Goal: Information Seeking & Learning: Learn about a topic

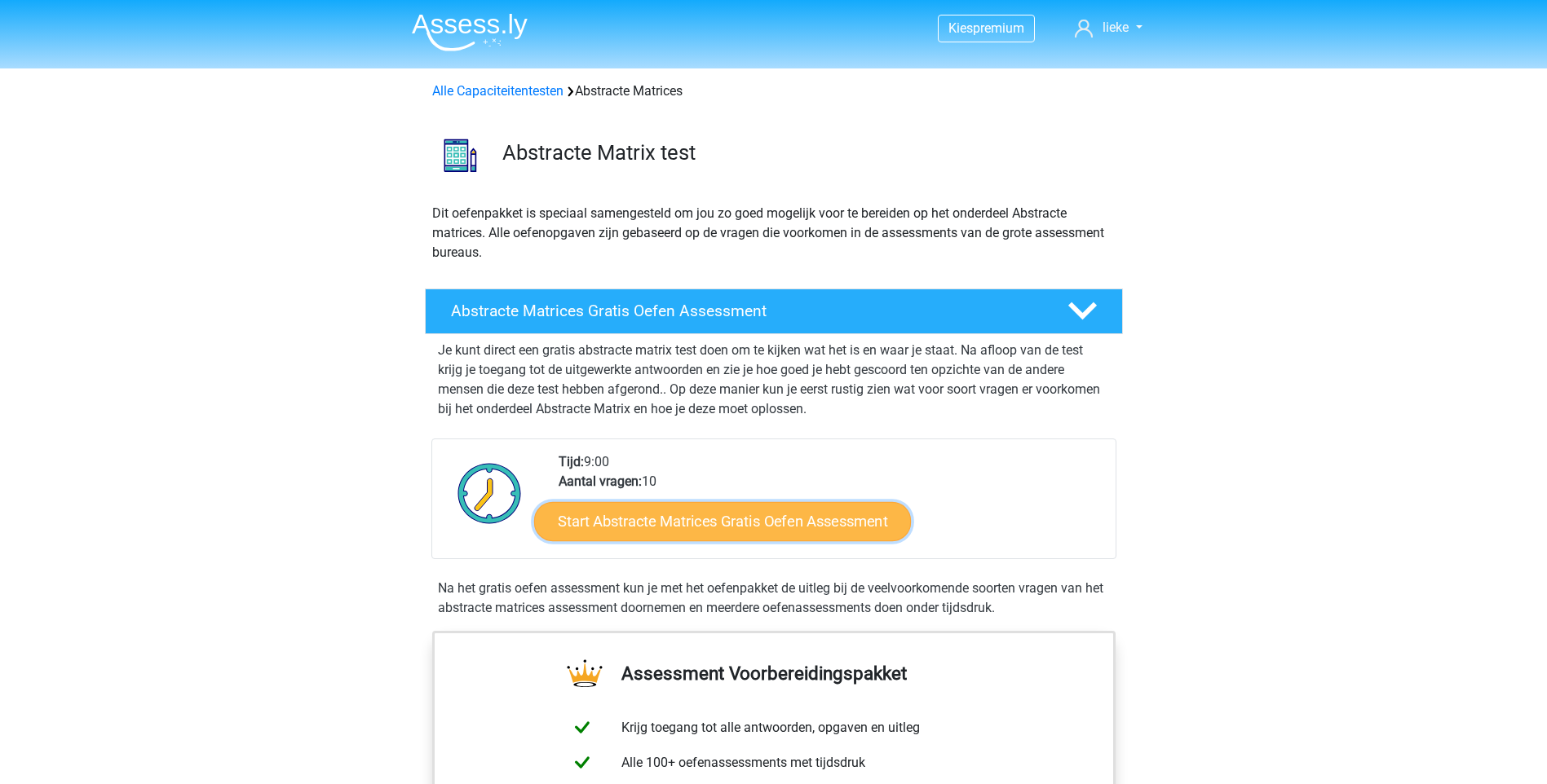
click at [829, 527] on link "Start Abstracte Matrices Gratis Oefen Assessment" at bounding box center [722, 520] width 377 height 39
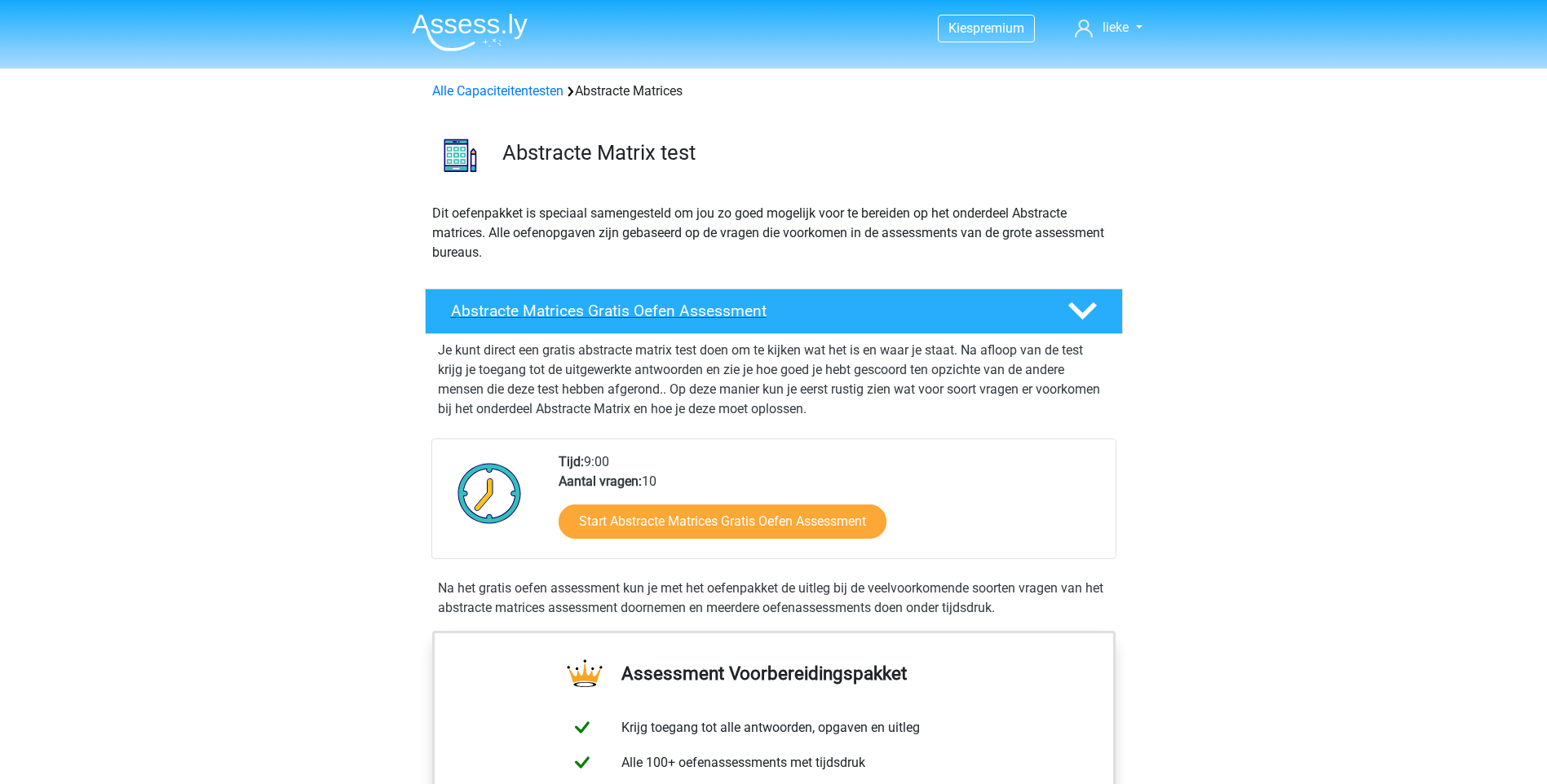
click at [1092, 311] on icon at bounding box center [1083, 311] width 28 height 28
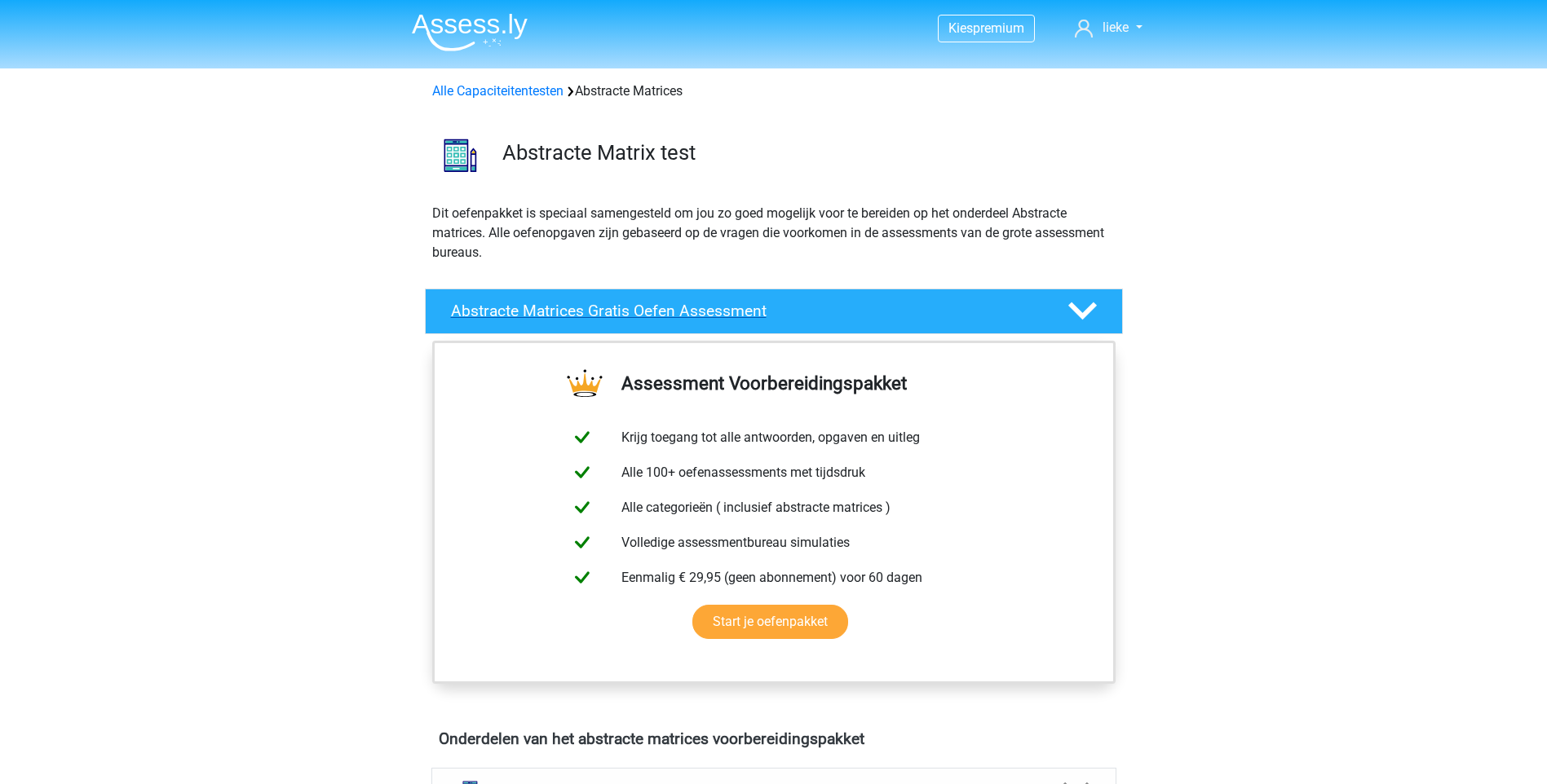
click at [1091, 311] on polygon at bounding box center [1083, 311] width 28 height 18
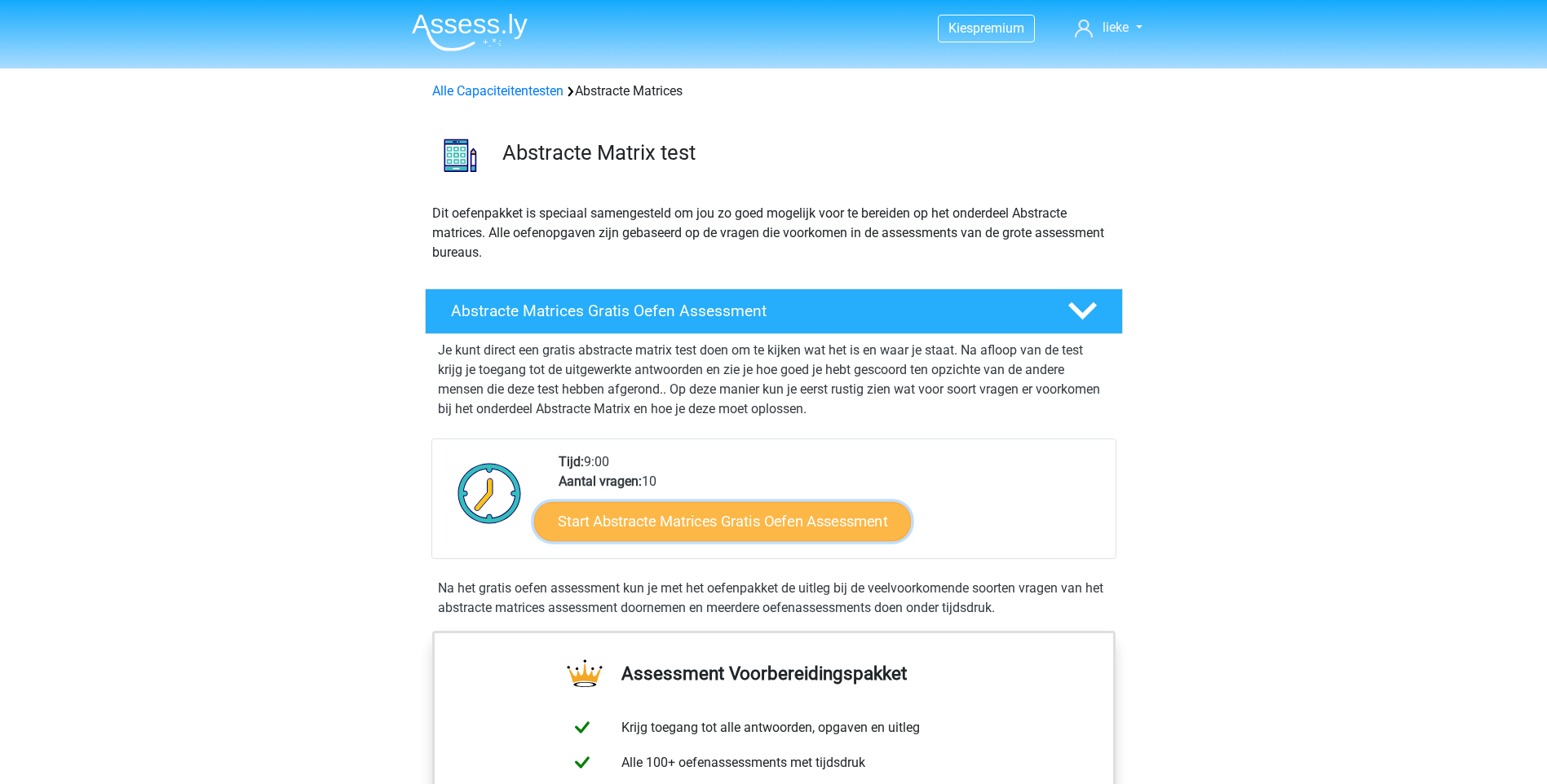
click at [755, 518] on link "Start Abstracte Matrices Gratis Oefen Assessment" at bounding box center [722, 520] width 377 height 39
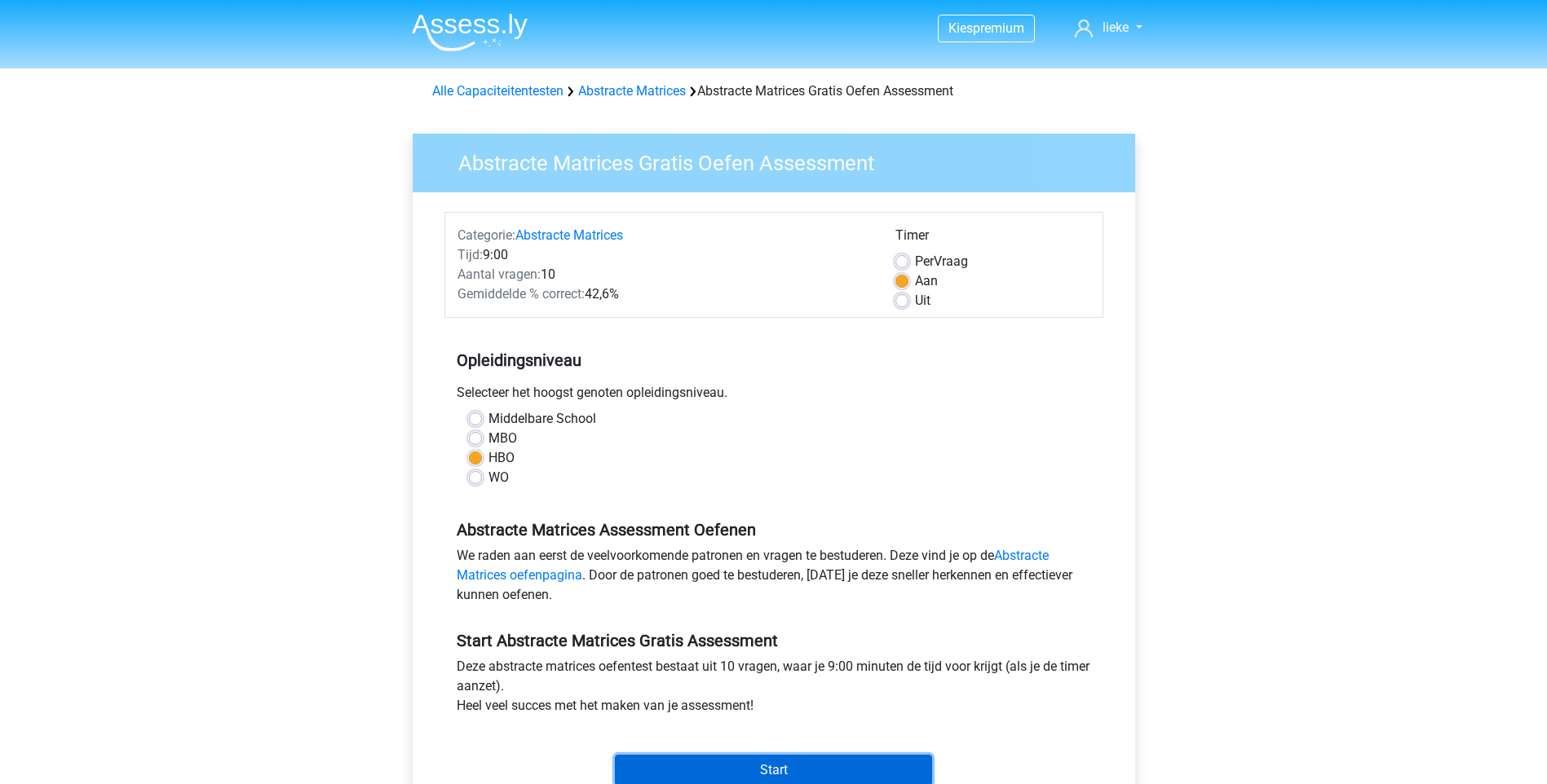
click at [765, 765] on input "Start" at bounding box center [774, 770] width 318 height 31
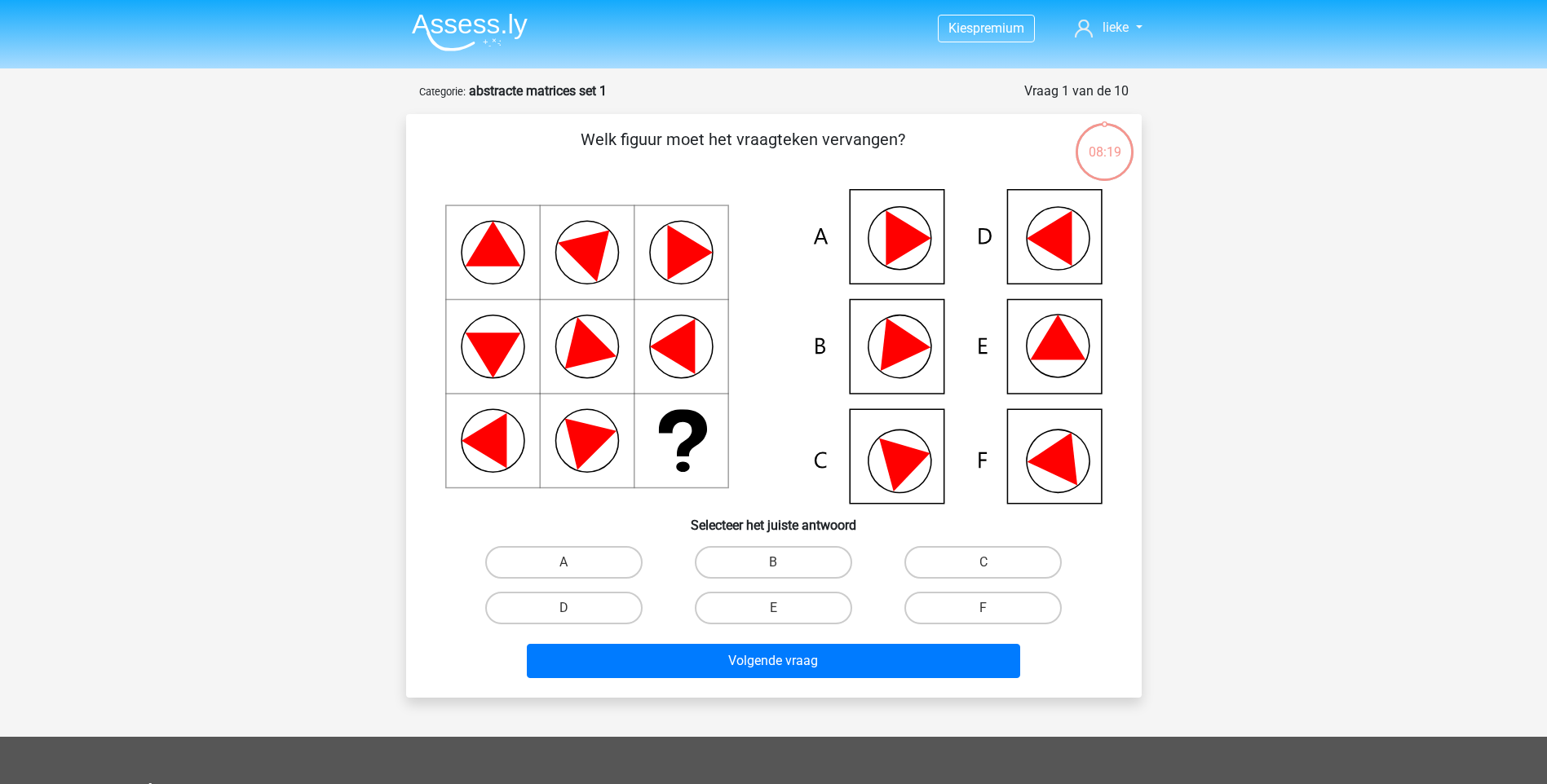
click at [881, 471] on icon at bounding box center [774, 346] width 658 height 315
click at [1005, 563] on label "C" at bounding box center [983, 562] width 158 height 33
click at [994, 563] on input "C" at bounding box center [988, 567] width 10 height 10
radio input "true"
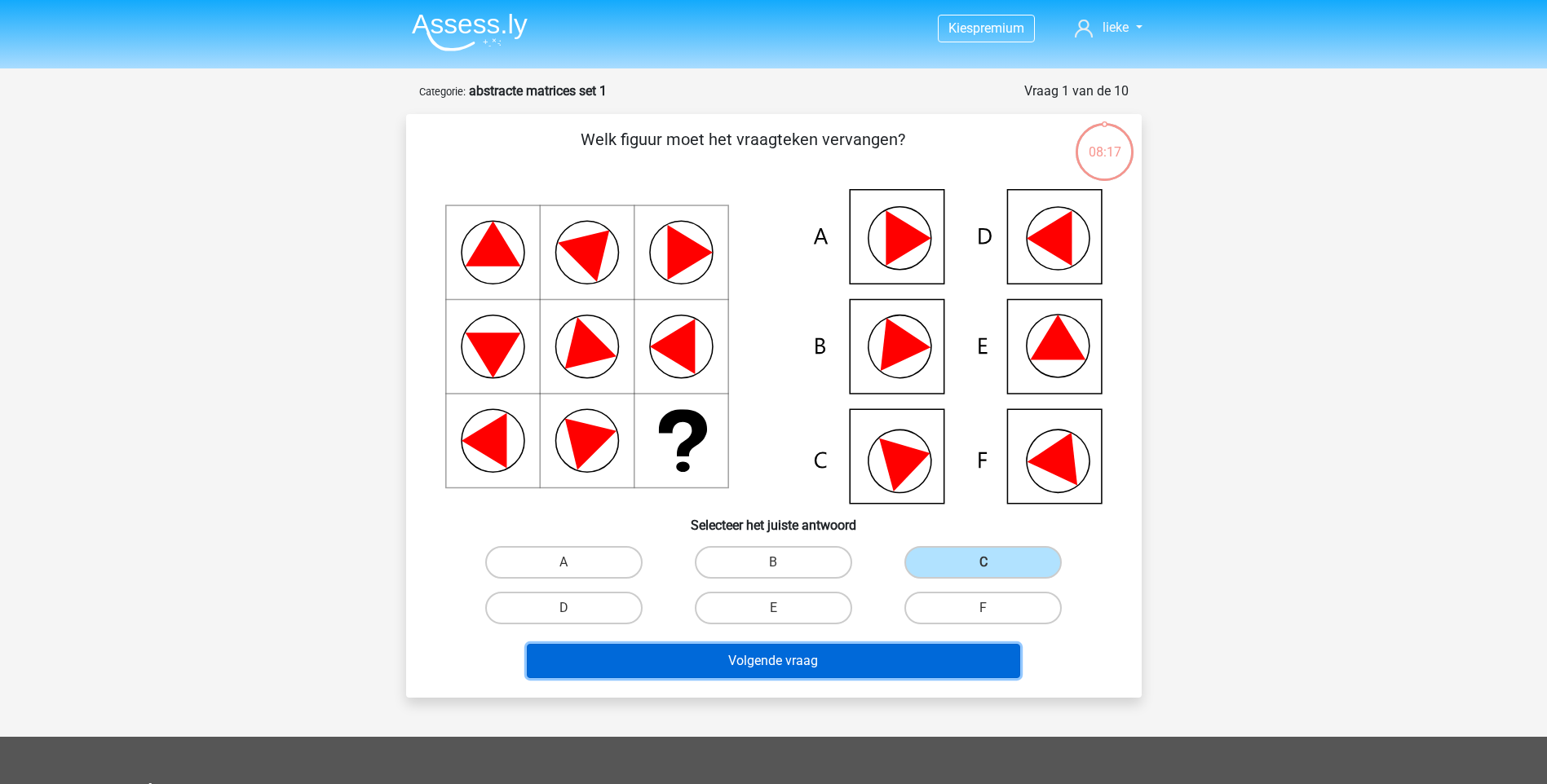
click at [879, 663] on button "Volgende vraag" at bounding box center [774, 661] width 493 height 34
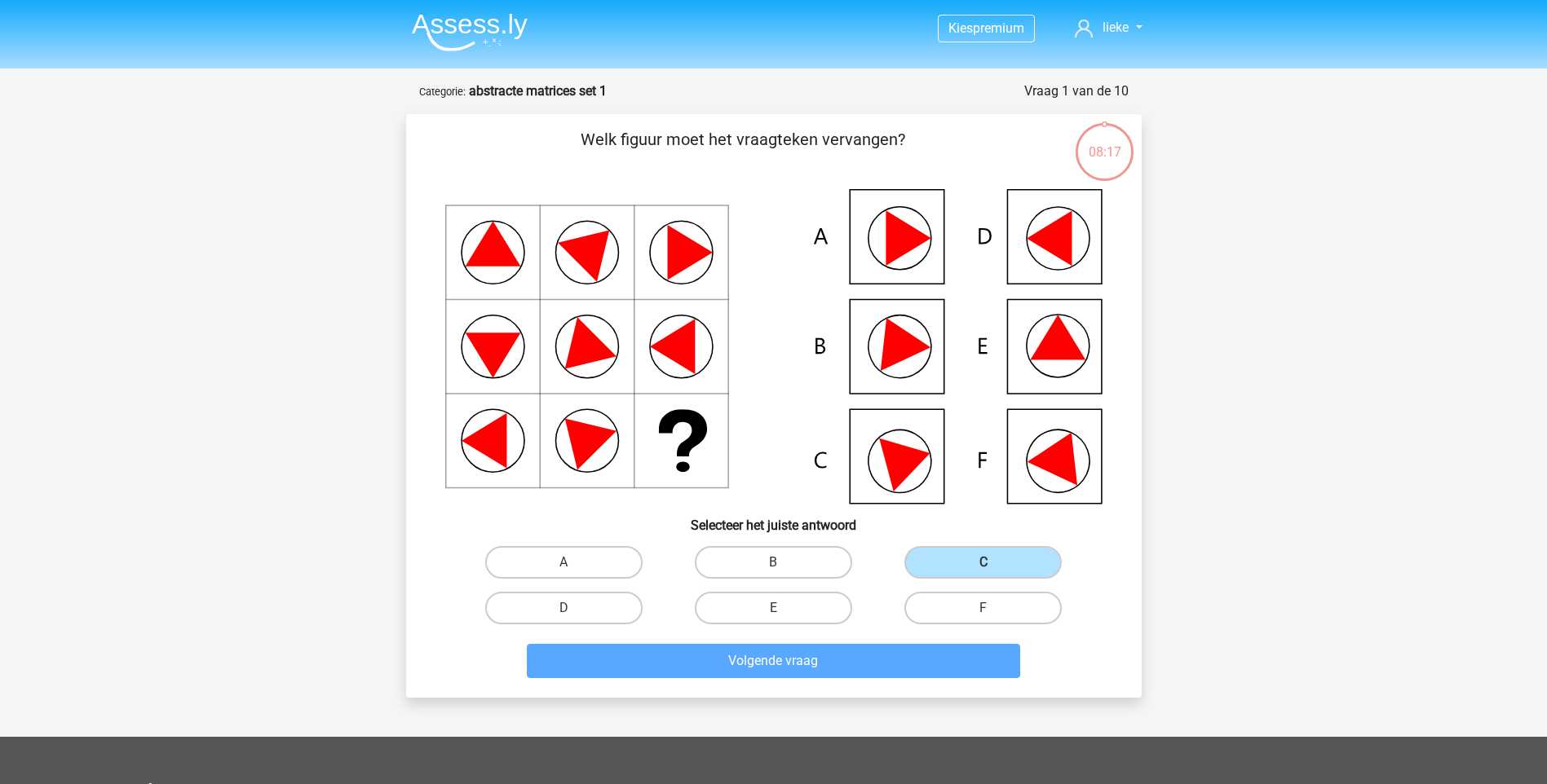
scroll to position [81, 0]
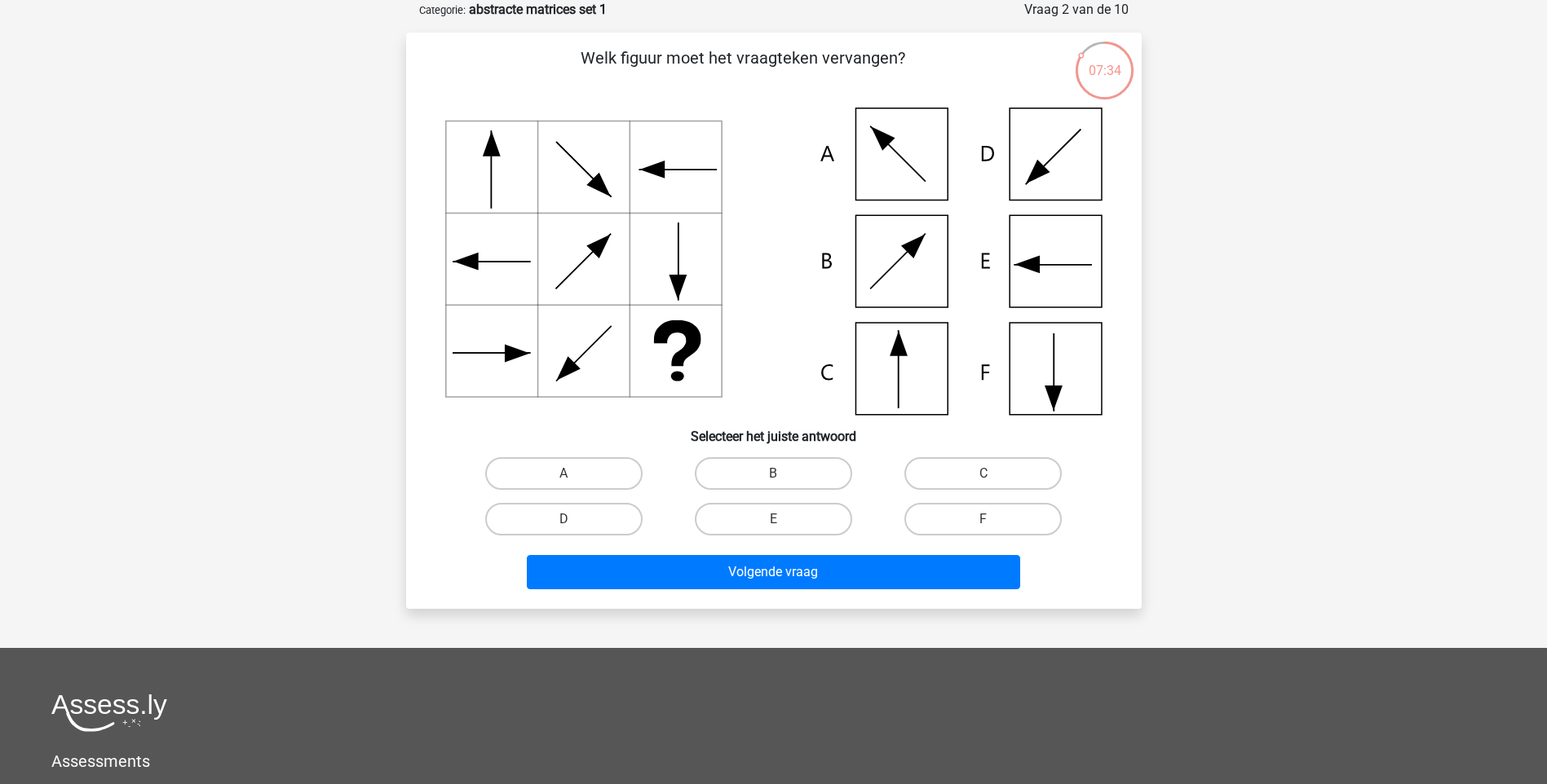
click at [902, 366] on icon at bounding box center [774, 261] width 658 height 307
click at [970, 469] on label "C" at bounding box center [983, 473] width 158 height 33
click at [984, 473] on input "C" at bounding box center [988, 478] width 10 height 10
radio input "true"
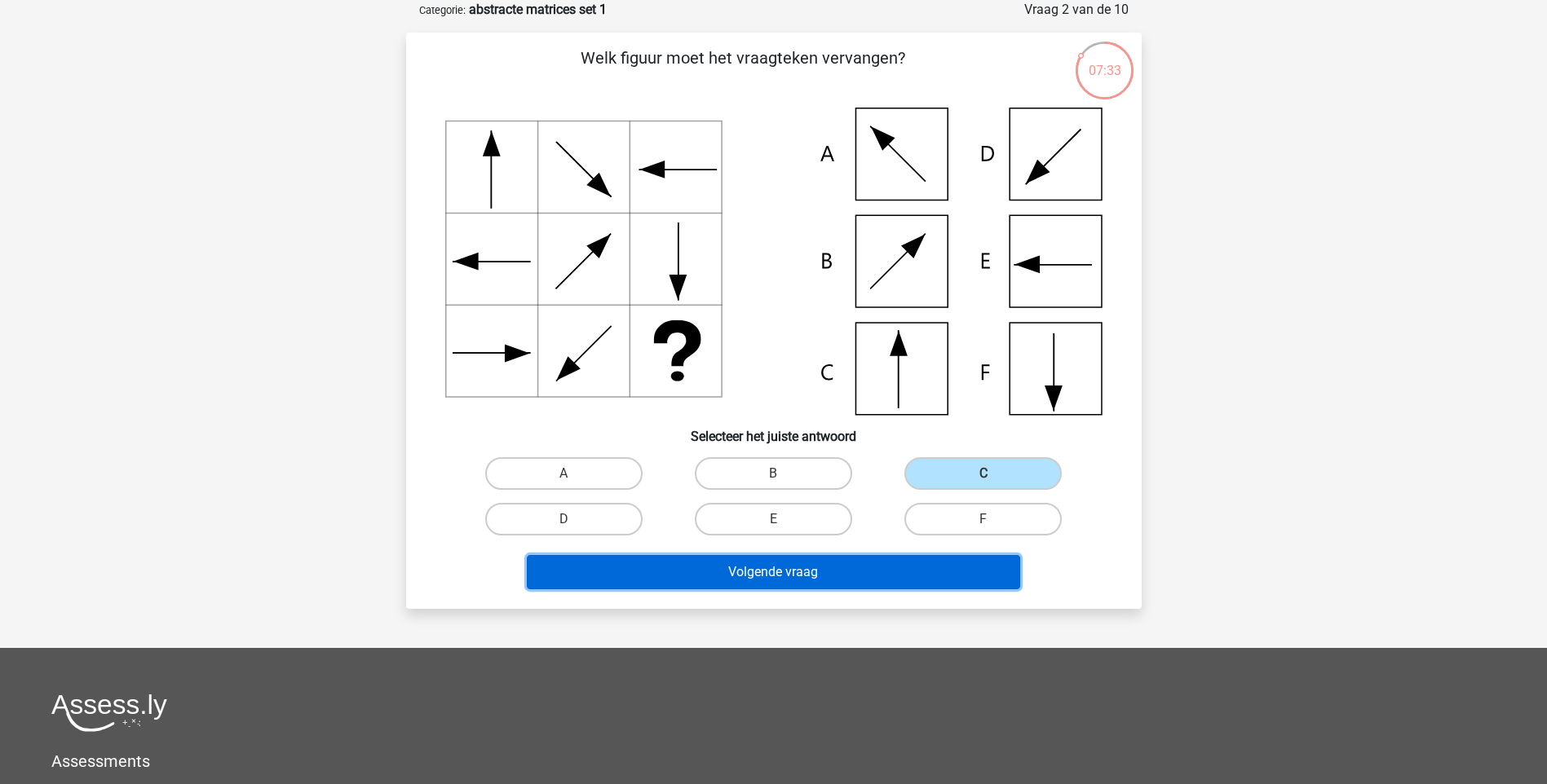
click at [944, 573] on button "Volgende vraag" at bounding box center [774, 572] width 493 height 34
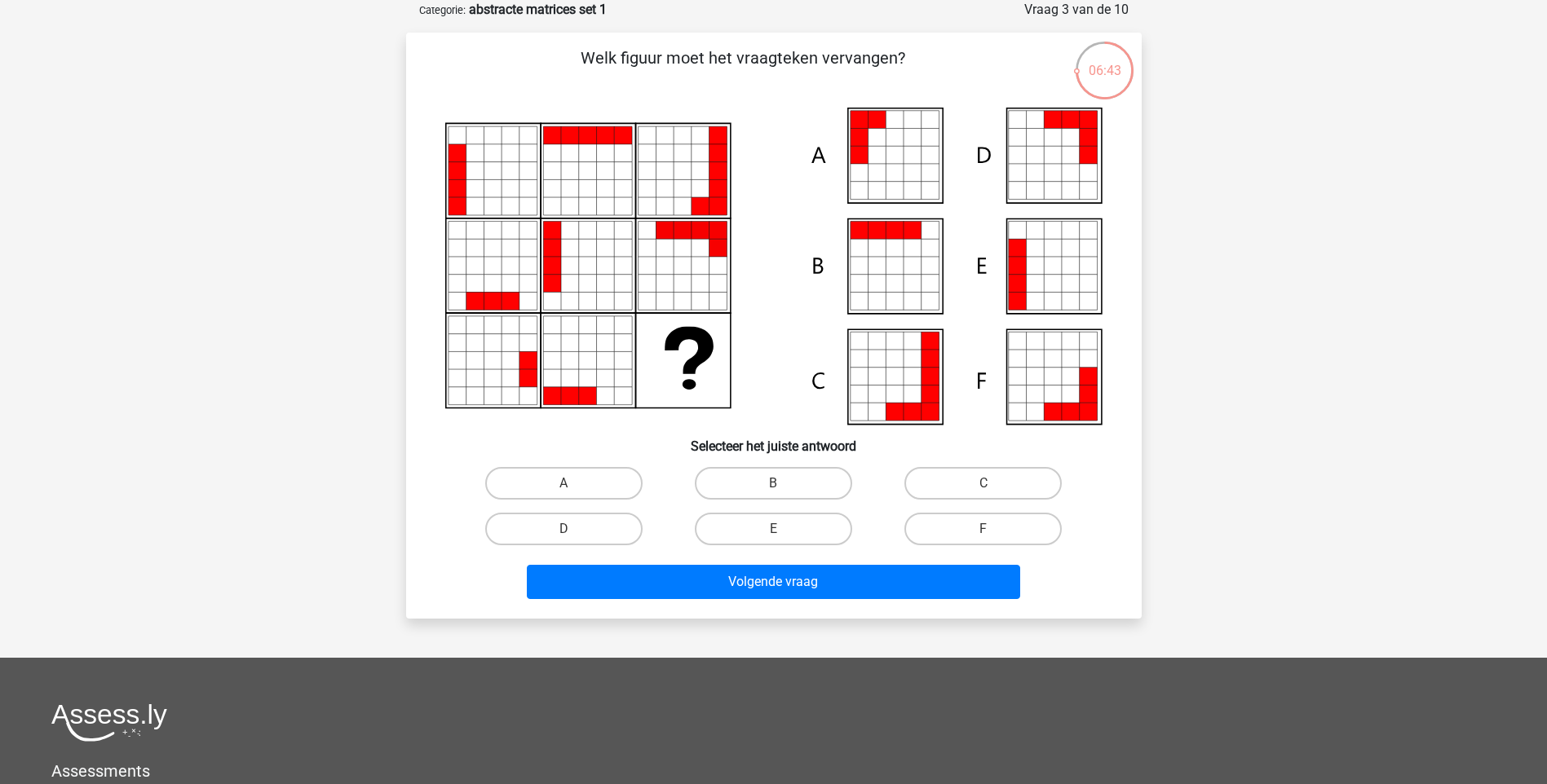
click at [773, 537] on input "E" at bounding box center [778, 534] width 10 height 10
radio input "true"
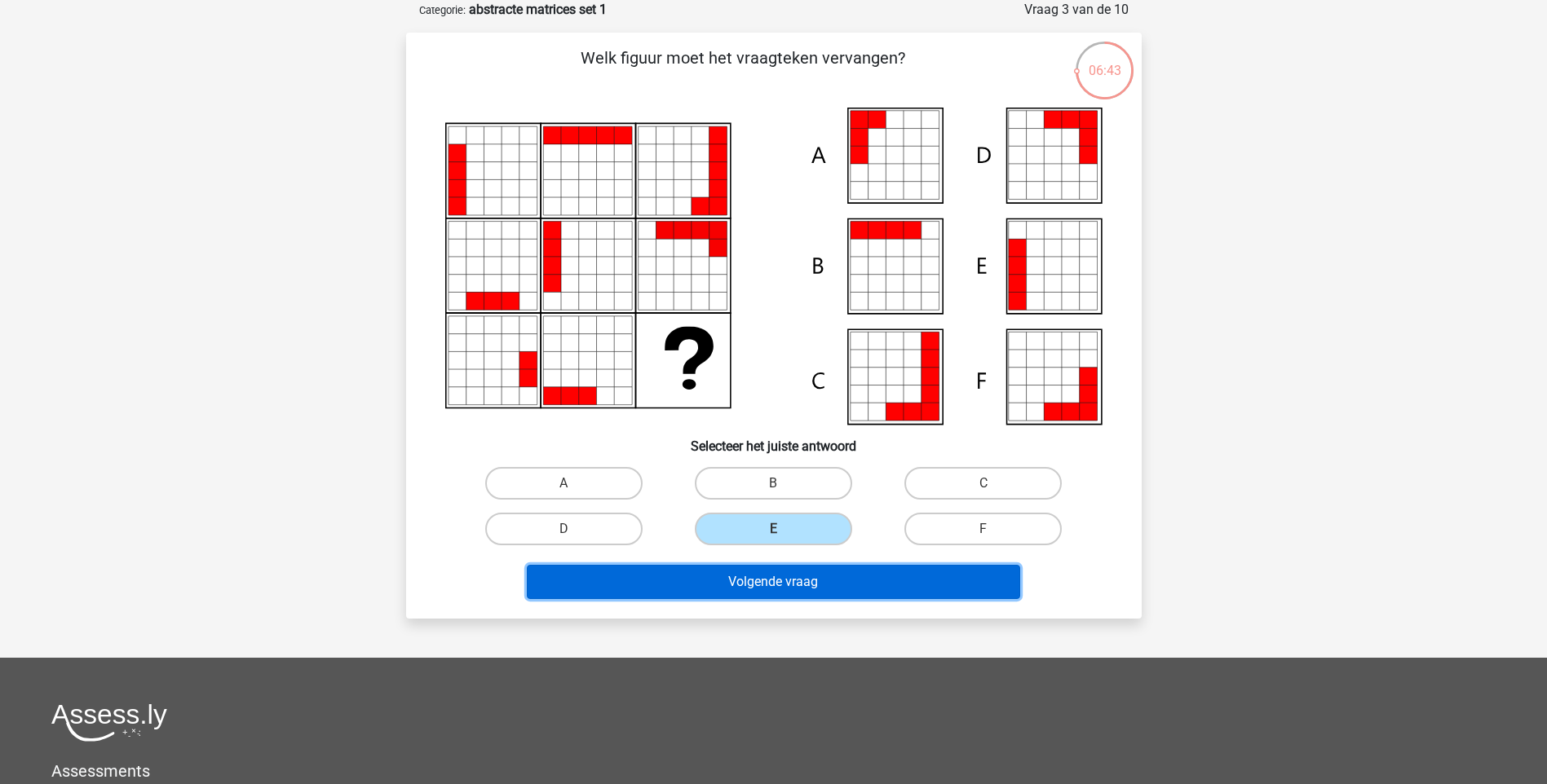
click at [777, 578] on button "Volgende vraag" at bounding box center [774, 582] width 493 height 34
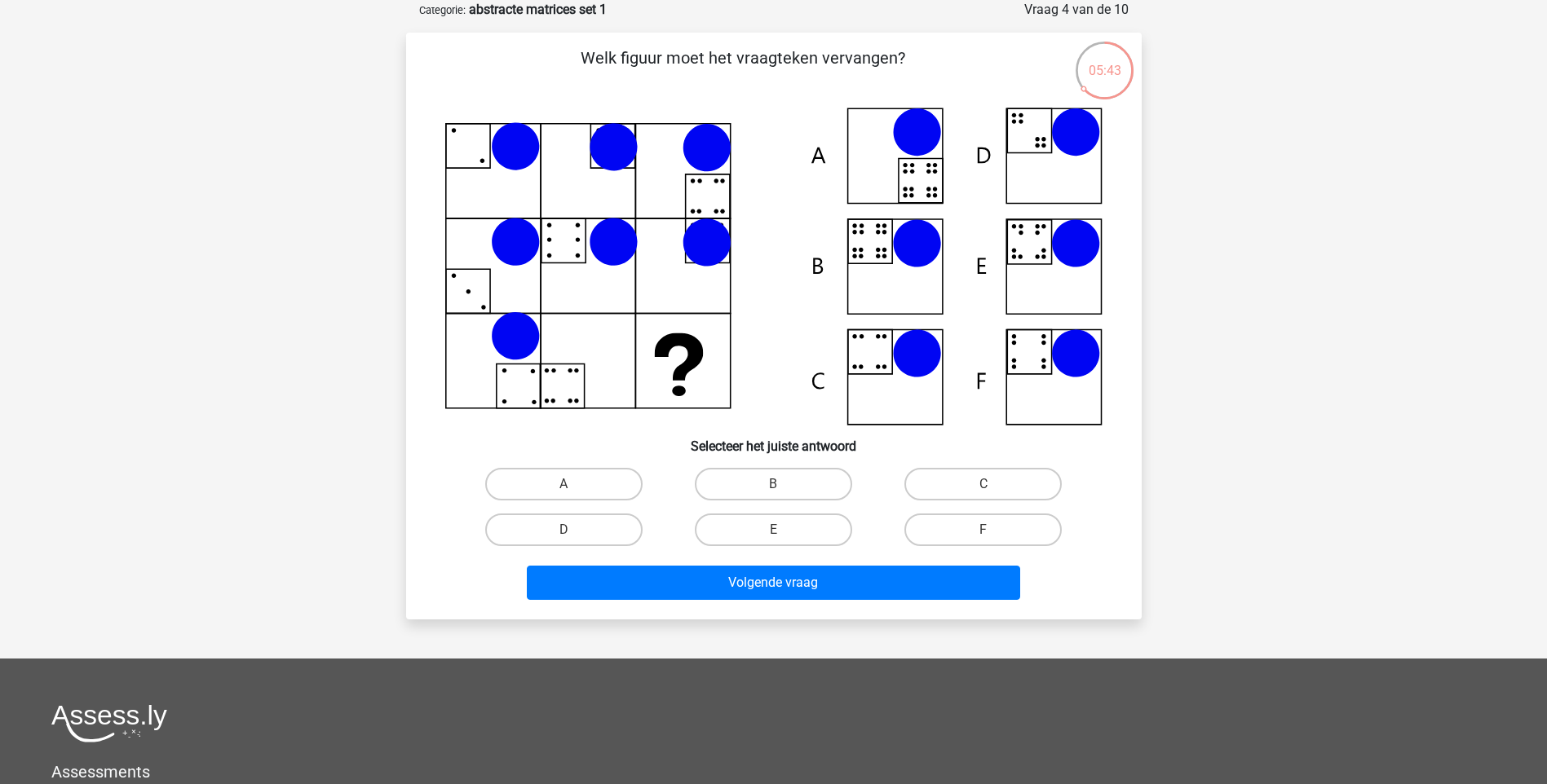
click at [894, 349] on icon at bounding box center [774, 266] width 658 height 318
click at [914, 479] on label "C" at bounding box center [983, 484] width 158 height 33
click at [984, 485] on input "C" at bounding box center [988, 489] width 10 height 10
radio input "true"
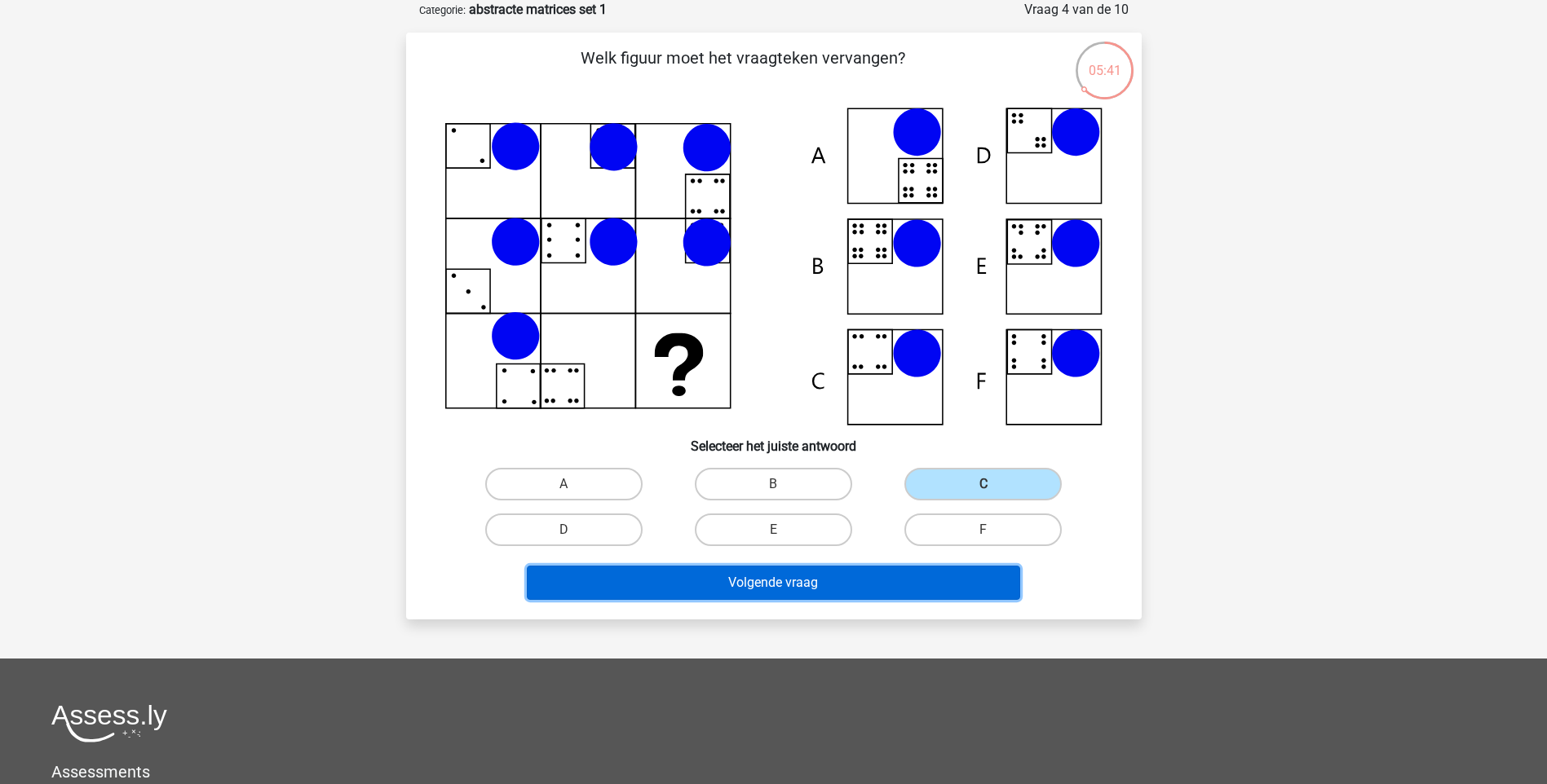
click at [750, 583] on button "Volgende vraag" at bounding box center [774, 583] width 493 height 34
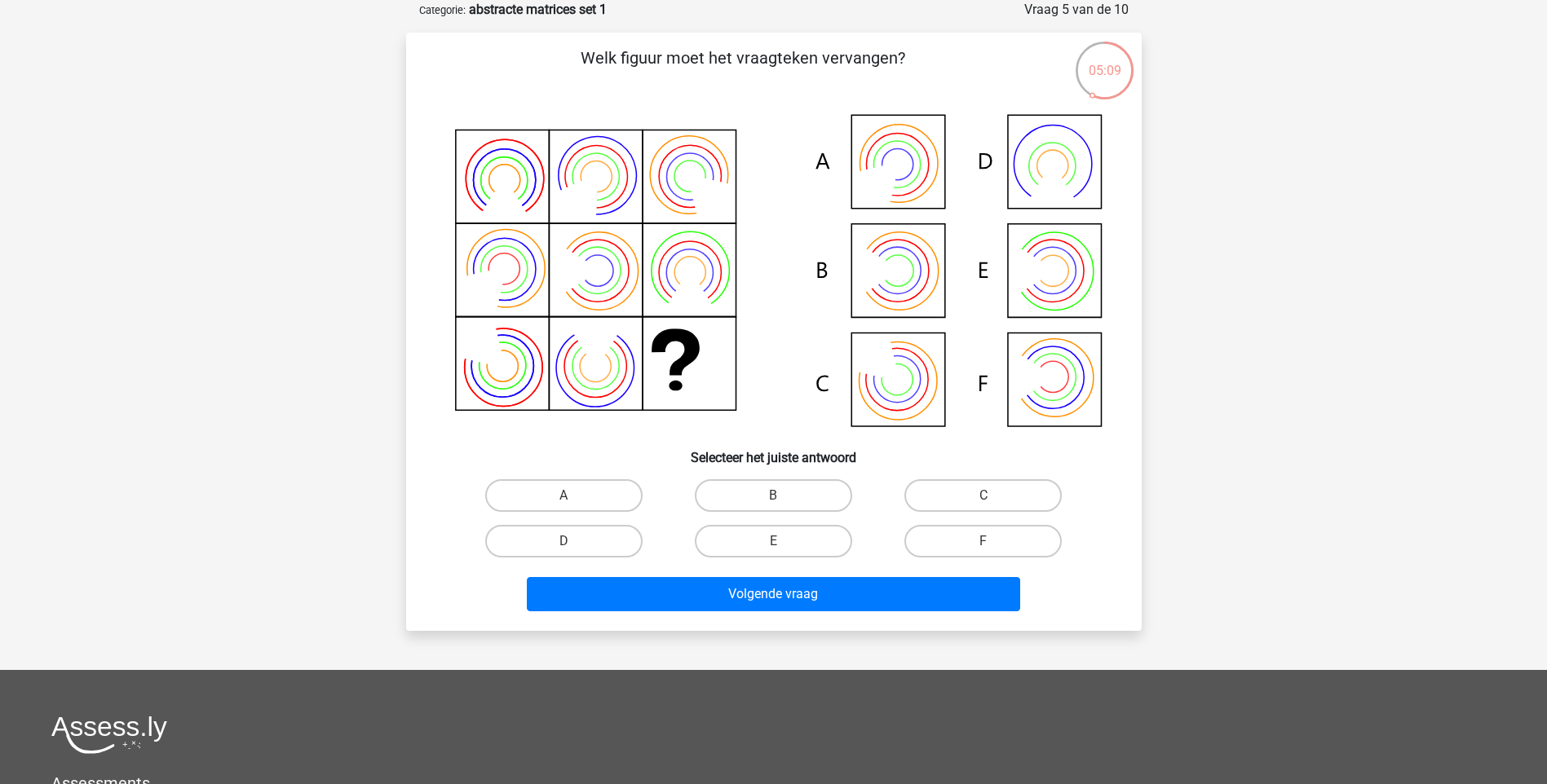
click at [584, 478] on div "A" at bounding box center [564, 496] width 210 height 45
click at [574, 494] on label "A" at bounding box center [563, 495] width 158 height 33
click at [574, 496] on input "A" at bounding box center [568, 501] width 10 height 10
radio input "true"
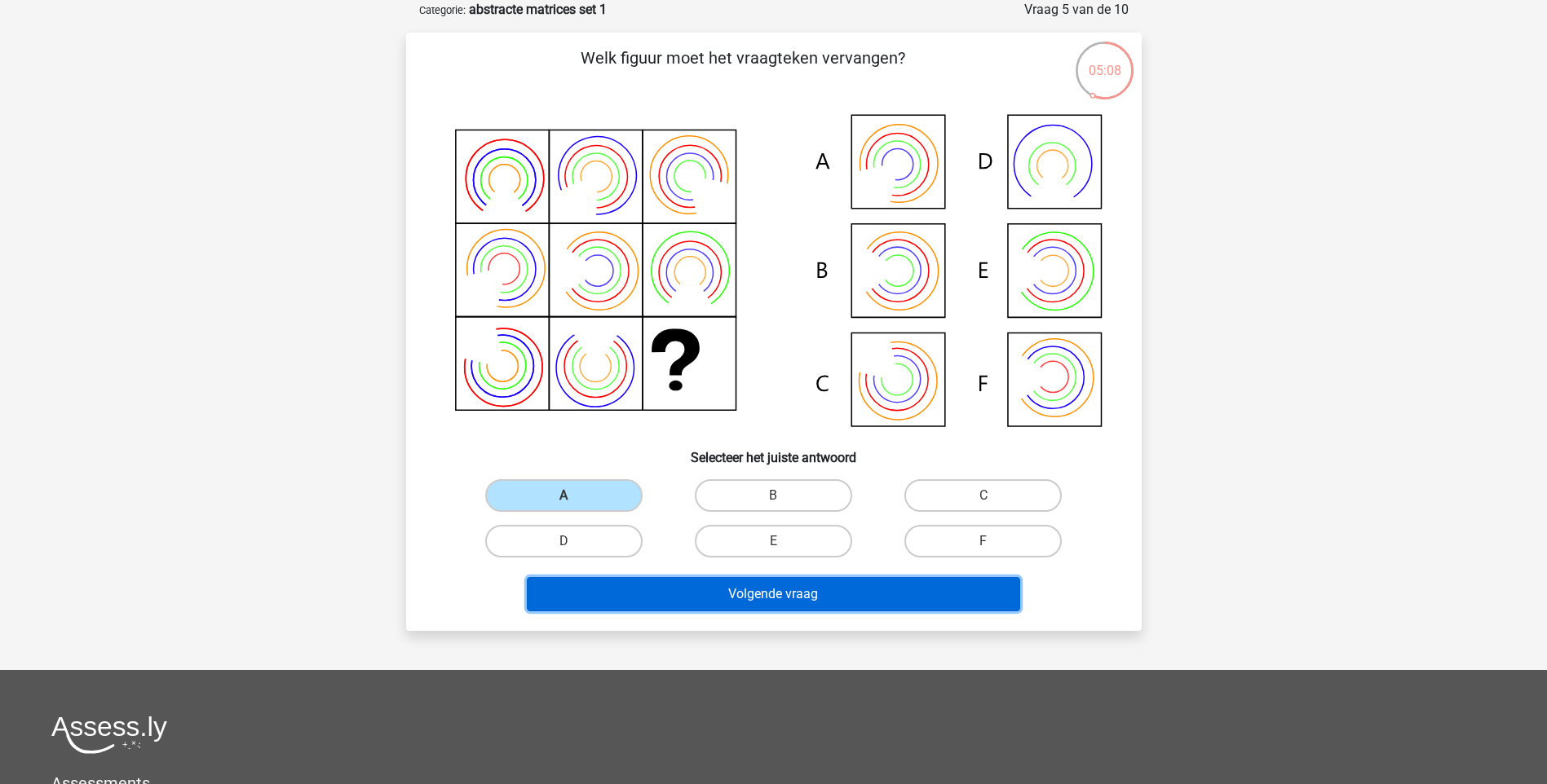
click at [718, 604] on button "Volgende vraag" at bounding box center [774, 594] width 493 height 34
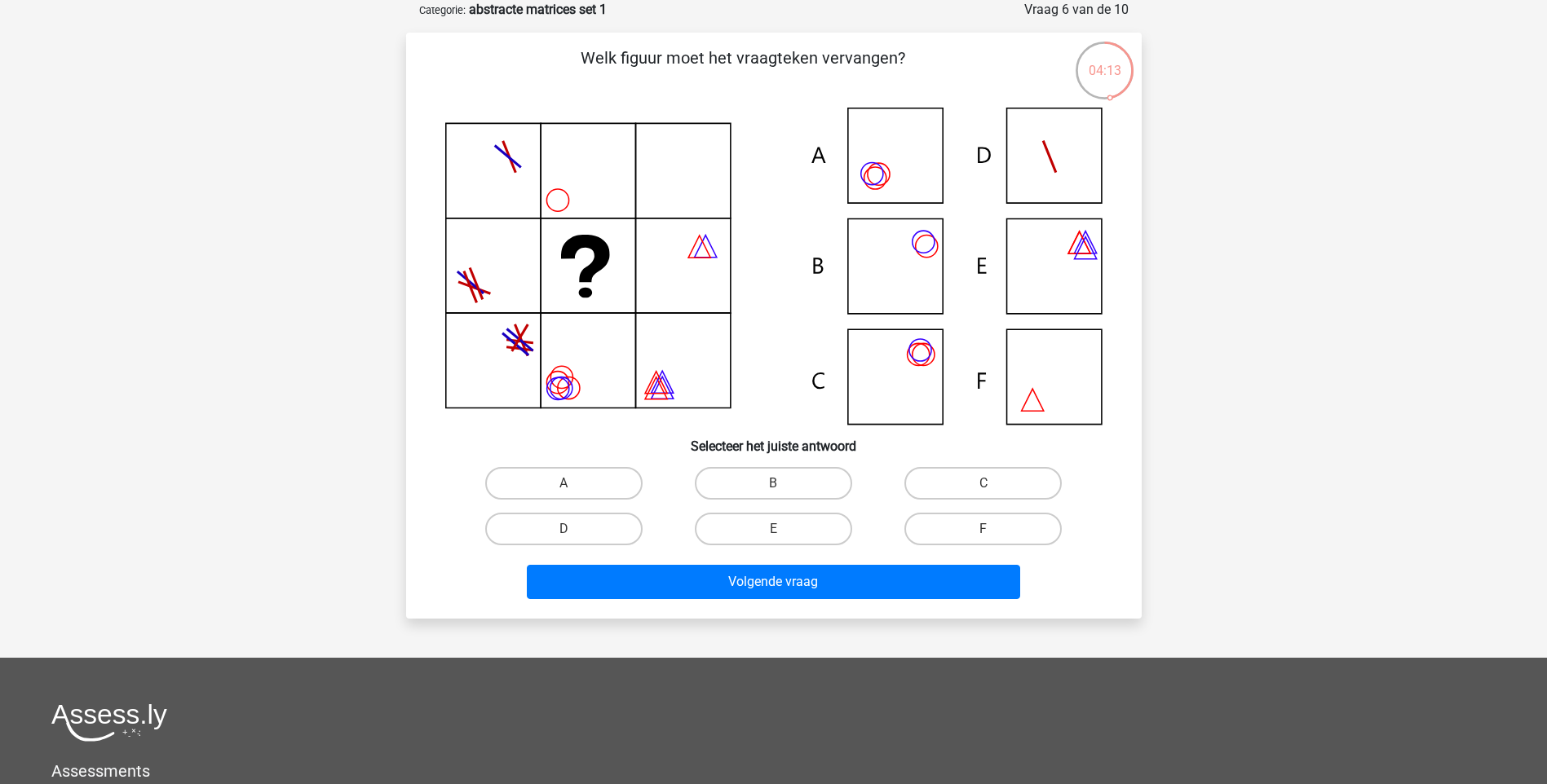
drag, startPoint x: 875, startPoint y: 162, endPoint x: 851, endPoint y: 220, distance: 62.8
click at [876, 162] on icon at bounding box center [774, 266] width 658 height 317
click at [575, 478] on label "A" at bounding box center [563, 484] width 158 height 33
click at [575, 484] on input "A" at bounding box center [568, 488] width 10 height 10
radio input "true"
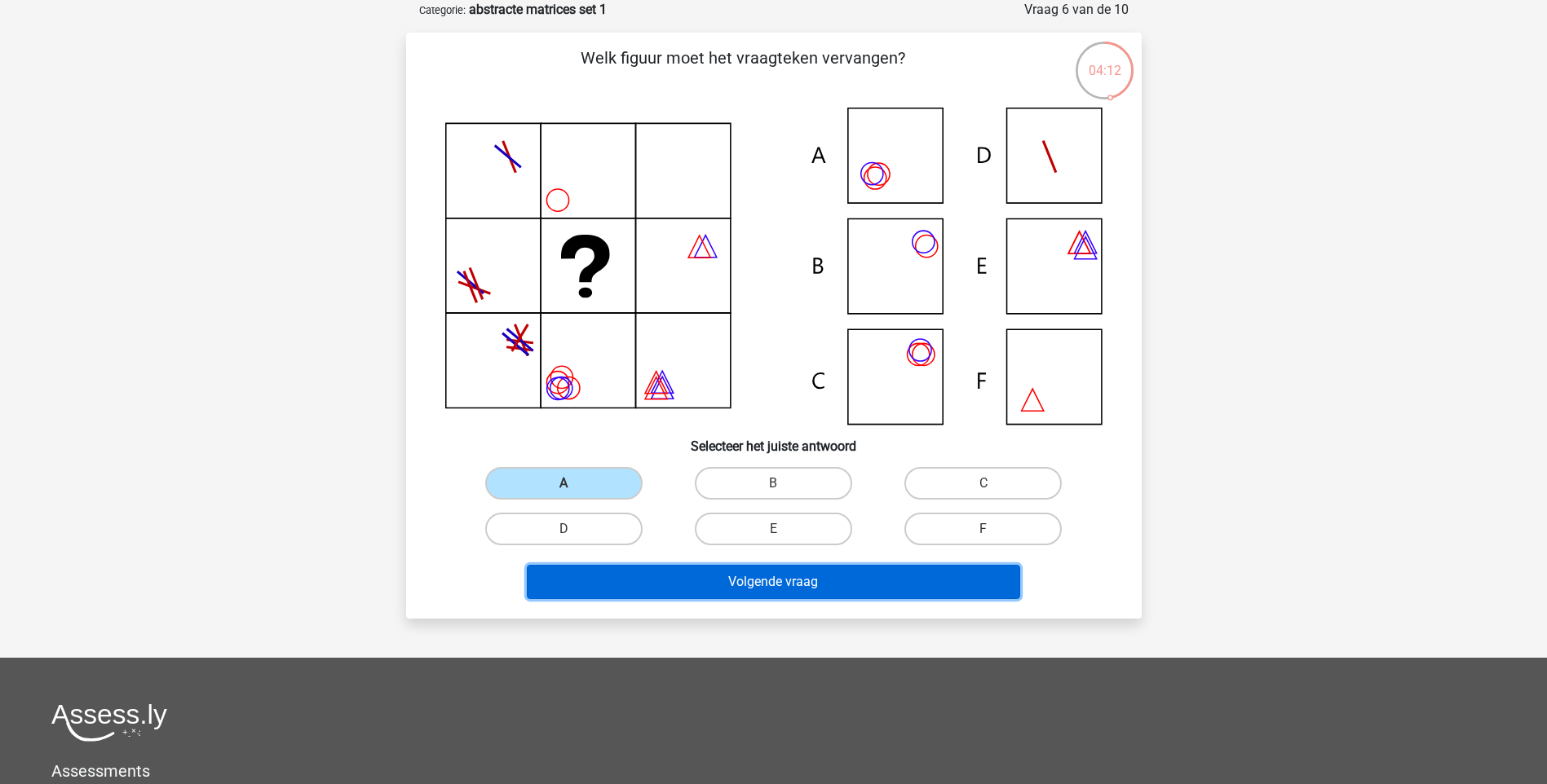
click at [725, 583] on button "Volgende vraag" at bounding box center [774, 582] width 493 height 34
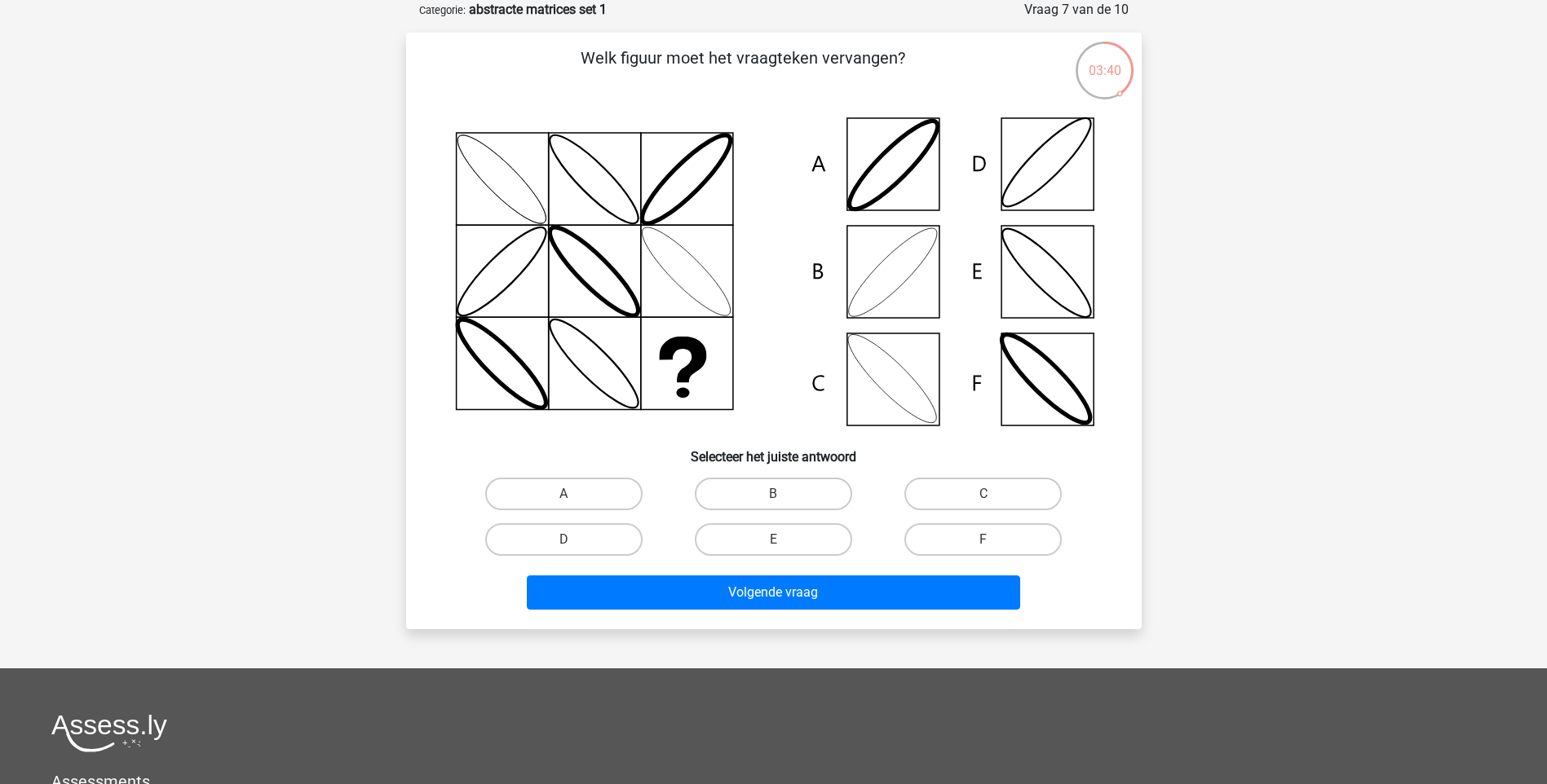
drag, startPoint x: 979, startPoint y: 487, endPoint x: 944, endPoint y: 517, distance: 46.1
click at [980, 487] on label "C" at bounding box center [983, 494] width 158 height 33
click at [984, 494] on input "C" at bounding box center [988, 499] width 10 height 10
radio input "true"
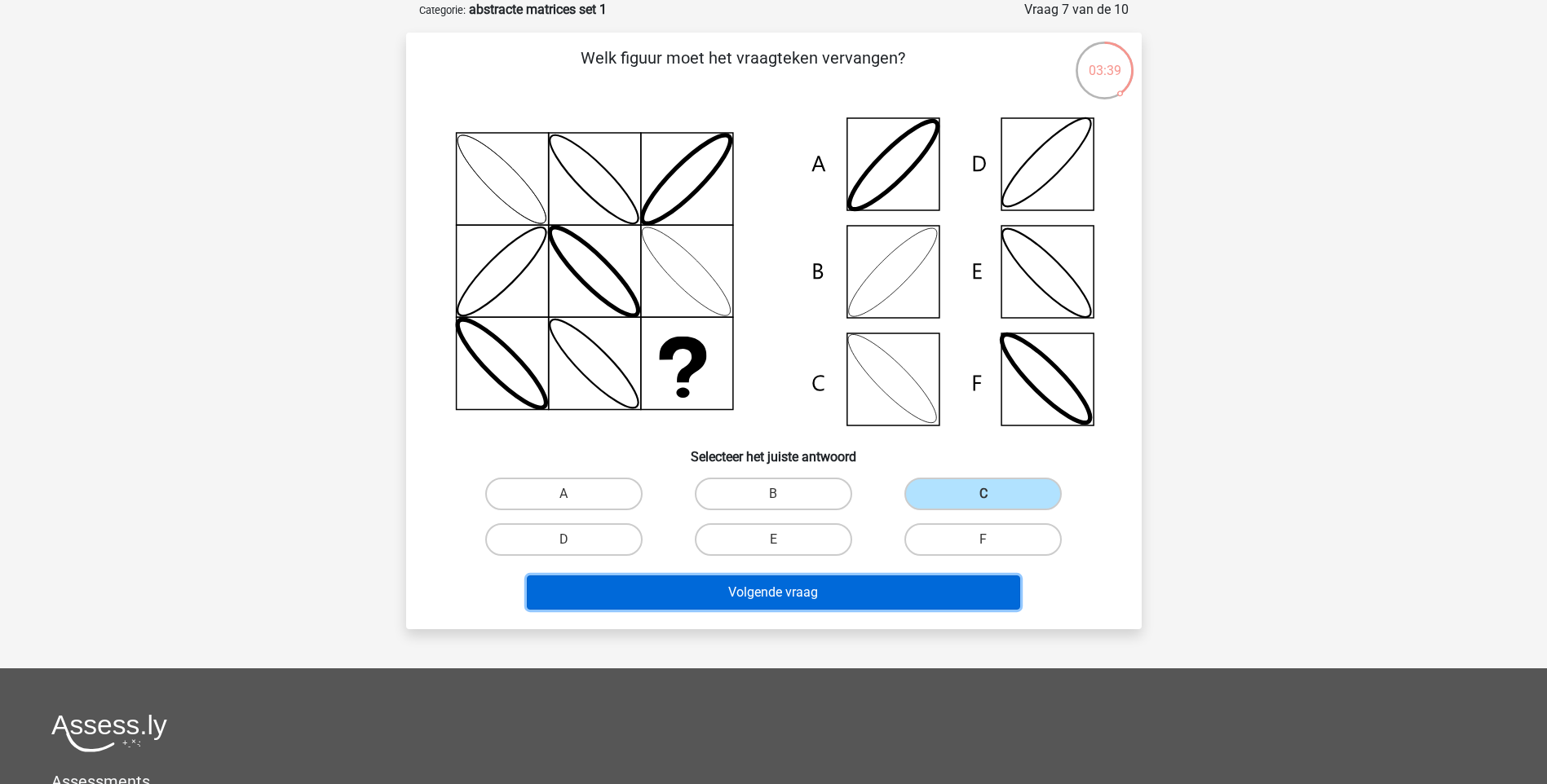
click at [860, 586] on button "Volgende vraag" at bounding box center [774, 592] width 493 height 34
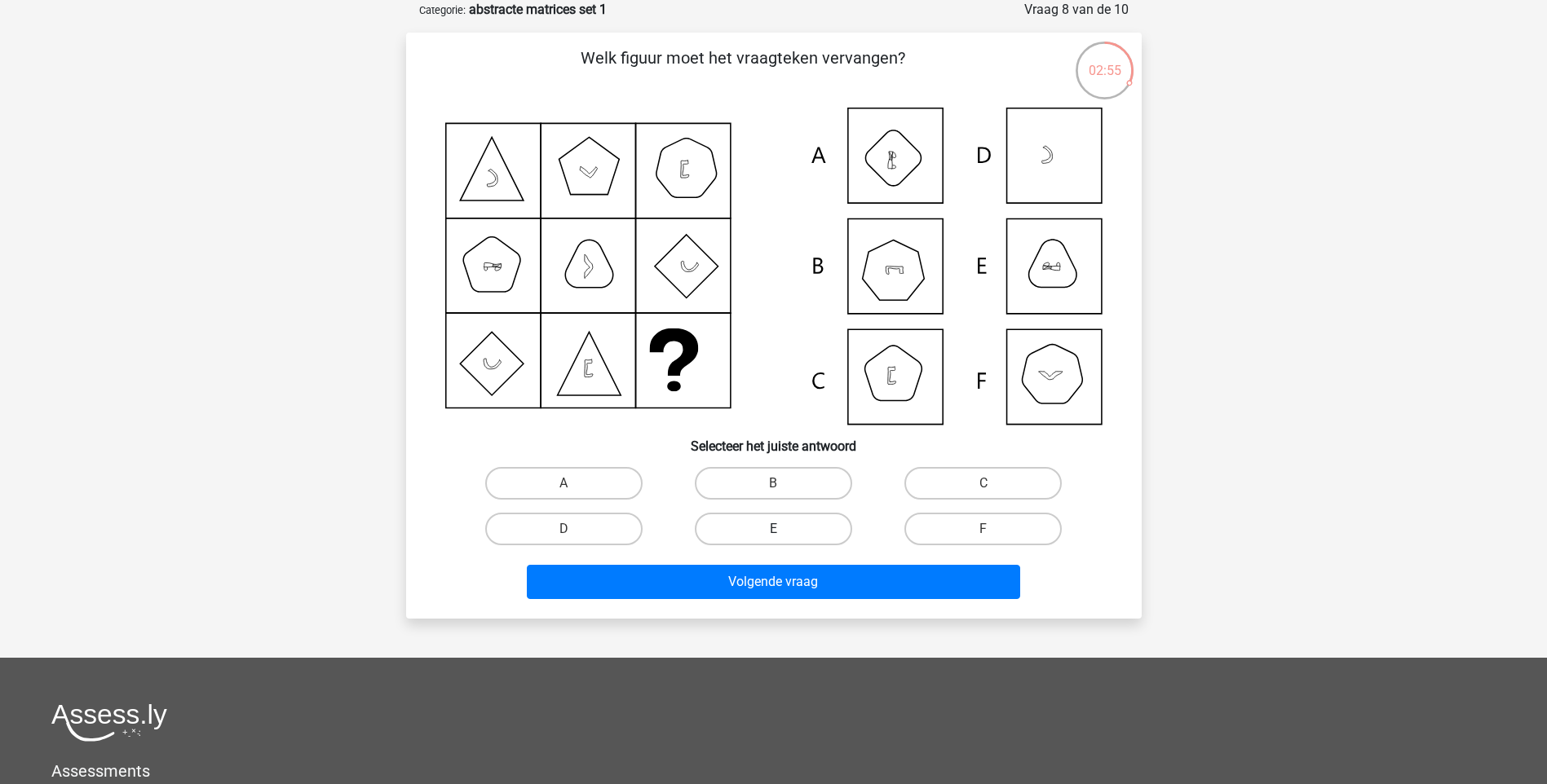
click at [766, 525] on label "E" at bounding box center [773, 529] width 158 height 33
click at [773, 529] on input "E" at bounding box center [778, 534] width 10 height 10
radio input "true"
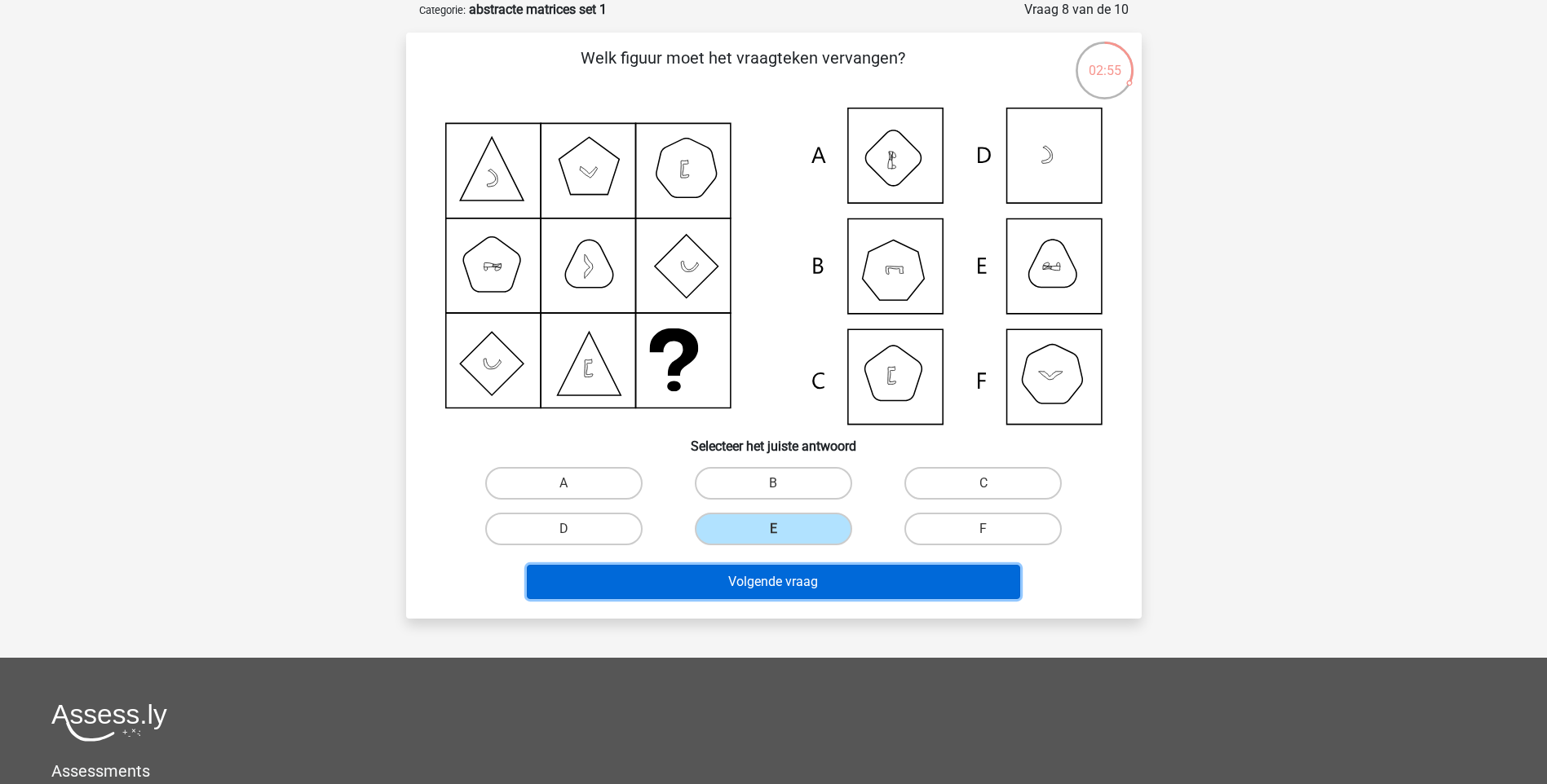
click at [776, 581] on button "Volgende vraag" at bounding box center [774, 582] width 493 height 34
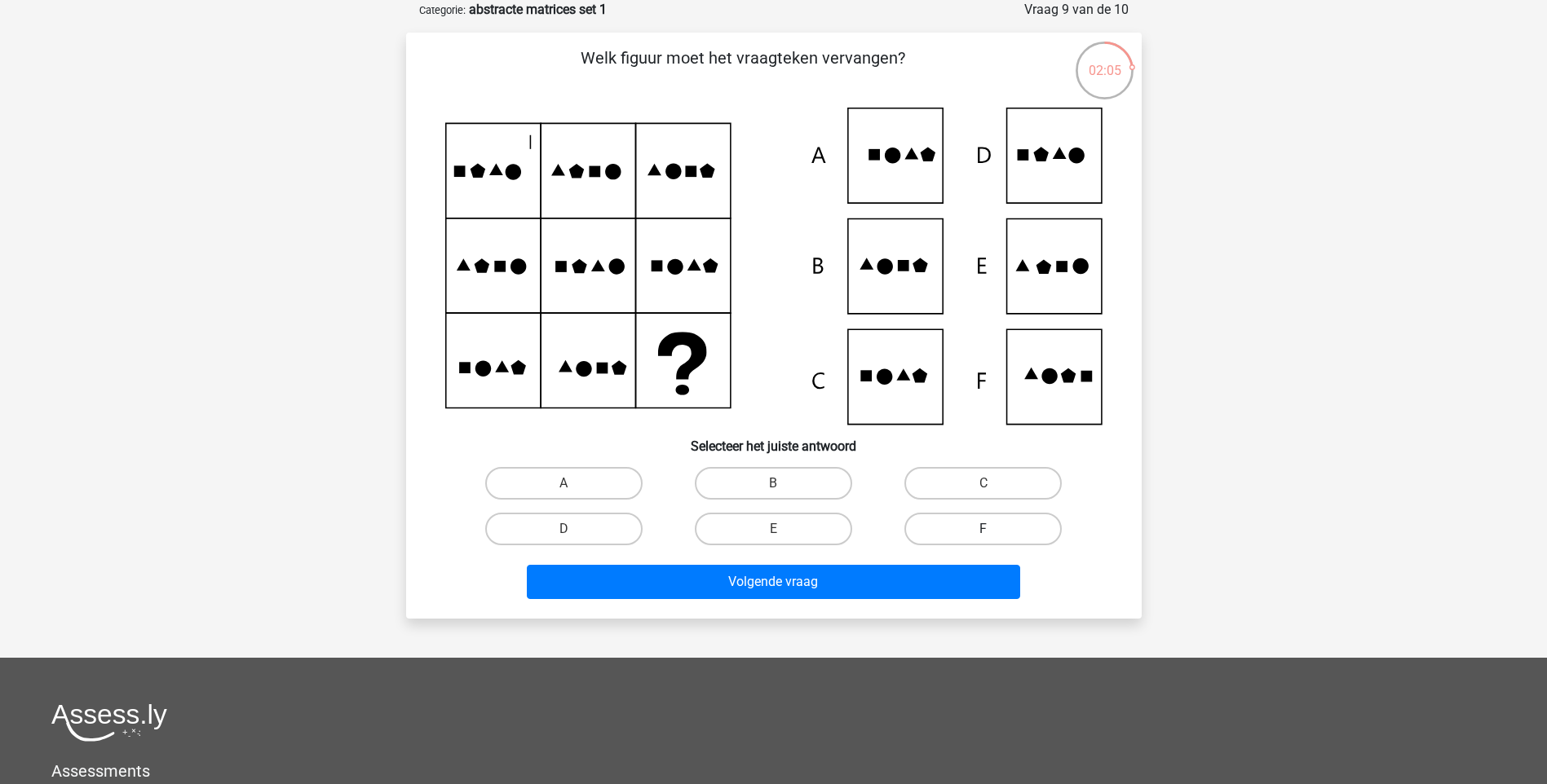
click at [957, 516] on label "F" at bounding box center [983, 529] width 158 height 33
click at [984, 529] on input "F" at bounding box center [988, 534] width 10 height 10
radio input "true"
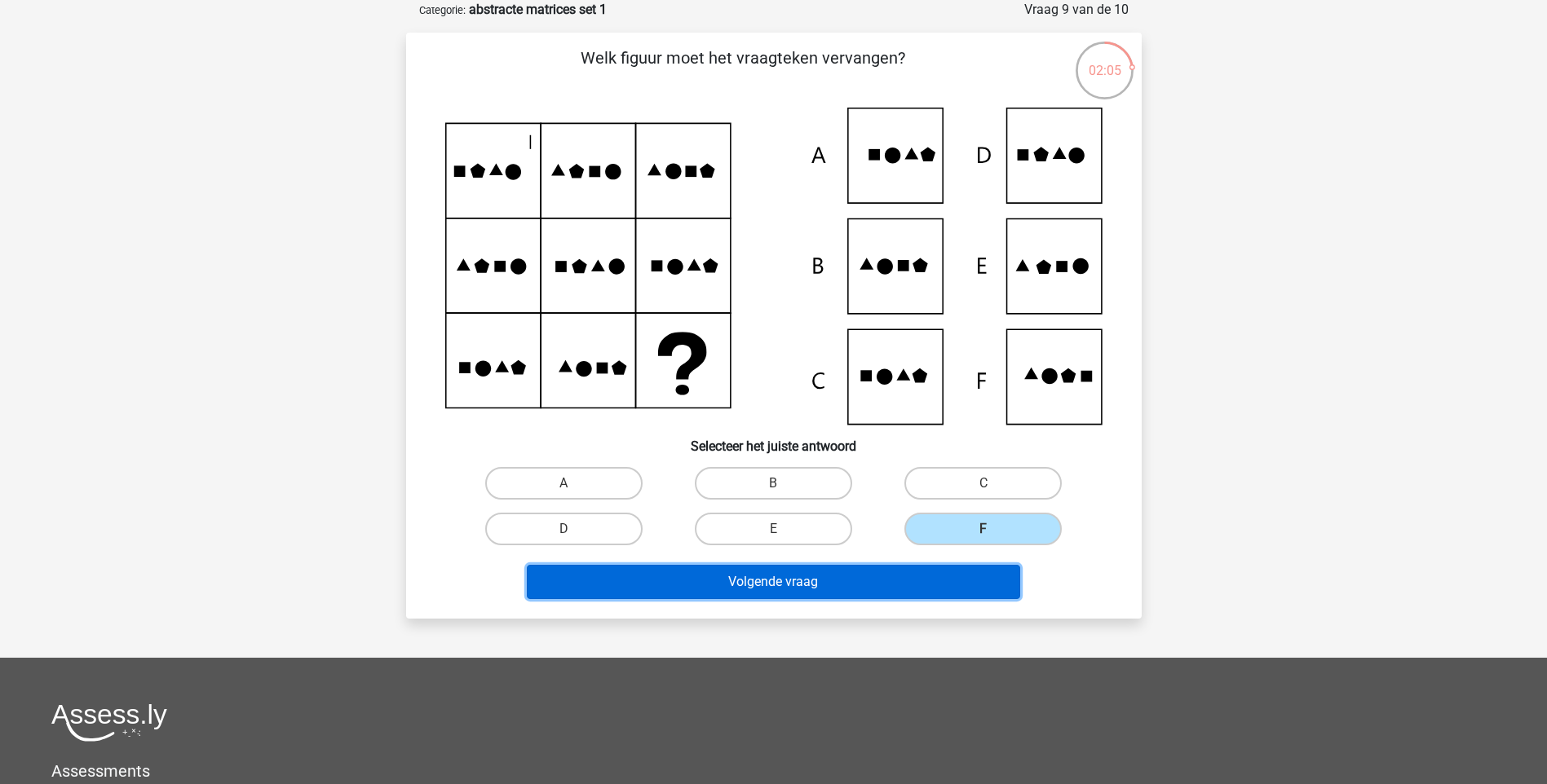
click at [932, 573] on button "Volgende vraag" at bounding box center [774, 582] width 493 height 34
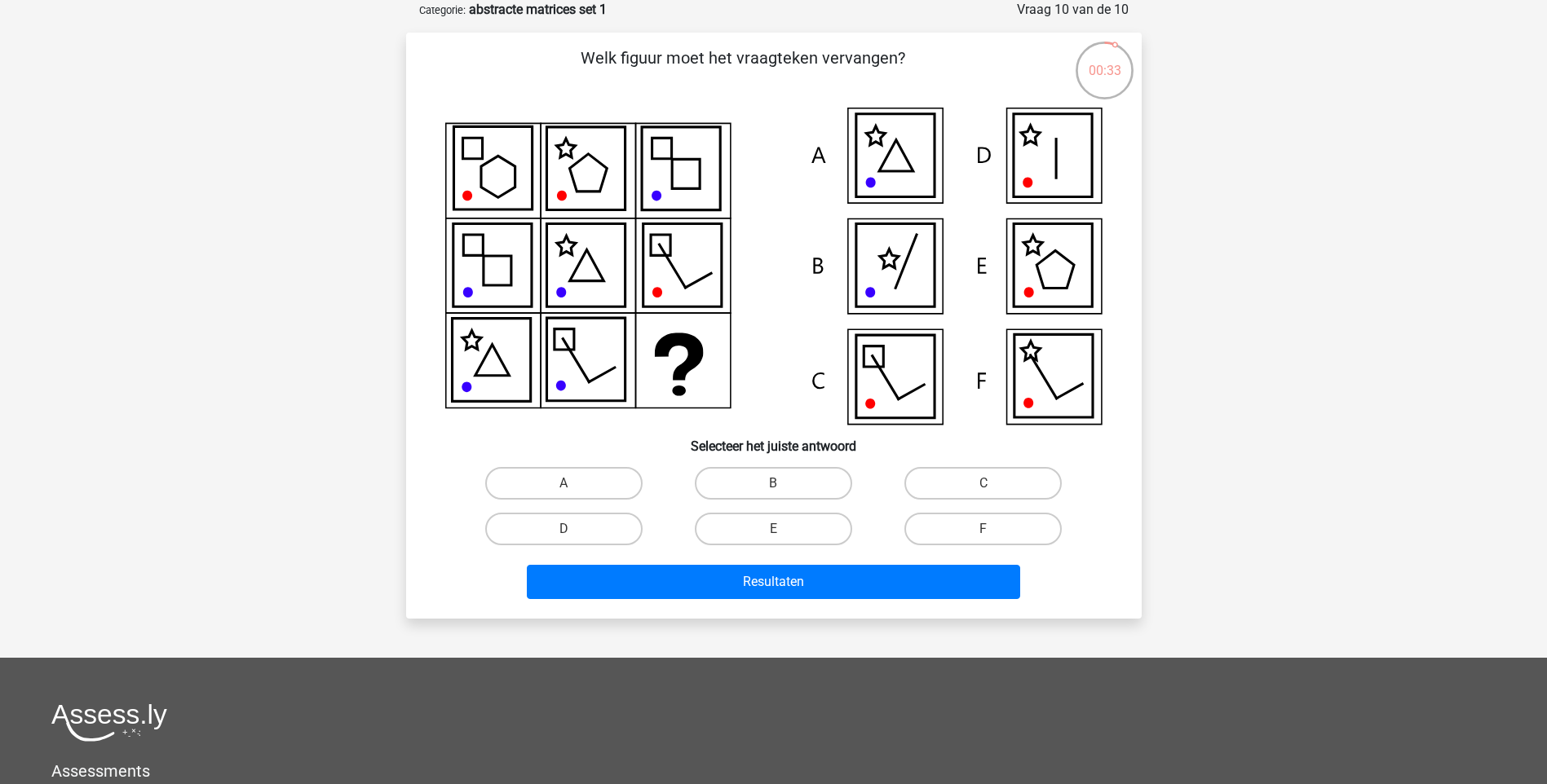
click at [993, 532] on input "F" at bounding box center [988, 534] width 10 height 10
radio input "true"
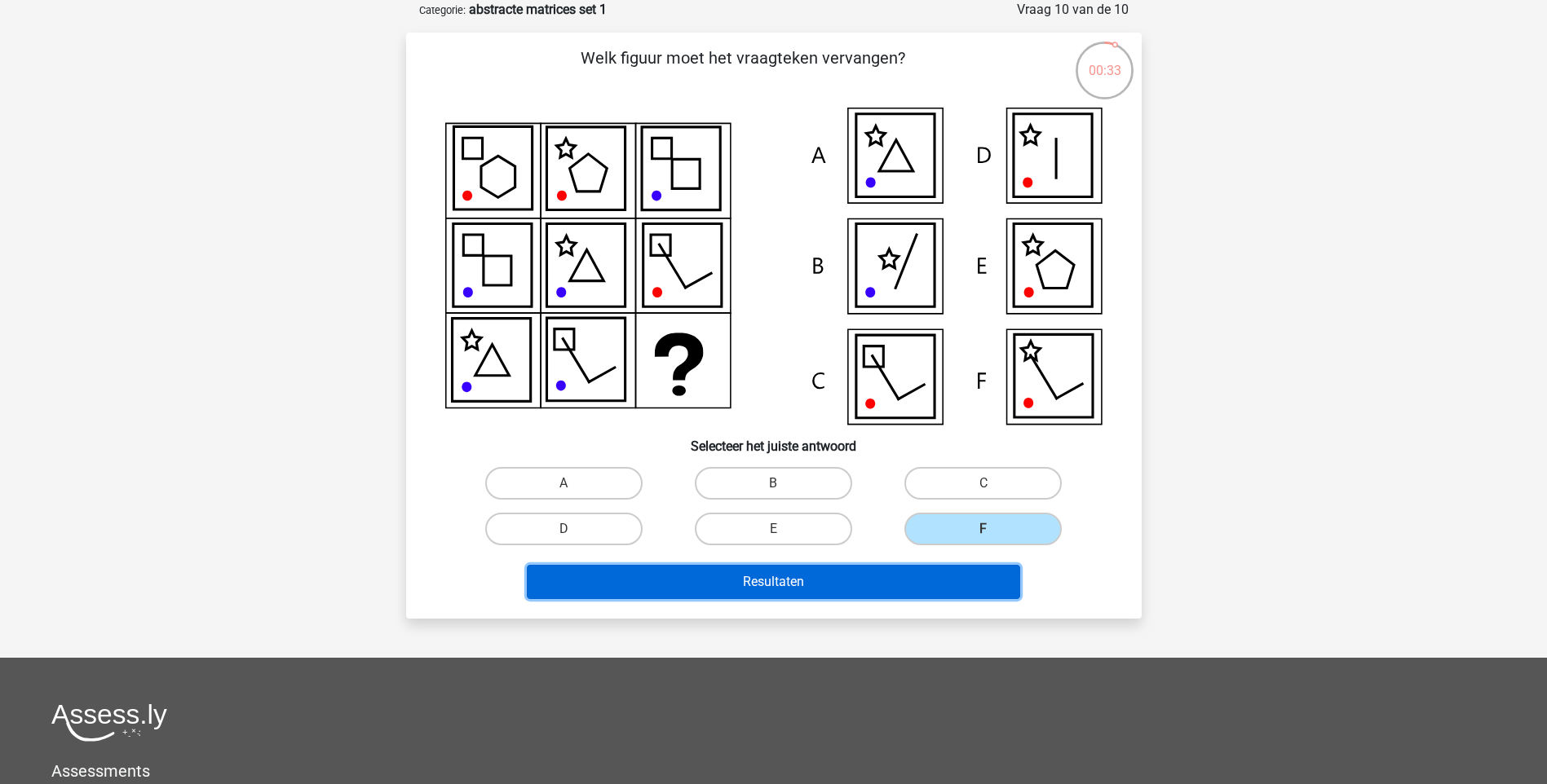
click at [914, 584] on button "Resultaten" at bounding box center [774, 582] width 493 height 34
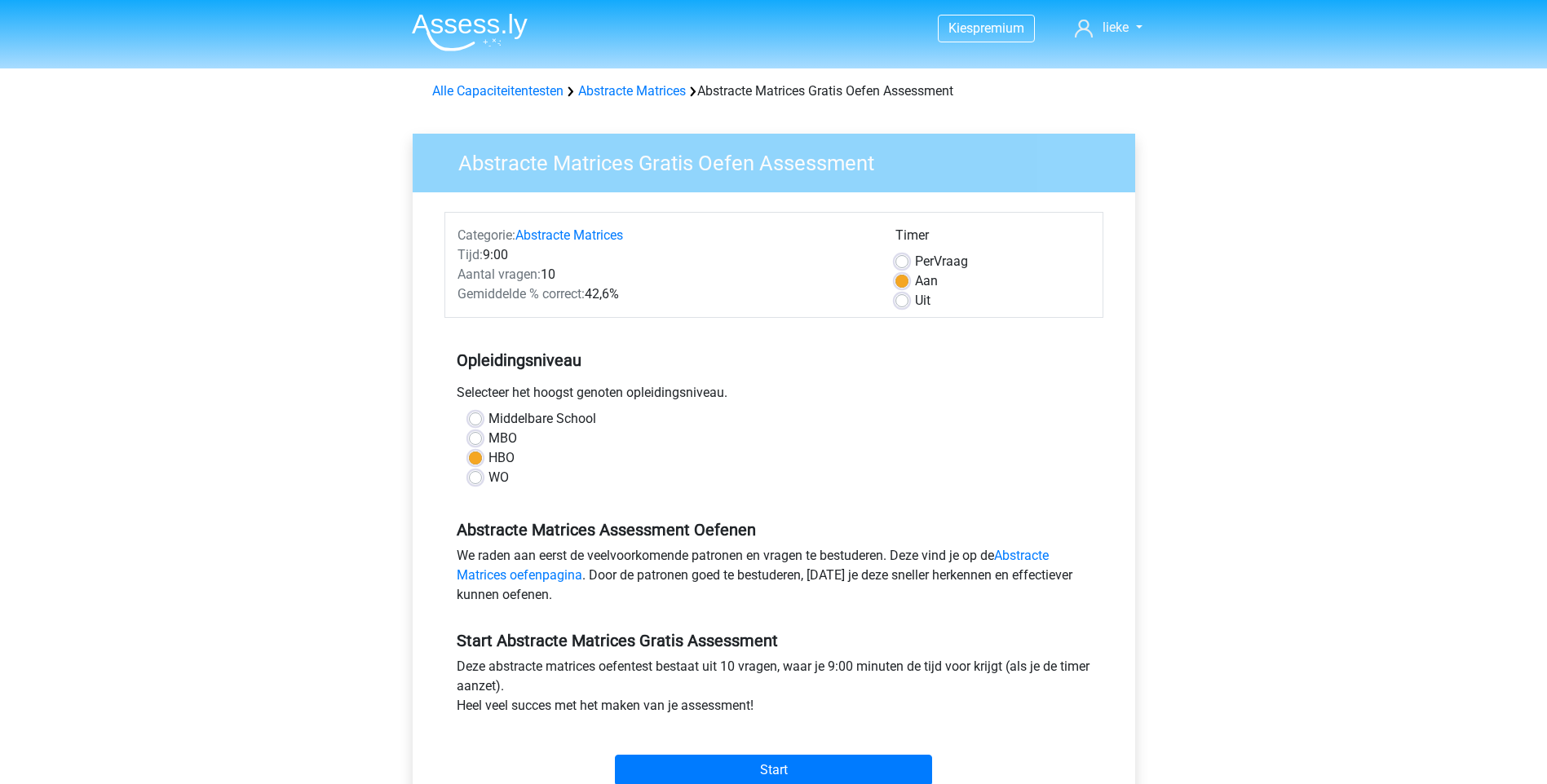
click at [463, 435] on div "Middelbare School MBO HBO WO" at bounding box center [773, 448] width 634 height 78
click at [489, 443] on label "MBO" at bounding box center [503, 438] width 28 height 20
click at [479, 443] on input "MBO" at bounding box center [475, 436] width 13 height 16
radio input "true"
click at [779, 765] on input "Start" at bounding box center [774, 770] width 318 height 31
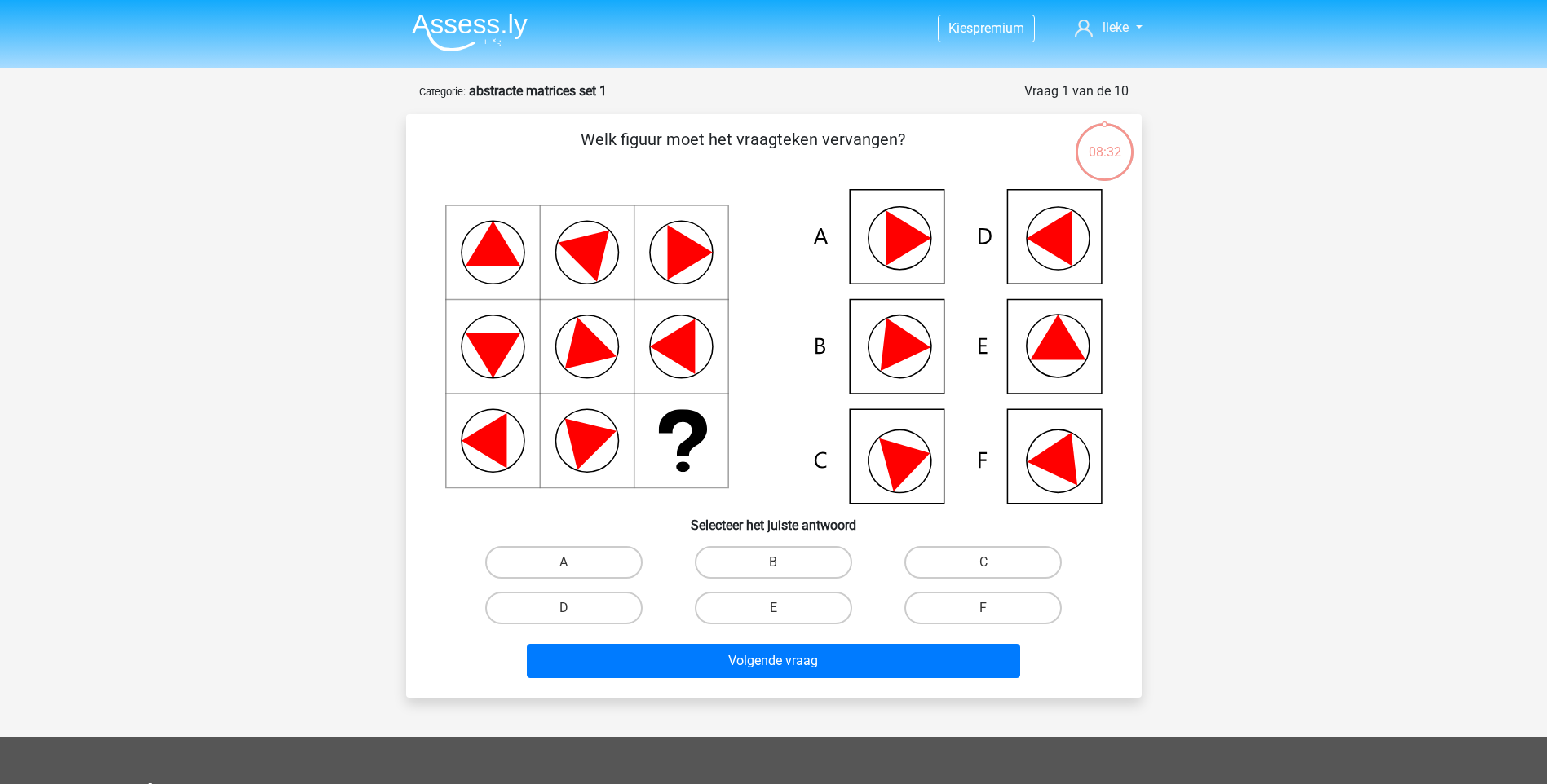
click at [673, 281] on icon at bounding box center [774, 346] width 658 height 315
click at [817, 571] on label "B" at bounding box center [773, 562] width 158 height 33
click at [783, 571] on input "B" at bounding box center [778, 567] width 10 height 10
radio input "true"
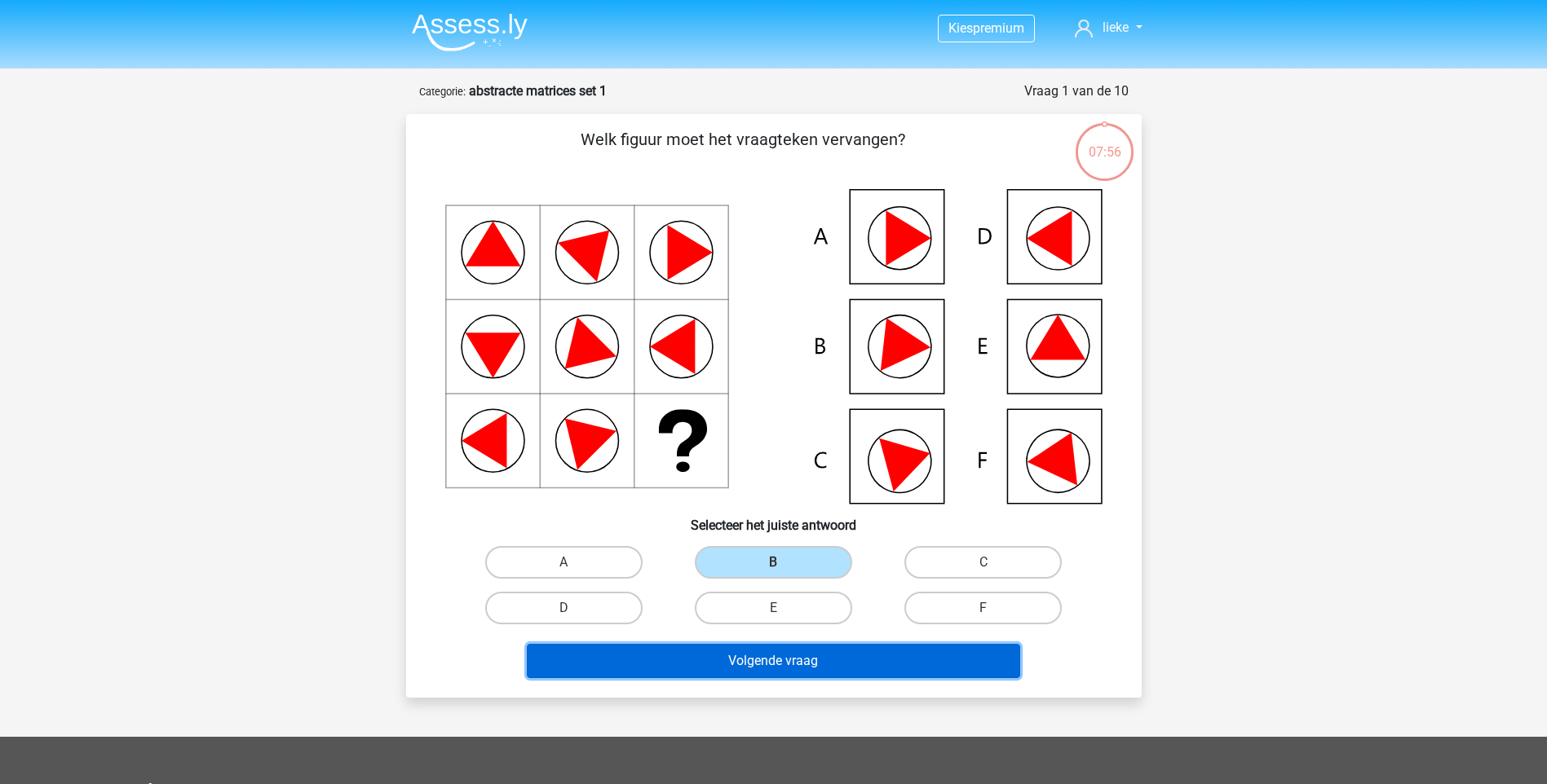
click at [833, 661] on button "Volgende vraag" at bounding box center [774, 661] width 493 height 34
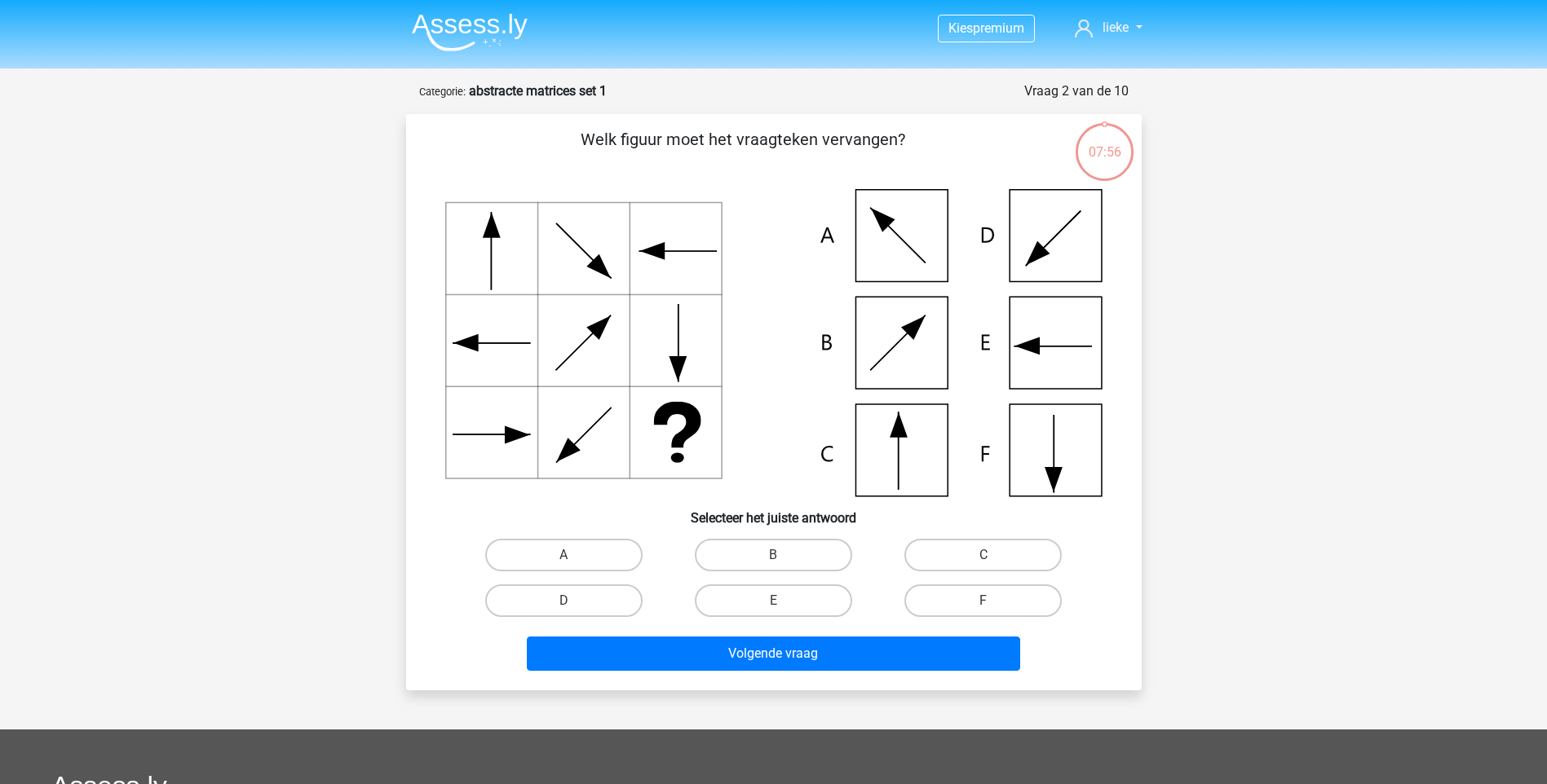
scroll to position [81, 0]
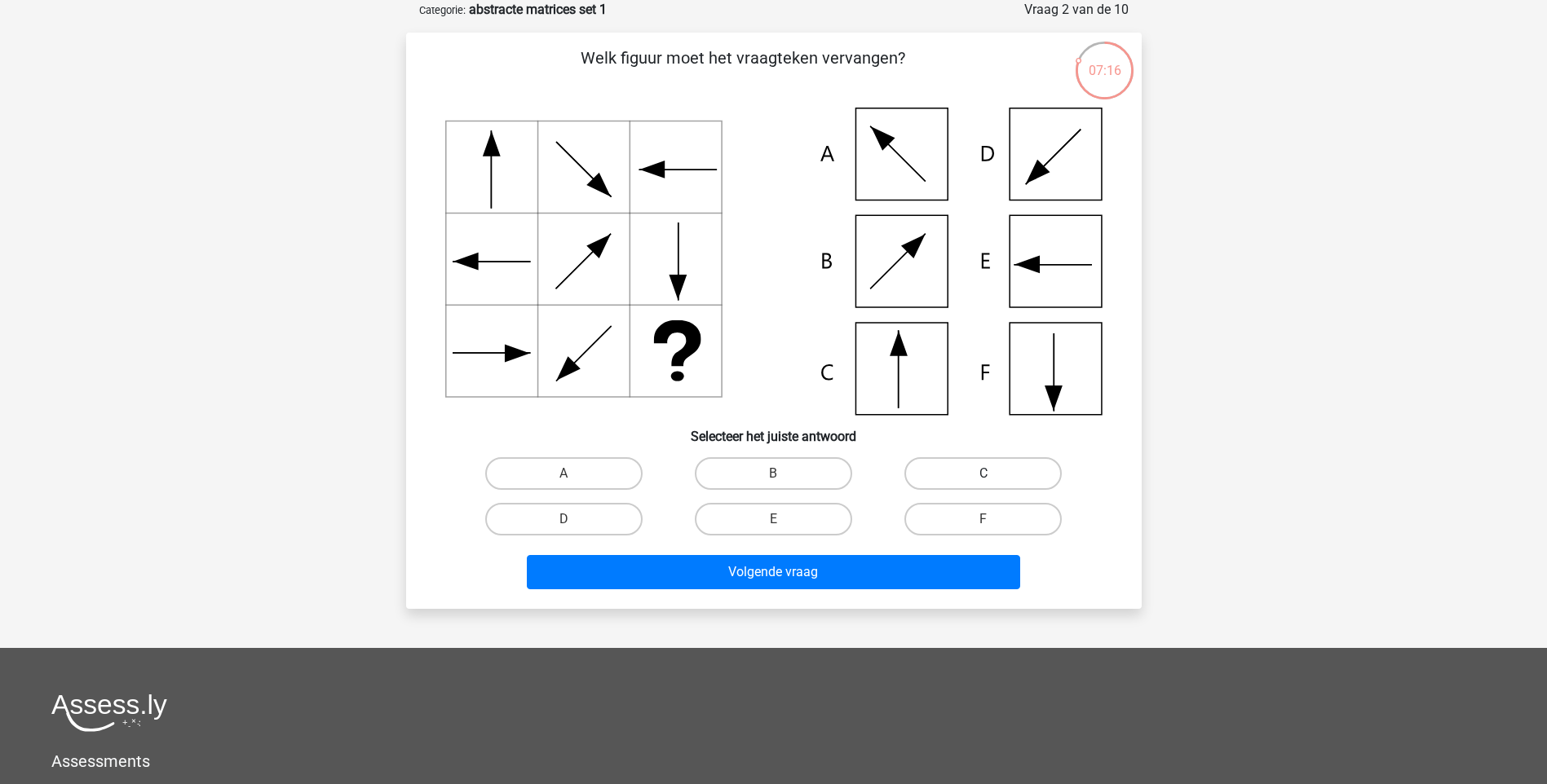
click at [662, 476] on div "C" at bounding box center [564, 473] width 197 height 33
click at [968, 475] on label "C" at bounding box center [983, 473] width 158 height 33
click at [984, 475] on input "C" at bounding box center [988, 478] width 10 height 10
radio input "true"
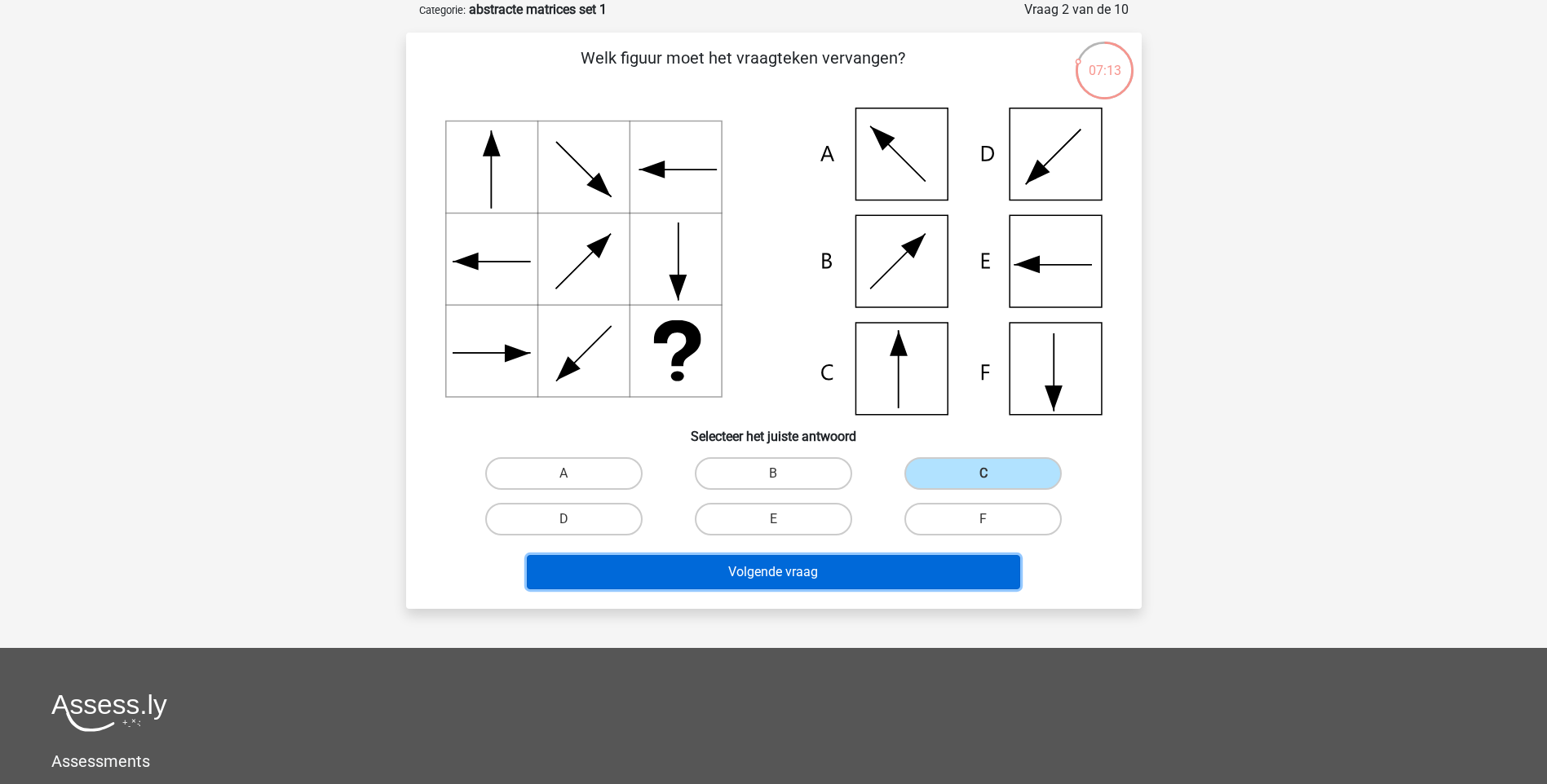
drag, startPoint x: 889, startPoint y: 581, endPoint x: 1310, endPoint y: 517, distance: 425.8
click at [1310, 517] on div "Kies premium lieke Lieke.simons@vrk.nl" at bounding box center [773, 499] width 1547 height 1160
click at [878, 581] on button "Volgende vraag" at bounding box center [774, 572] width 493 height 34
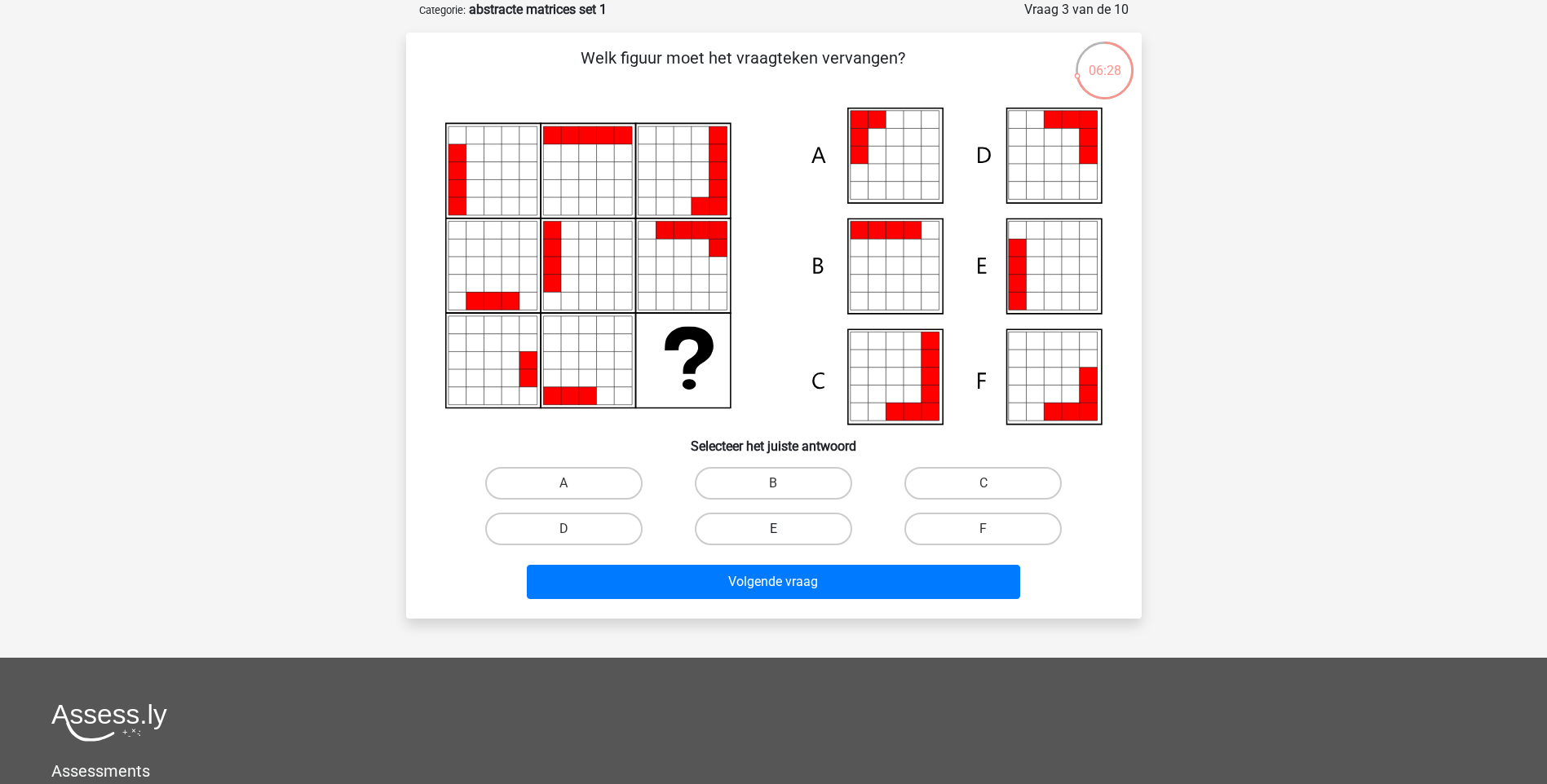
drag, startPoint x: 819, startPoint y: 525, endPoint x: 833, endPoint y: 544, distance: 23.6
click at [821, 527] on label "E" at bounding box center [773, 529] width 158 height 33
click at [783, 529] on input "E" at bounding box center [778, 534] width 10 height 10
radio input "true"
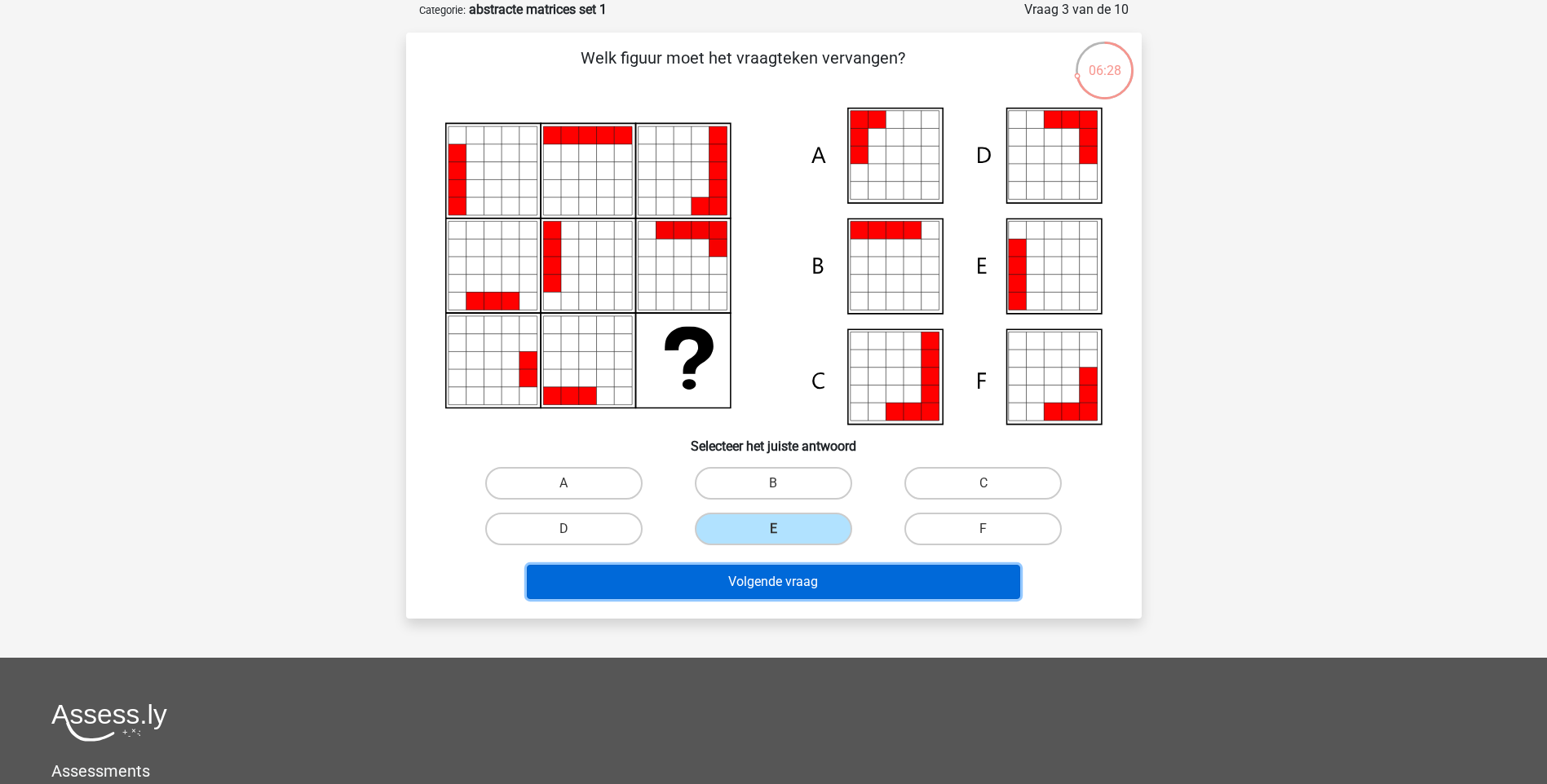
click at [823, 591] on button "Volgende vraag" at bounding box center [774, 582] width 493 height 34
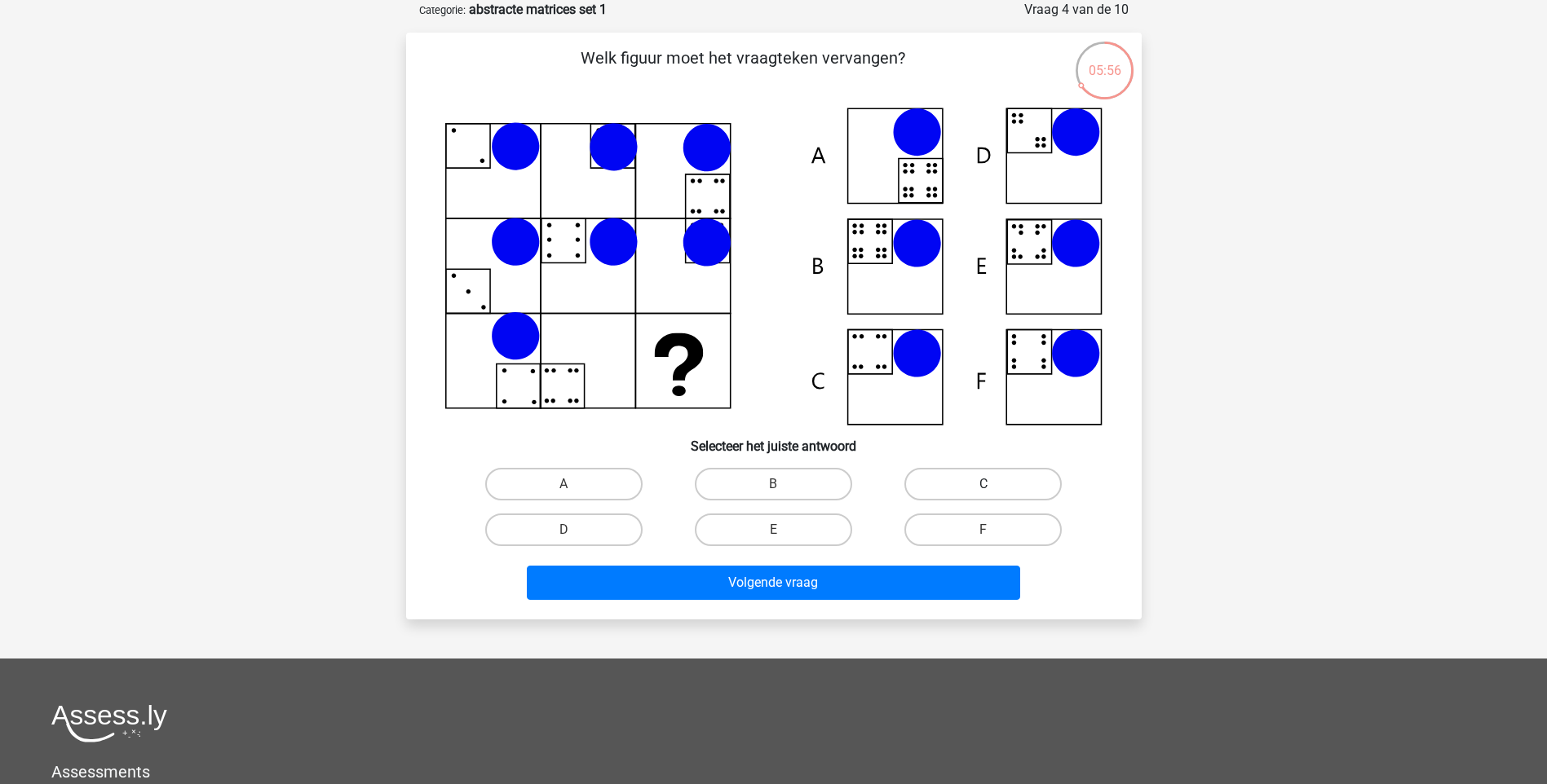
click at [1023, 483] on label "C" at bounding box center [983, 484] width 158 height 33
click at [994, 485] on input "C" at bounding box center [988, 489] width 10 height 10
radio input "true"
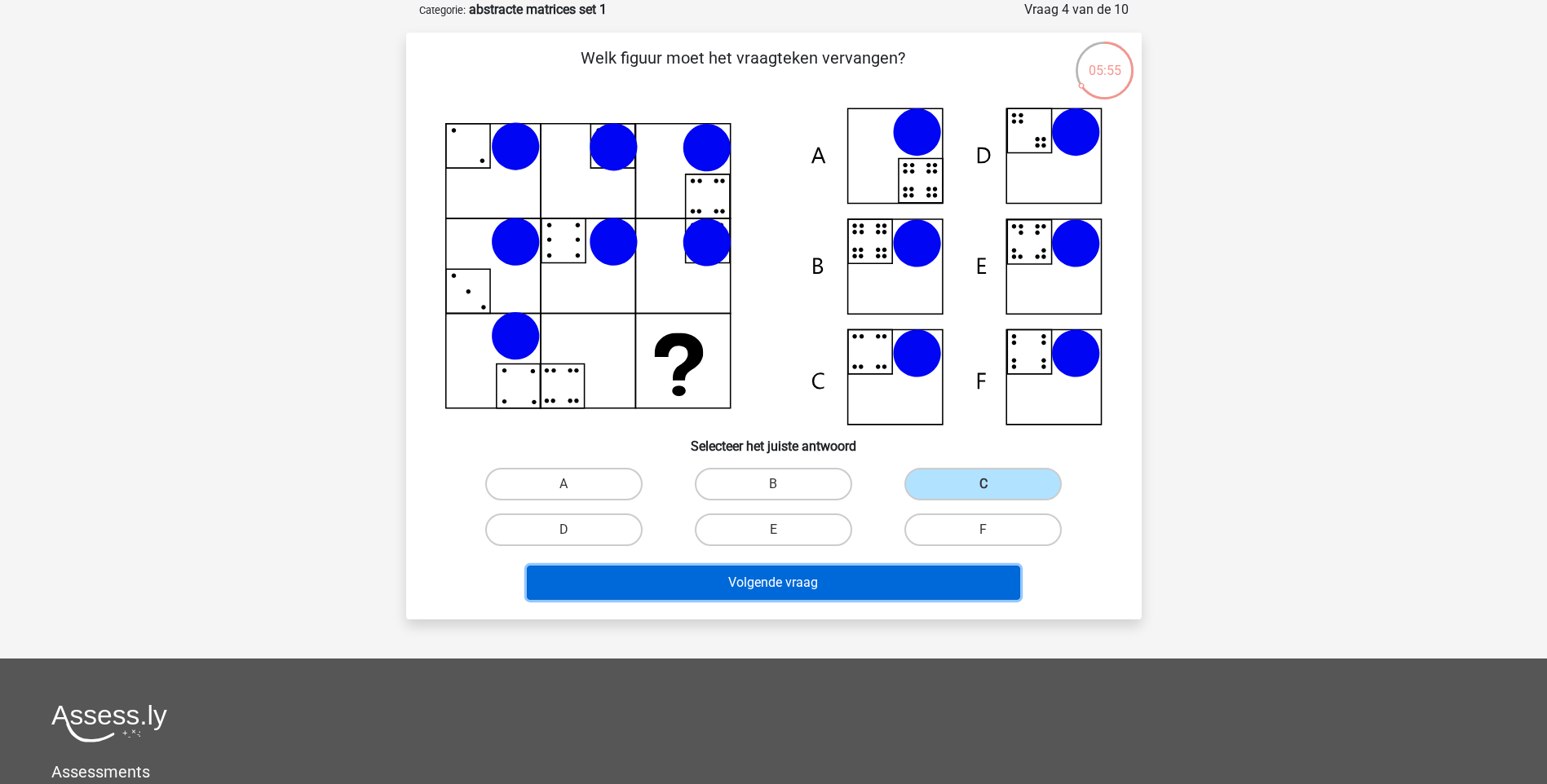
click at [937, 571] on button "Volgende vraag" at bounding box center [774, 583] width 493 height 34
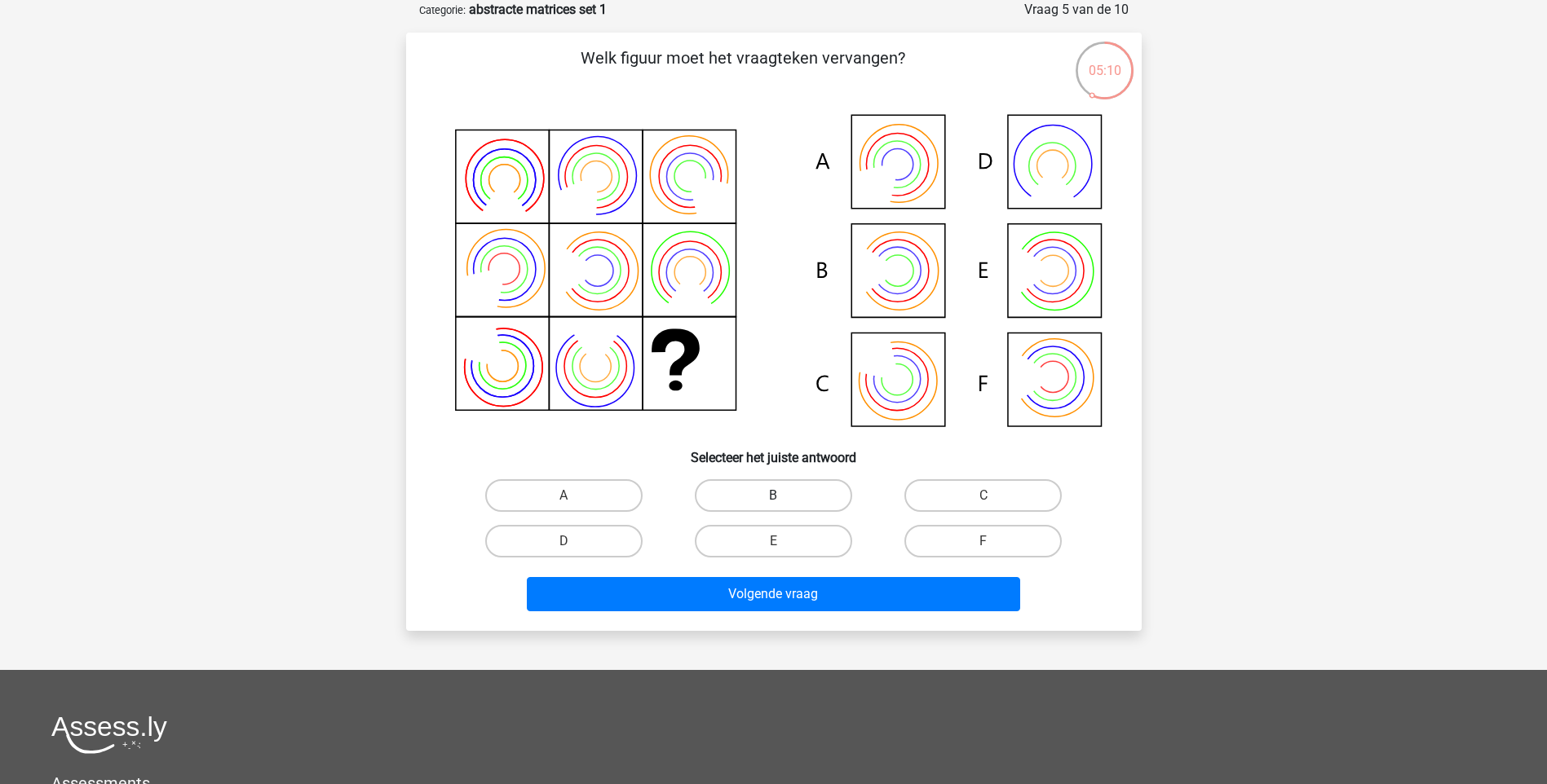
click at [771, 491] on label "B" at bounding box center [773, 495] width 158 height 33
click at [773, 496] on input "B" at bounding box center [778, 501] width 10 height 10
radio input "true"
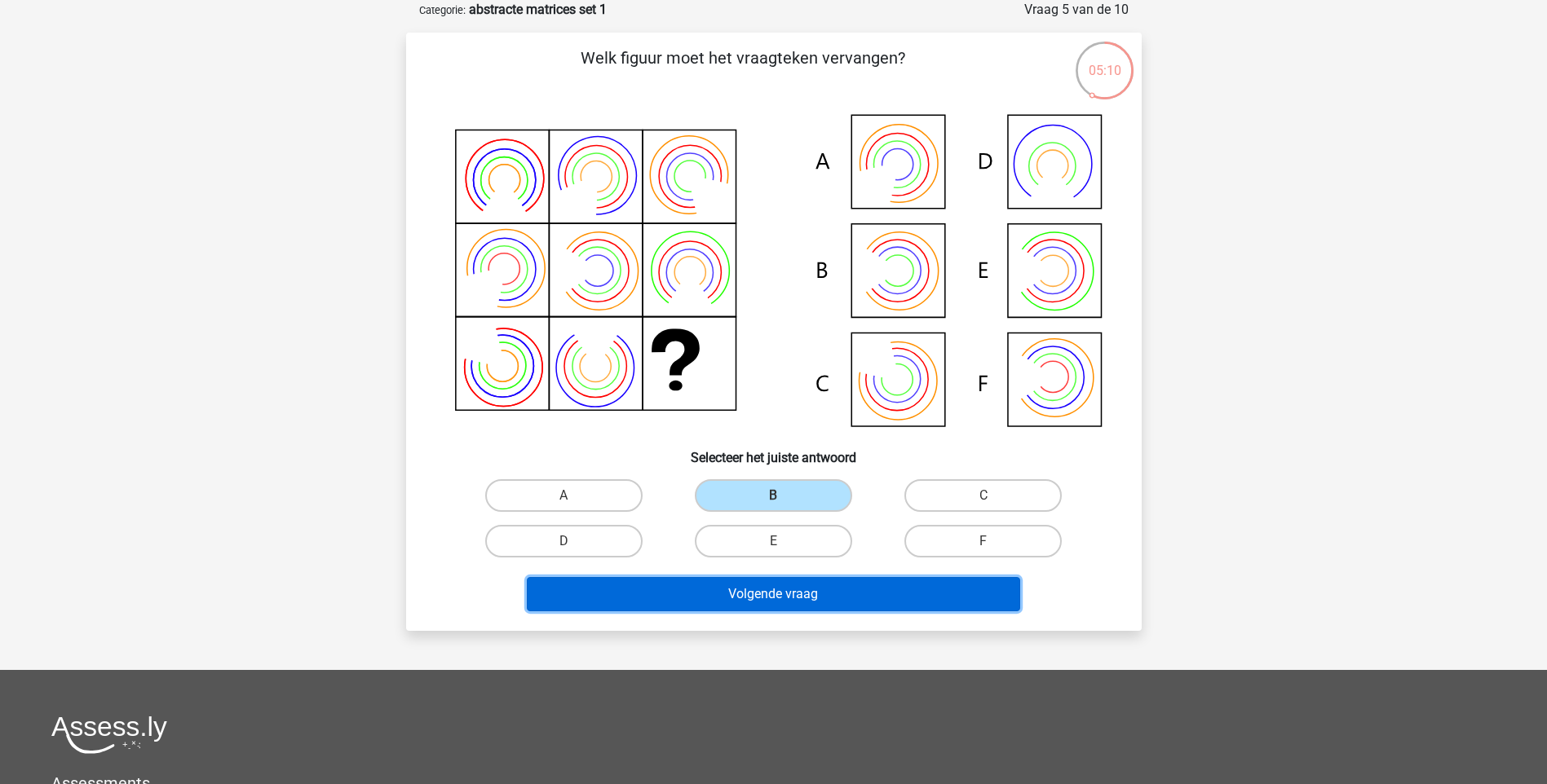
click at [793, 595] on button "Volgende vraag" at bounding box center [774, 594] width 493 height 34
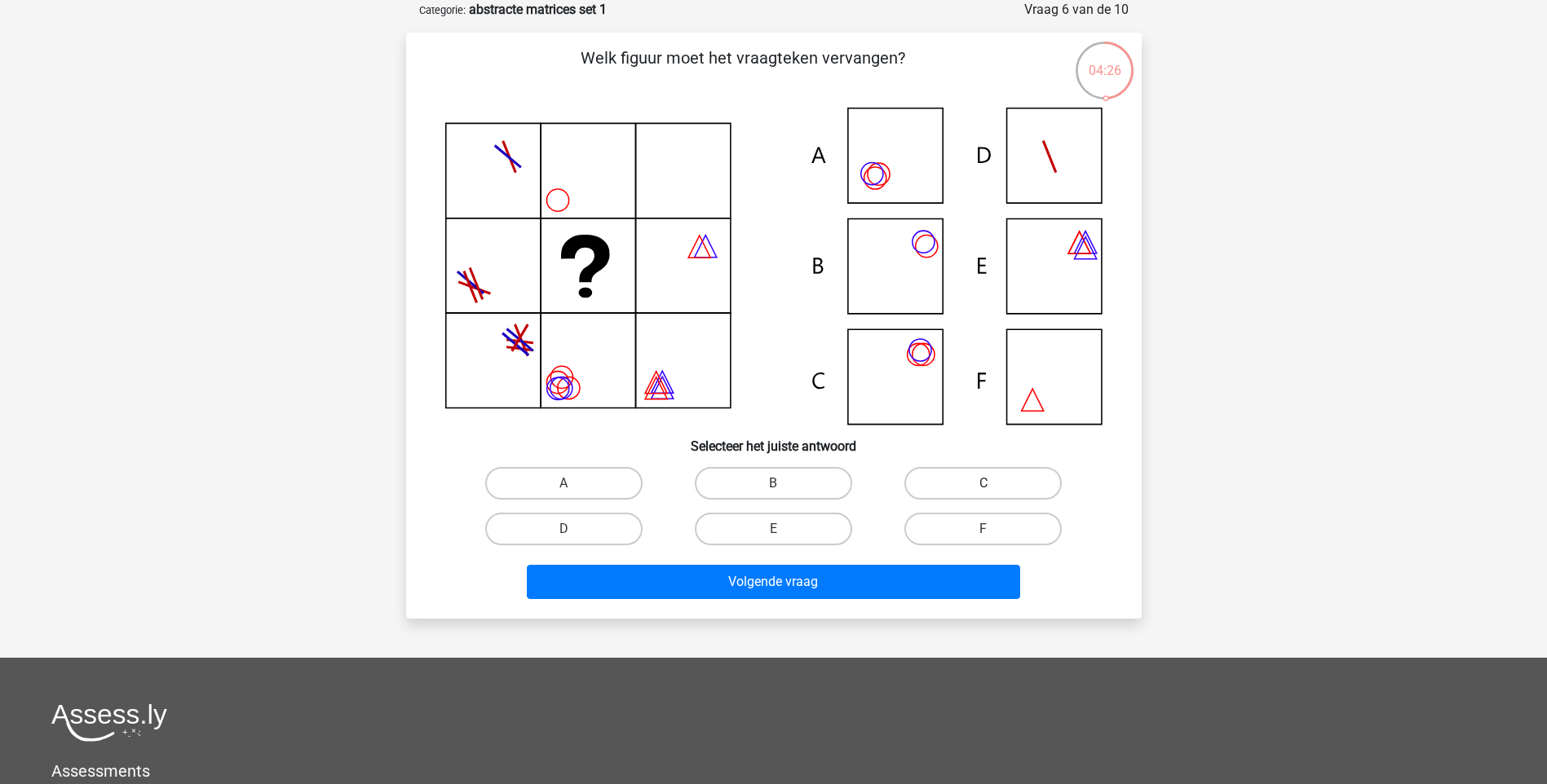
click at [1039, 485] on label "C" at bounding box center [983, 484] width 158 height 33
click at [994, 485] on input "C" at bounding box center [988, 488] width 10 height 10
radio input "true"
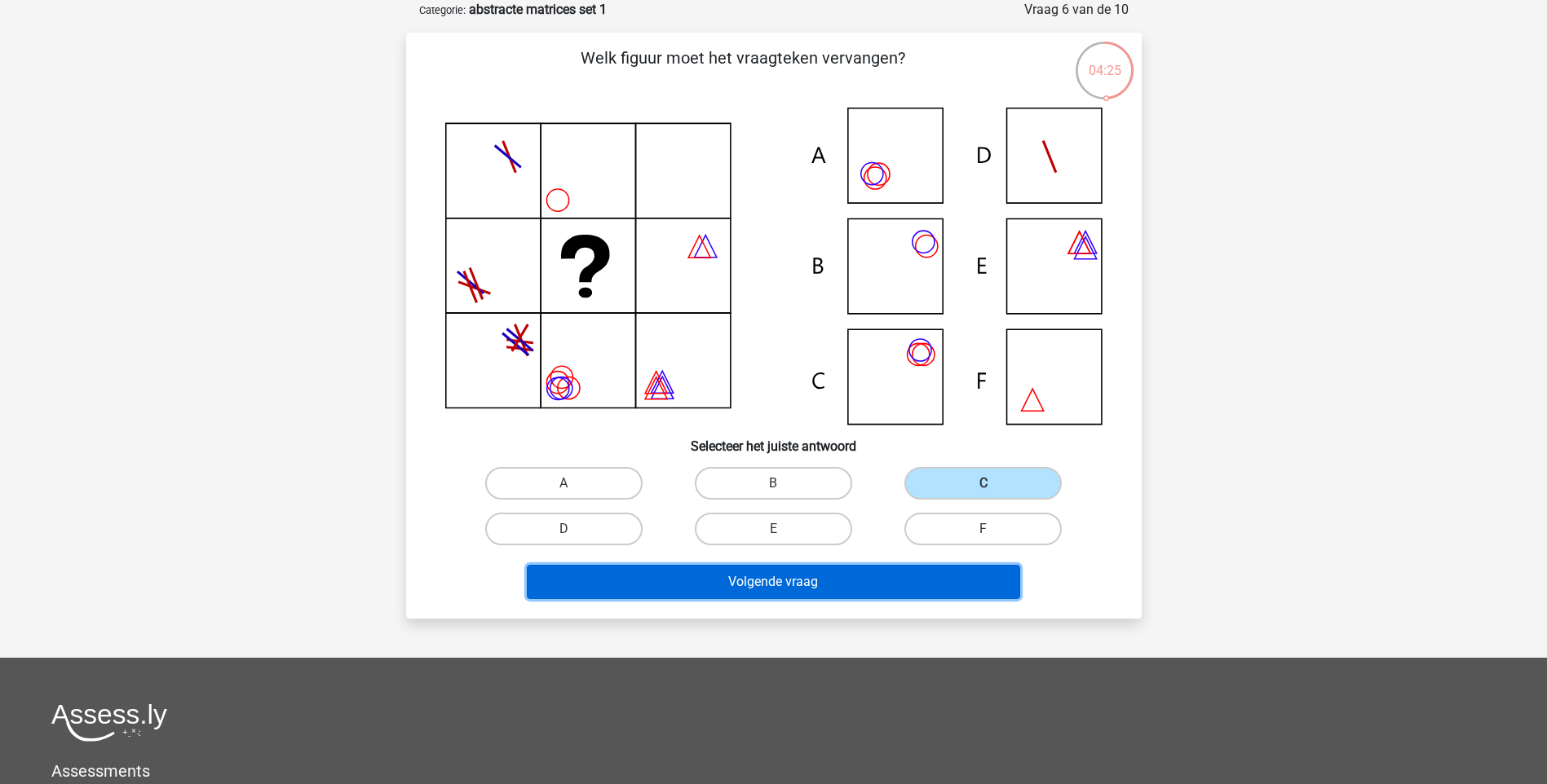
click at [944, 585] on button "Volgende vraag" at bounding box center [774, 582] width 493 height 34
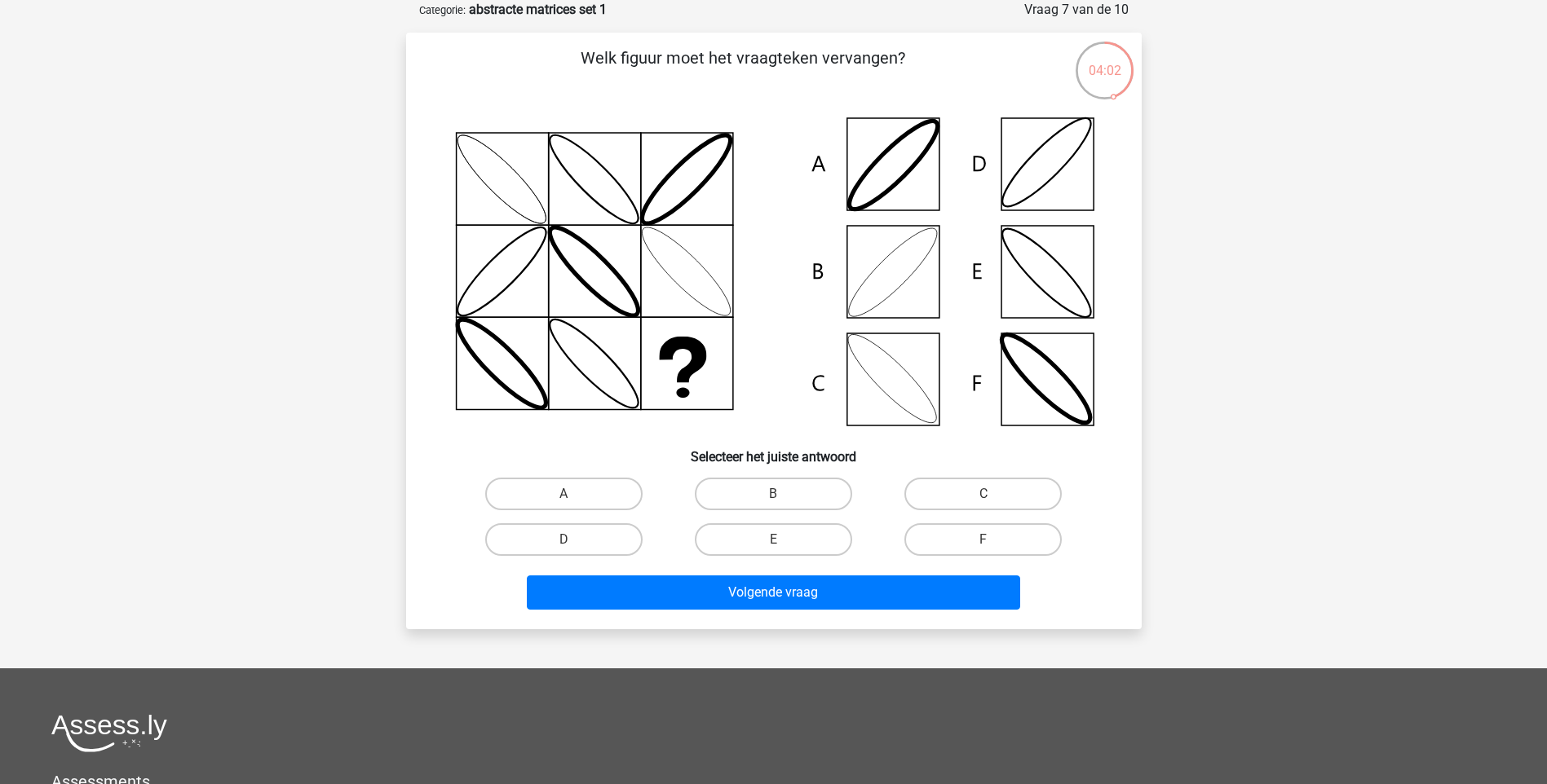
click at [989, 547] on input "F" at bounding box center [988, 544] width 10 height 10
radio input "true"
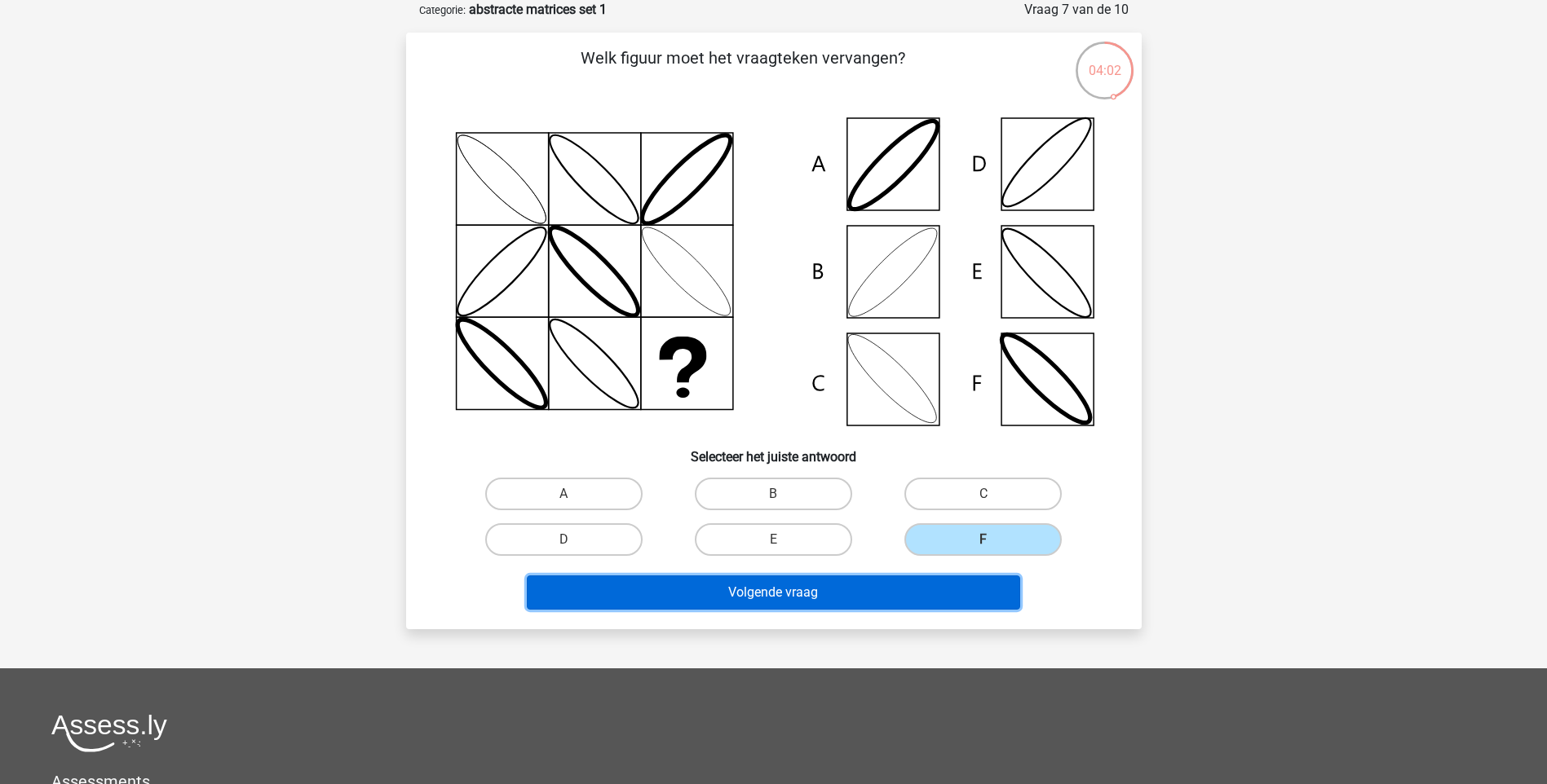
click at [955, 608] on button "Volgende vraag" at bounding box center [774, 592] width 493 height 34
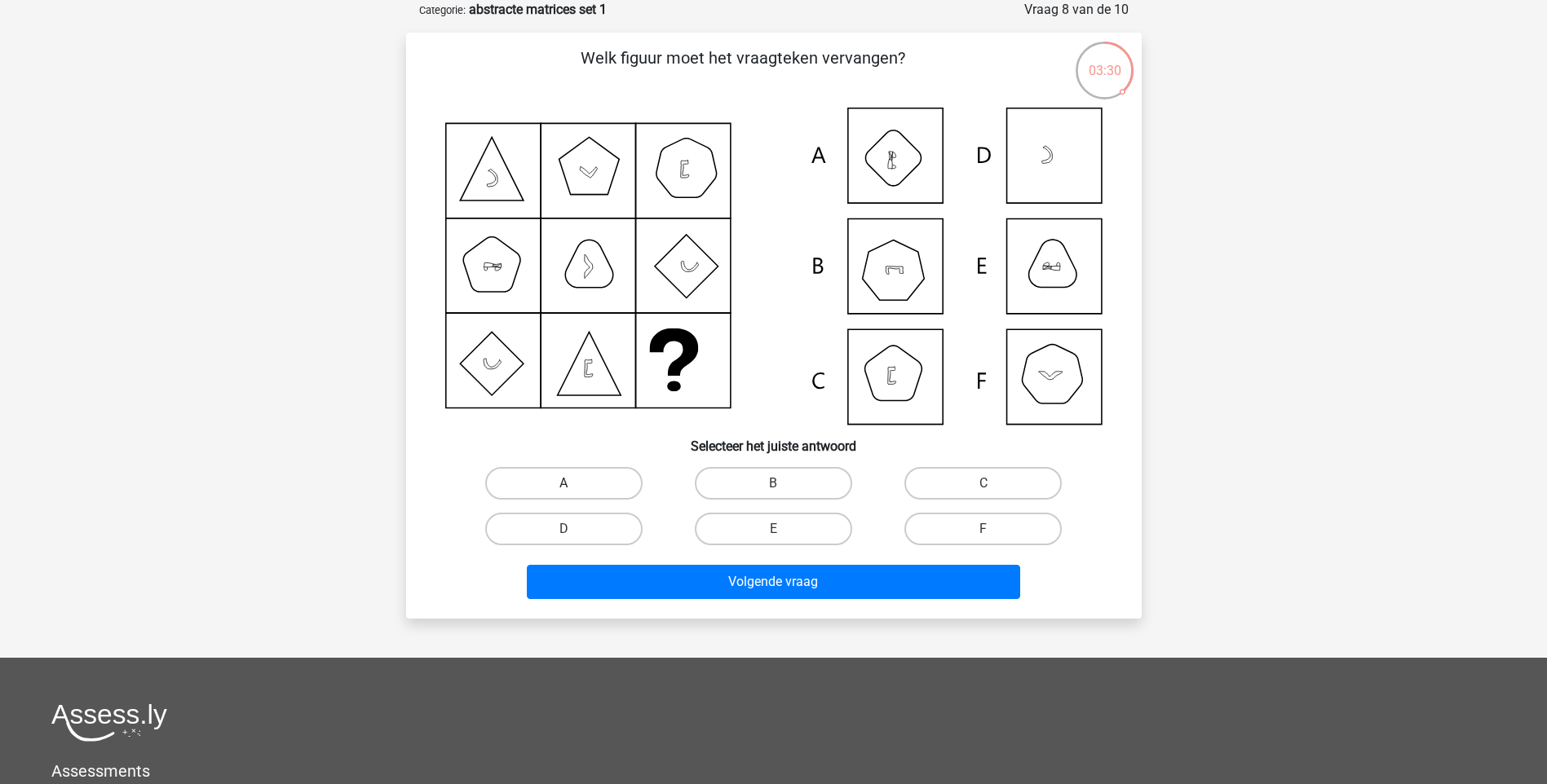
click at [559, 474] on label "A" at bounding box center [563, 484] width 158 height 33
click at [563, 484] on input "A" at bounding box center [568, 488] width 10 height 10
radio input "true"
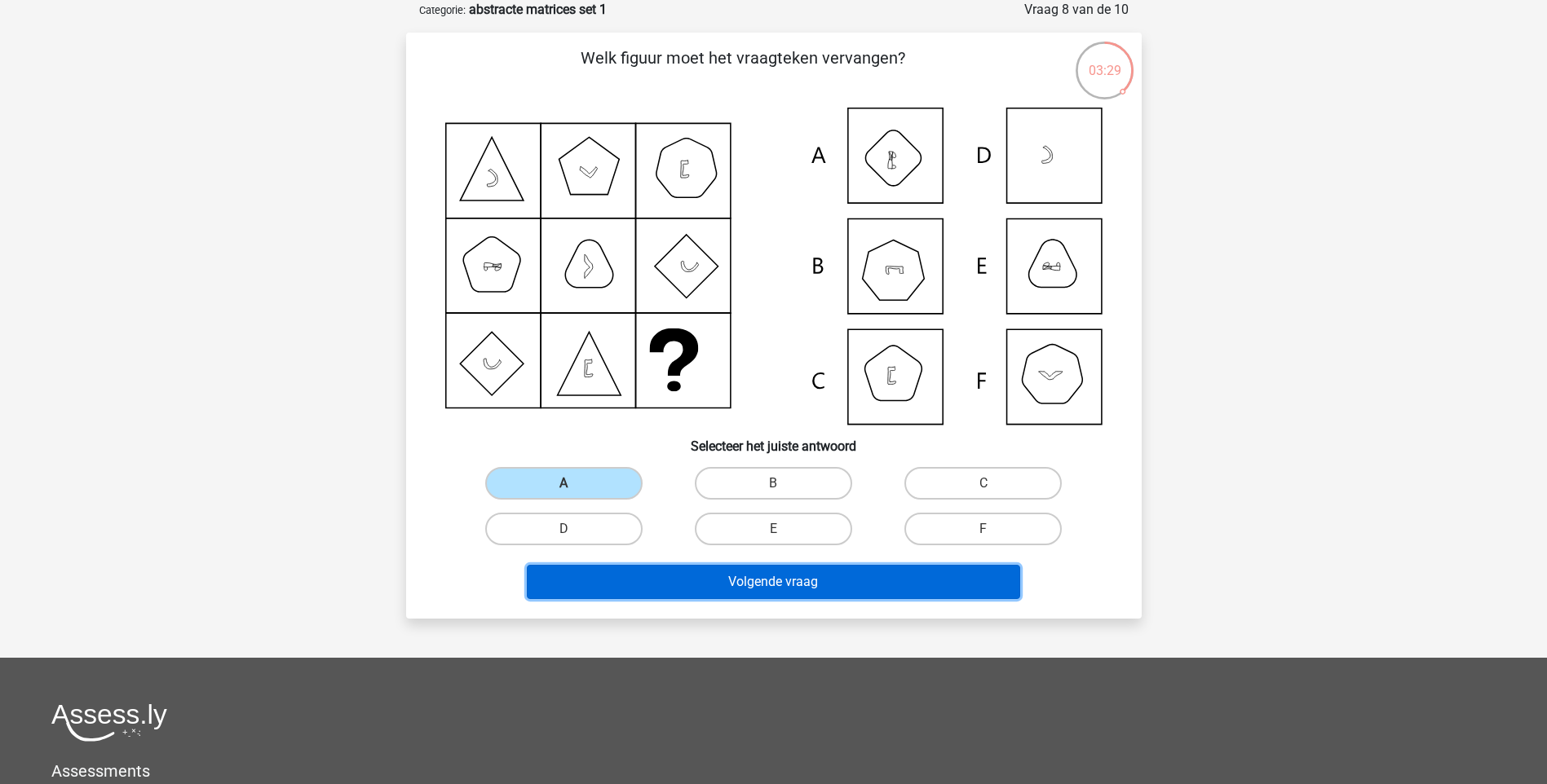
click at [835, 585] on button "Volgende vraag" at bounding box center [774, 582] width 493 height 34
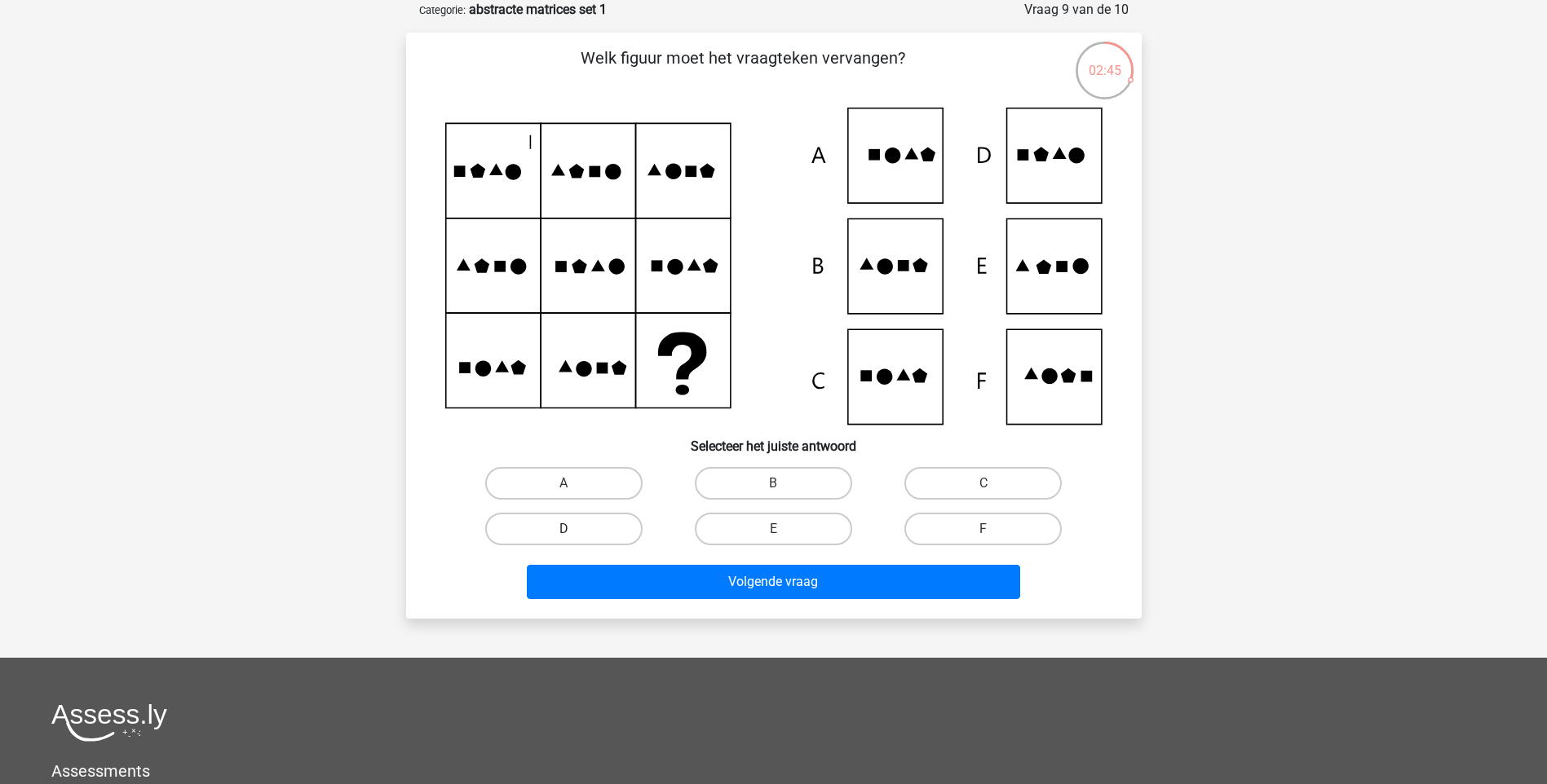
click at [580, 537] on label "D" at bounding box center [563, 529] width 158 height 33
click at [575, 537] on input "D" at bounding box center [568, 534] width 10 height 10
radio input "true"
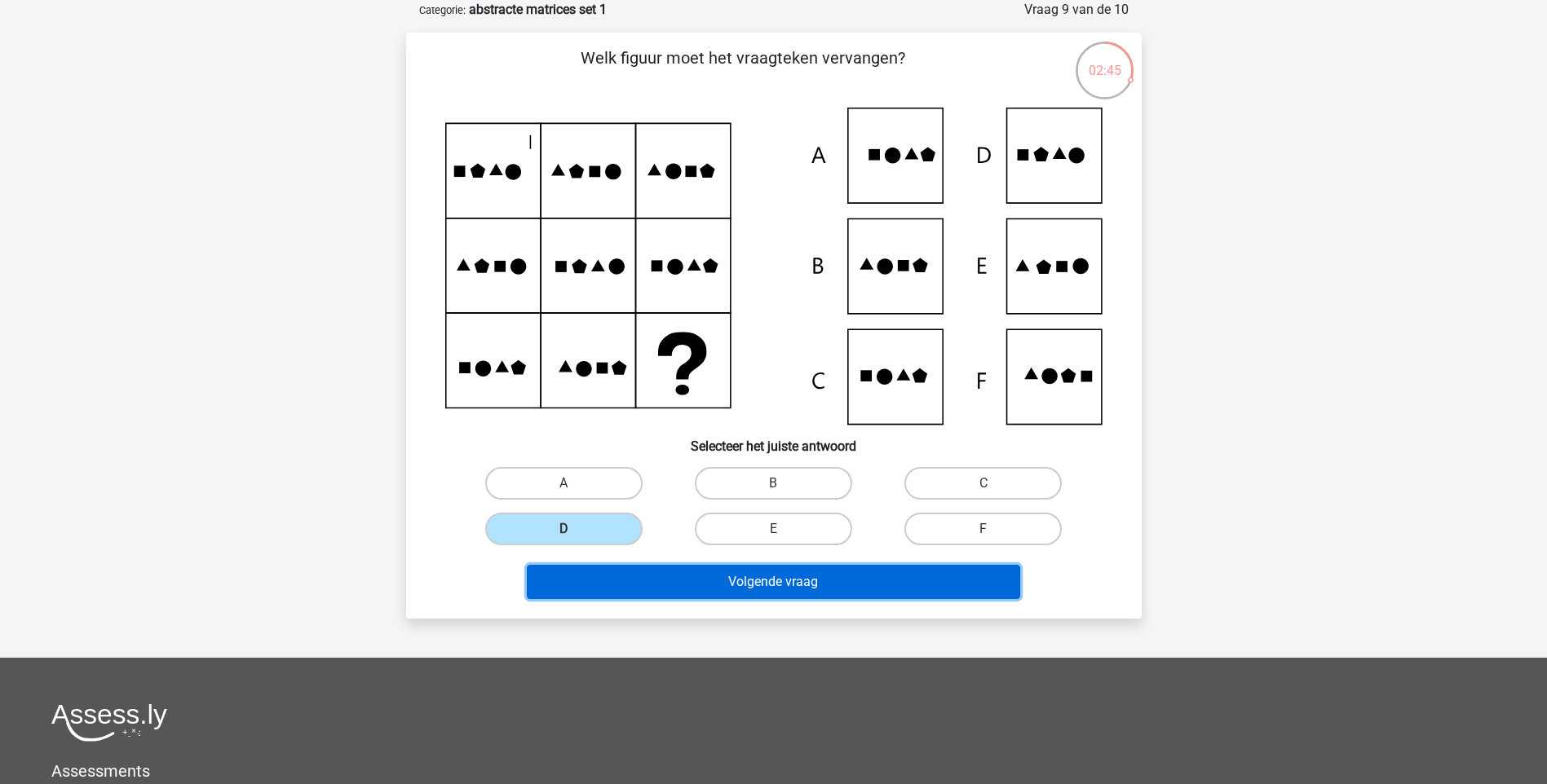
click at [646, 570] on button "Volgende vraag" at bounding box center [774, 582] width 493 height 34
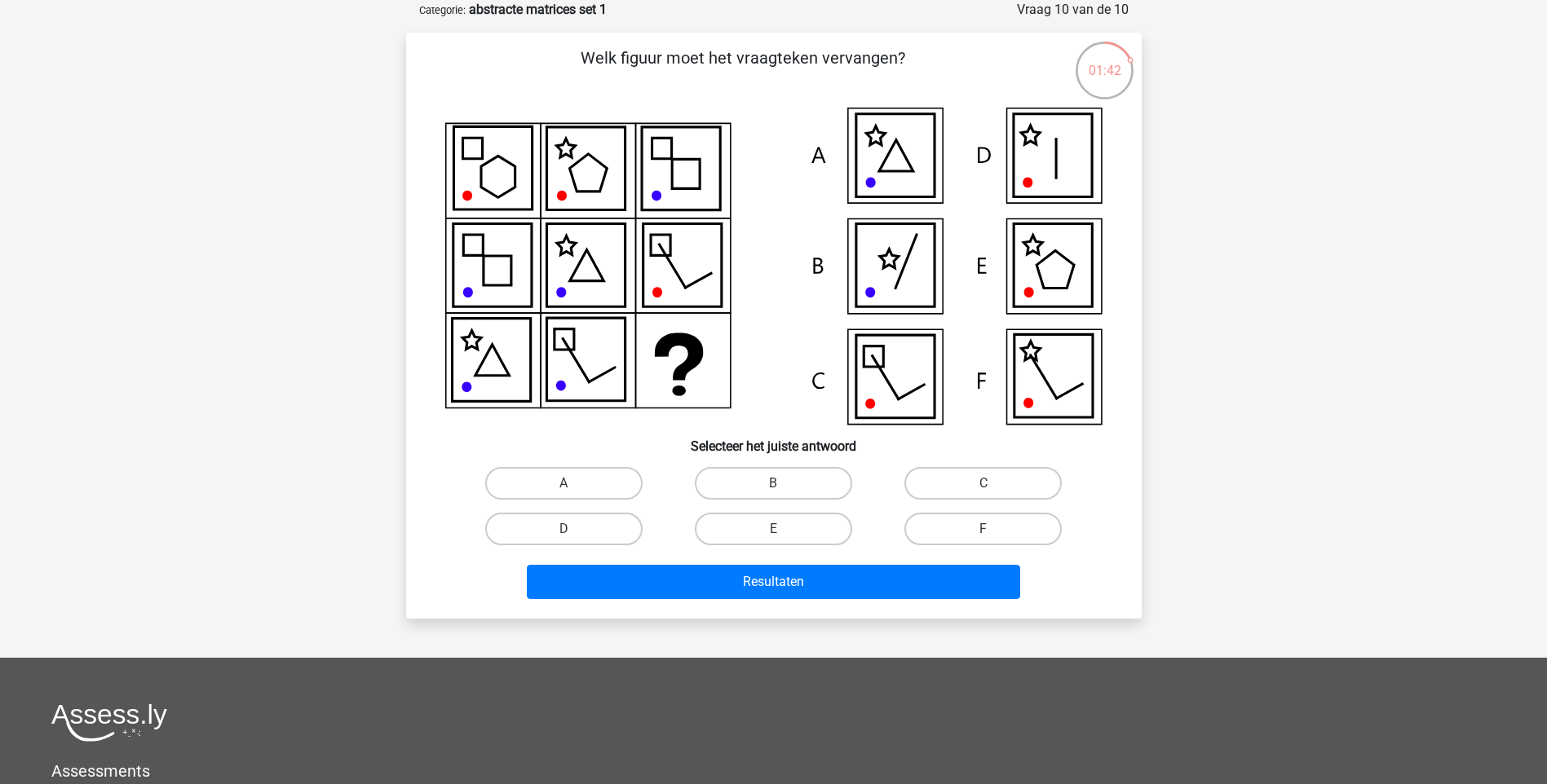
click at [1073, 274] on icon at bounding box center [1053, 265] width 78 height 83
click at [777, 529] on input "E" at bounding box center [778, 534] width 10 height 10
radio input "true"
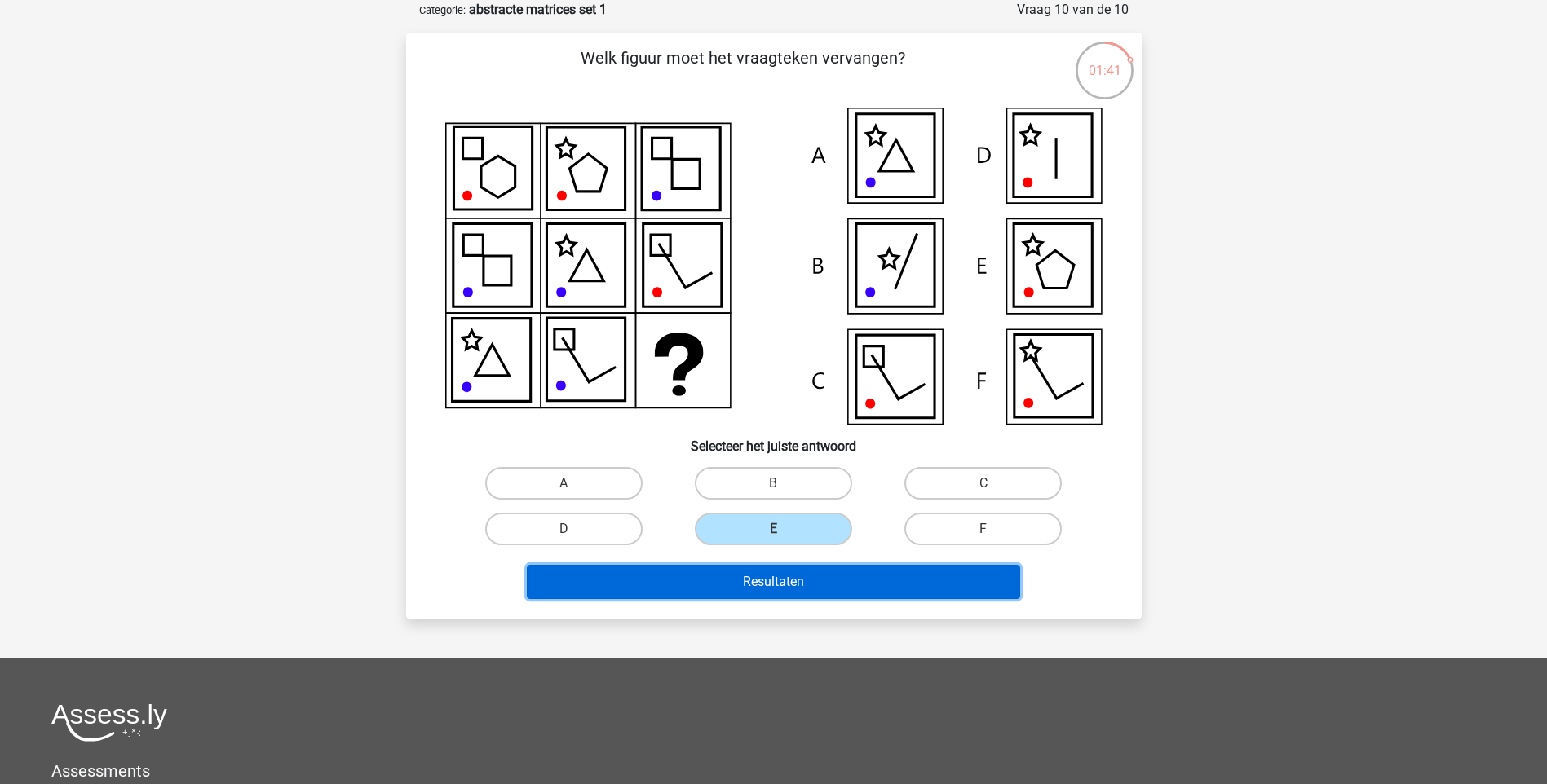
click at [782, 573] on button "Resultaten" at bounding box center [774, 582] width 493 height 34
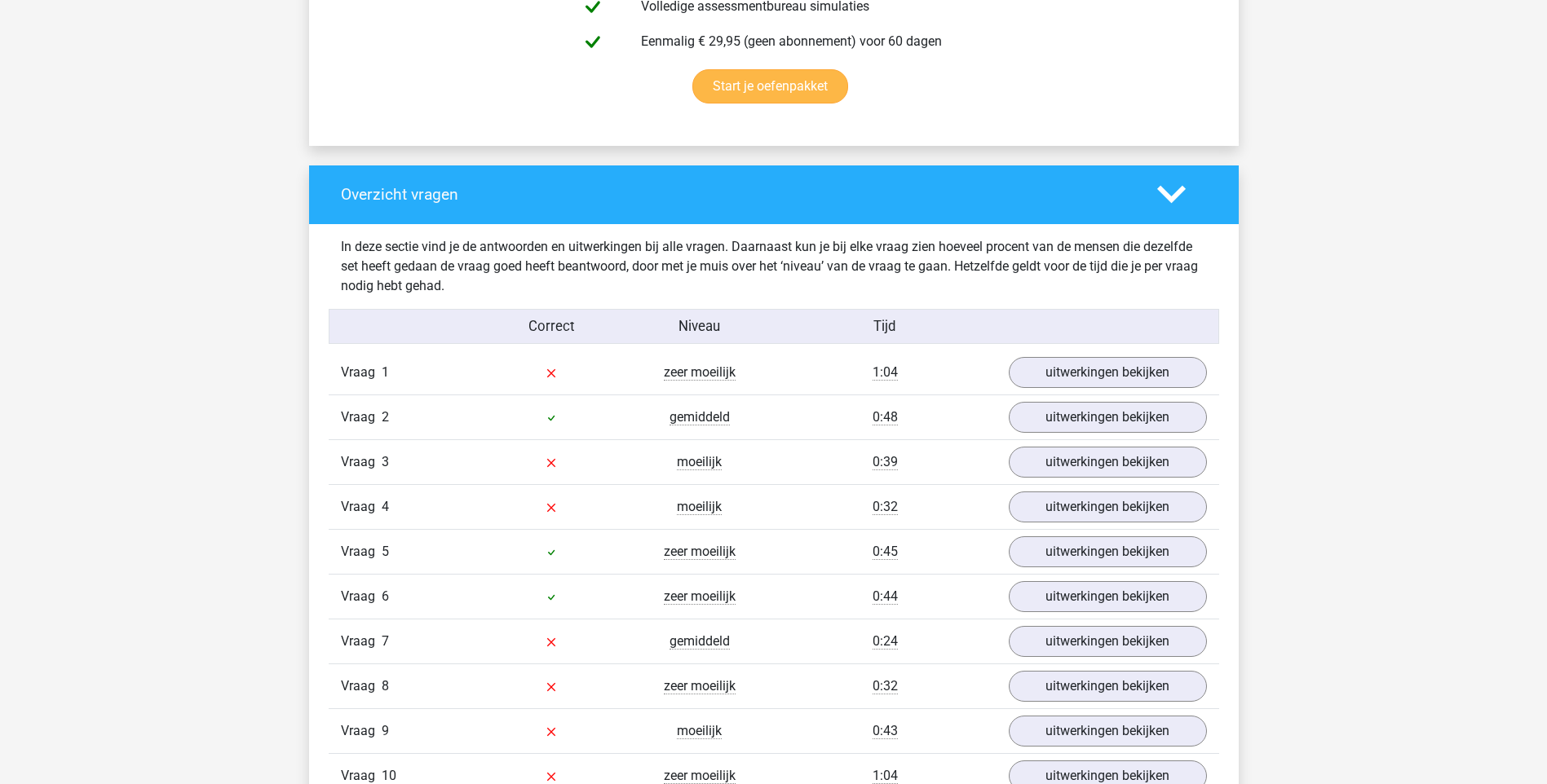
scroll to position [1223, 0]
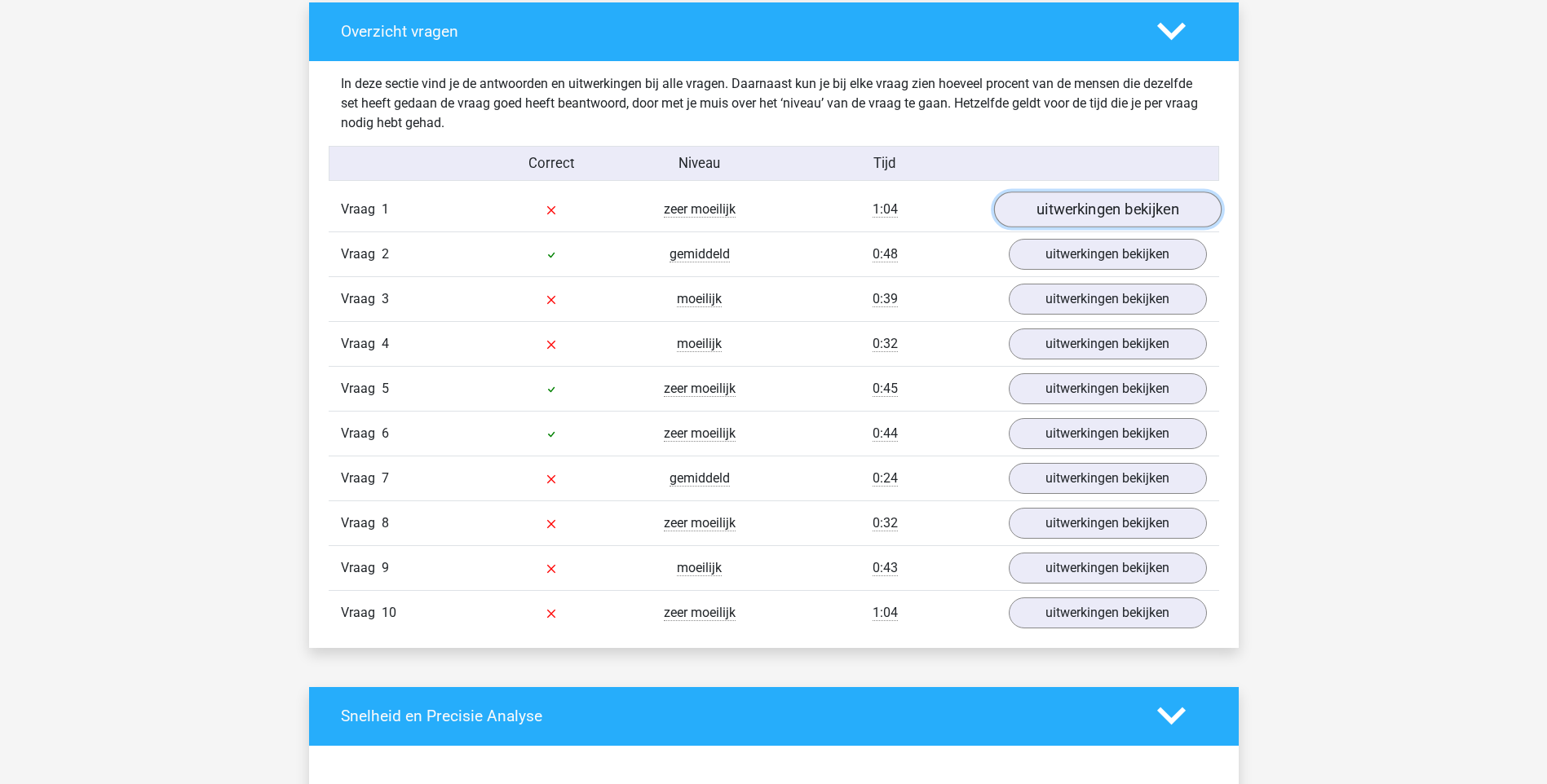
click at [1129, 206] on link "uitwerkingen bekijken" at bounding box center [1107, 210] width 228 height 36
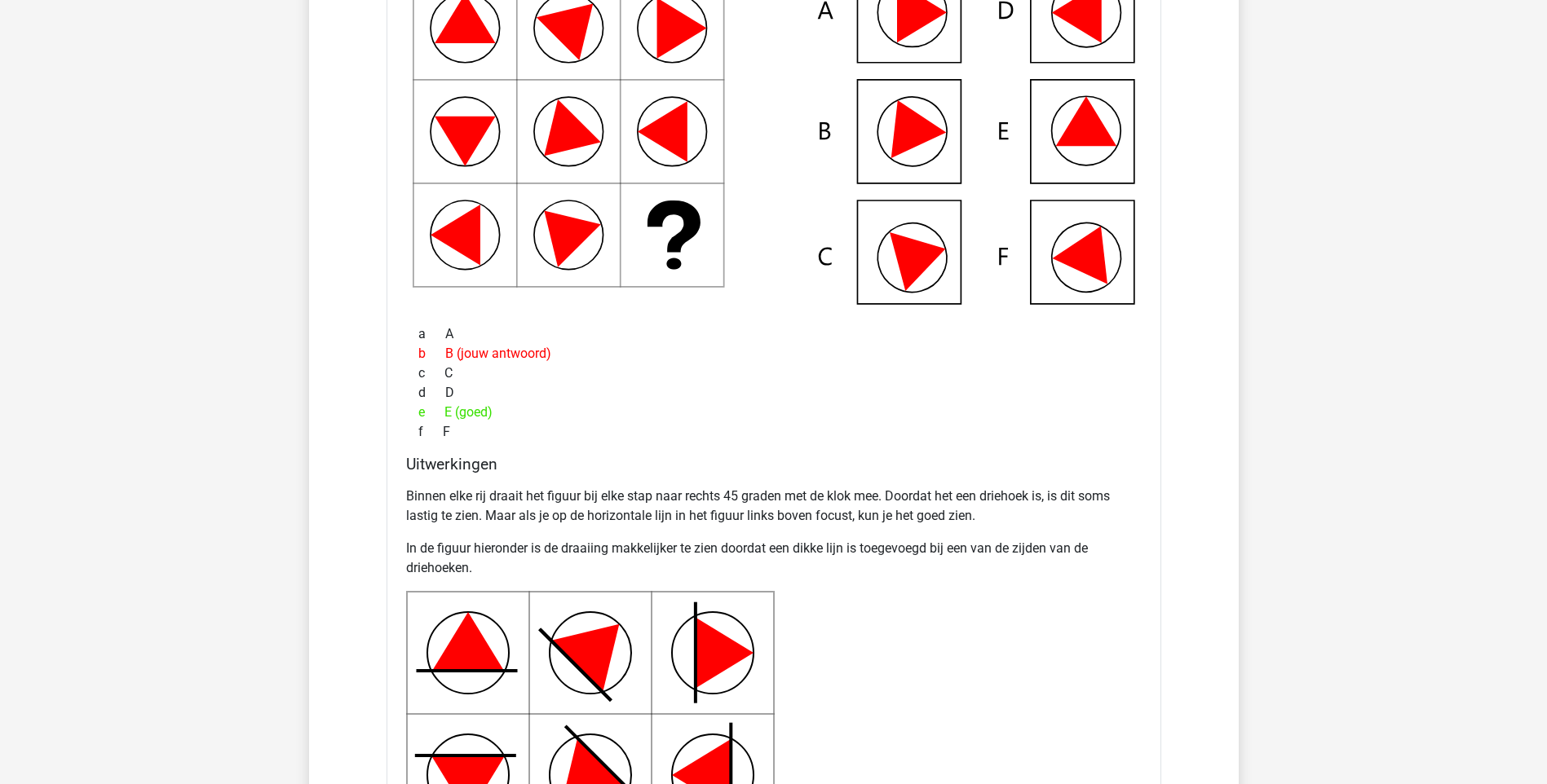
scroll to position [1141, 0]
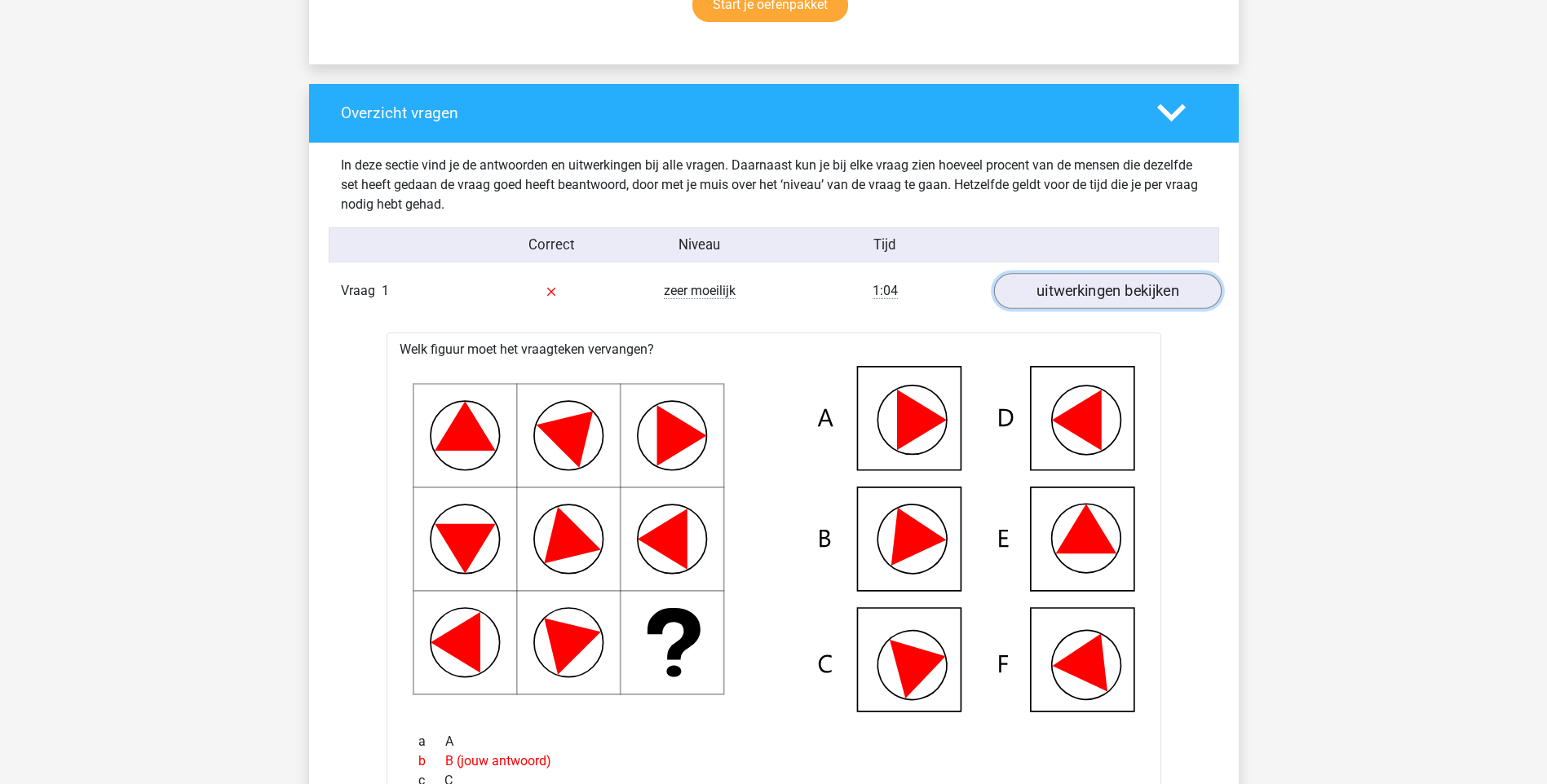
click at [1188, 293] on link "uitwerkingen bekijken" at bounding box center [1107, 291] width 228 height 36
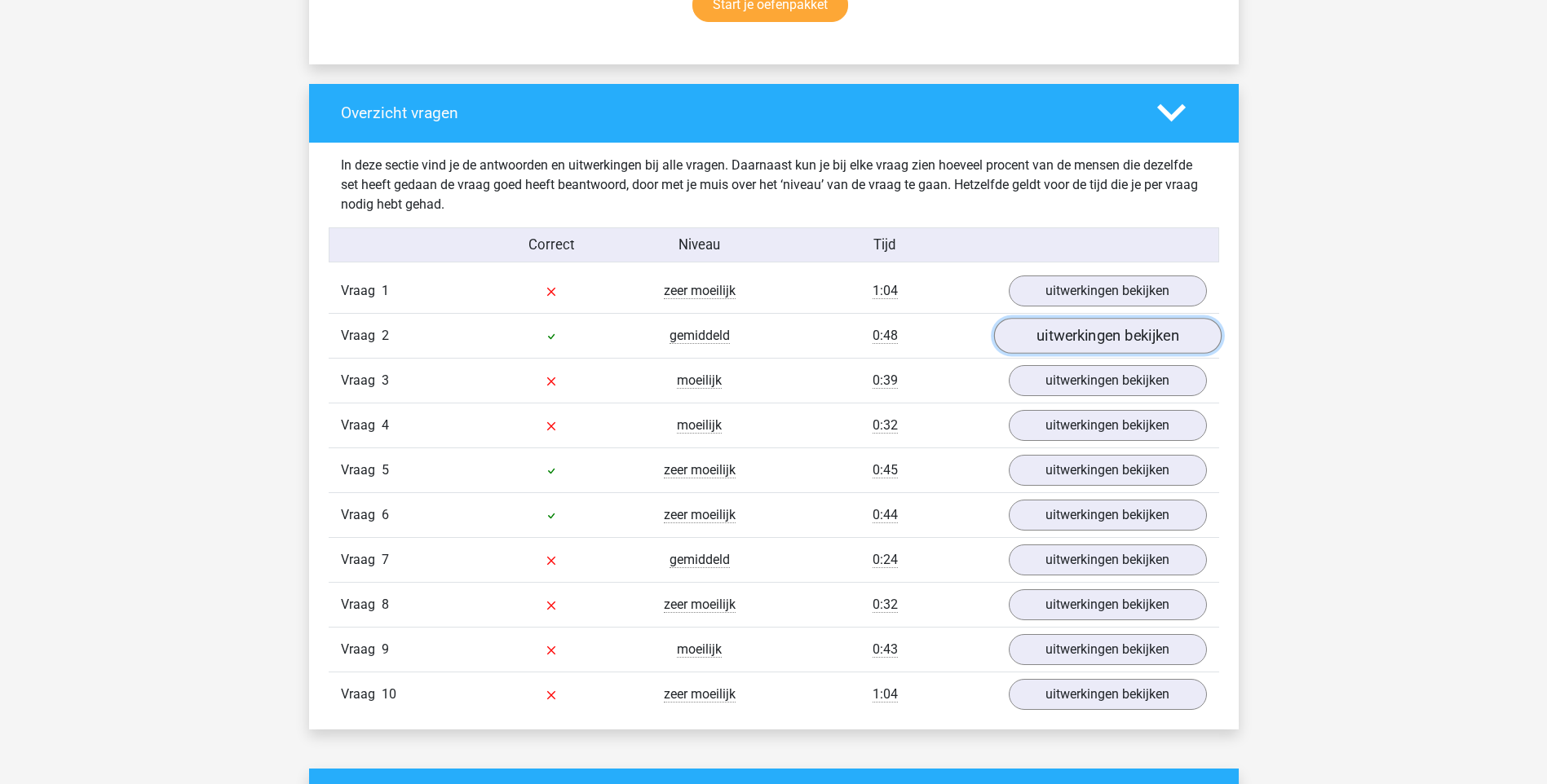
click at [1151, 332] on link "uitwerkingen bekijken" at bounding box center [1107, 336] width 228 height 36
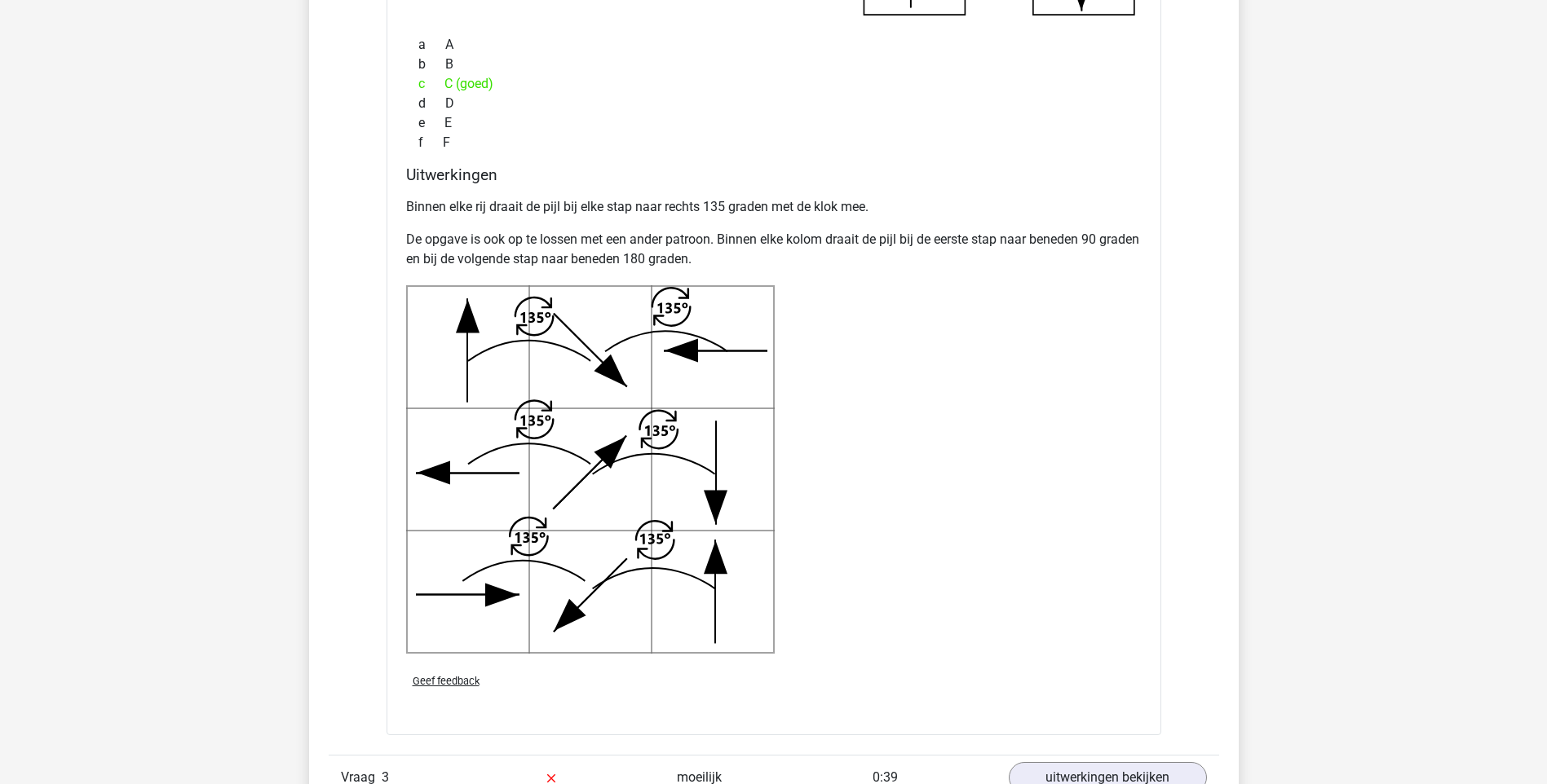
scroll to position [1467, 0]
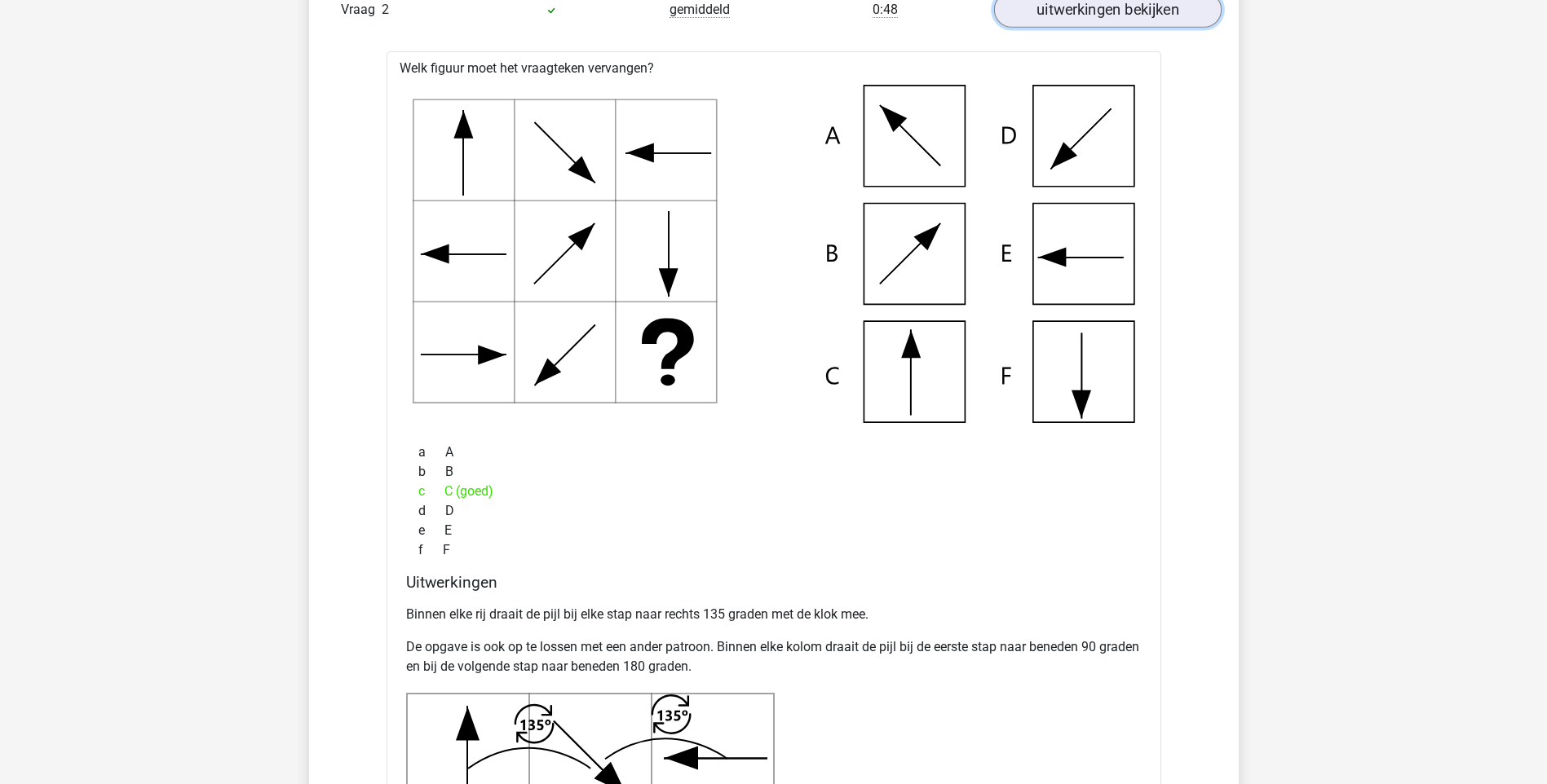
click at [1176, 21] on link "uitwerkingen bekijken" at bounding box center [1107, 9] width 228 height 36
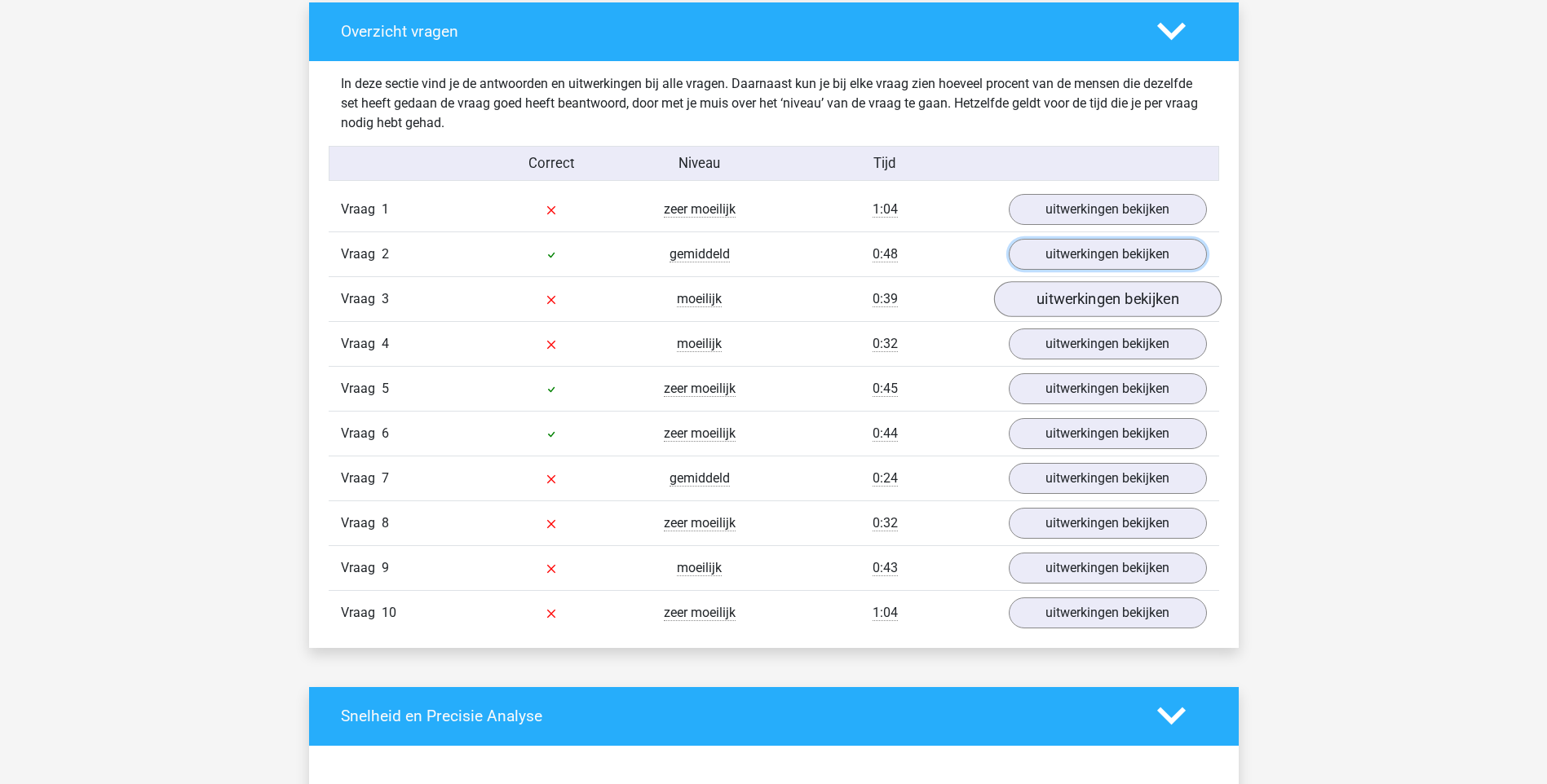
scroll to position [1060, 0]
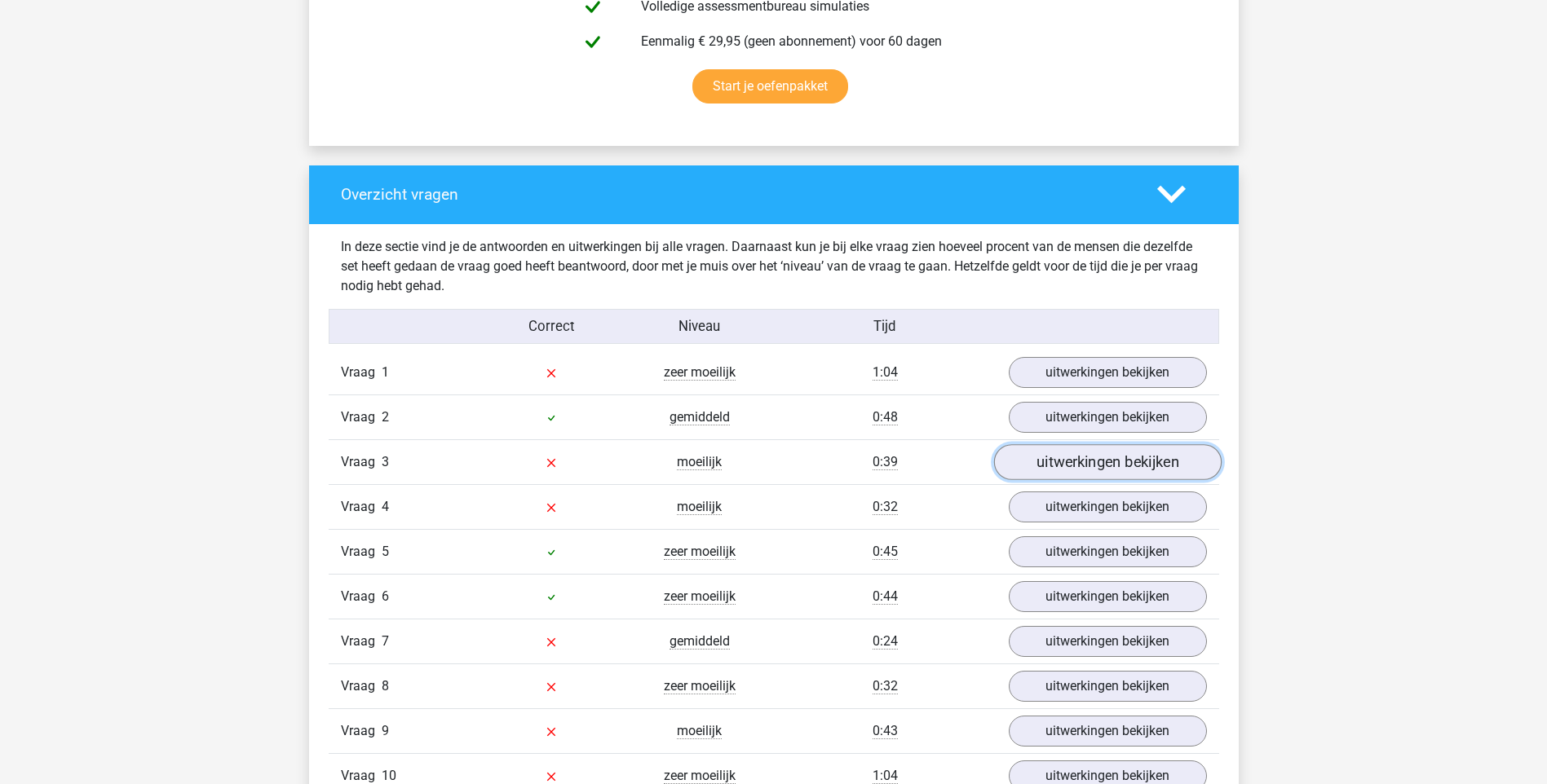
click at [1094, 458] on link "uitwerkingen bekijken" at bounding box center [1107, 462] width 228 height 36
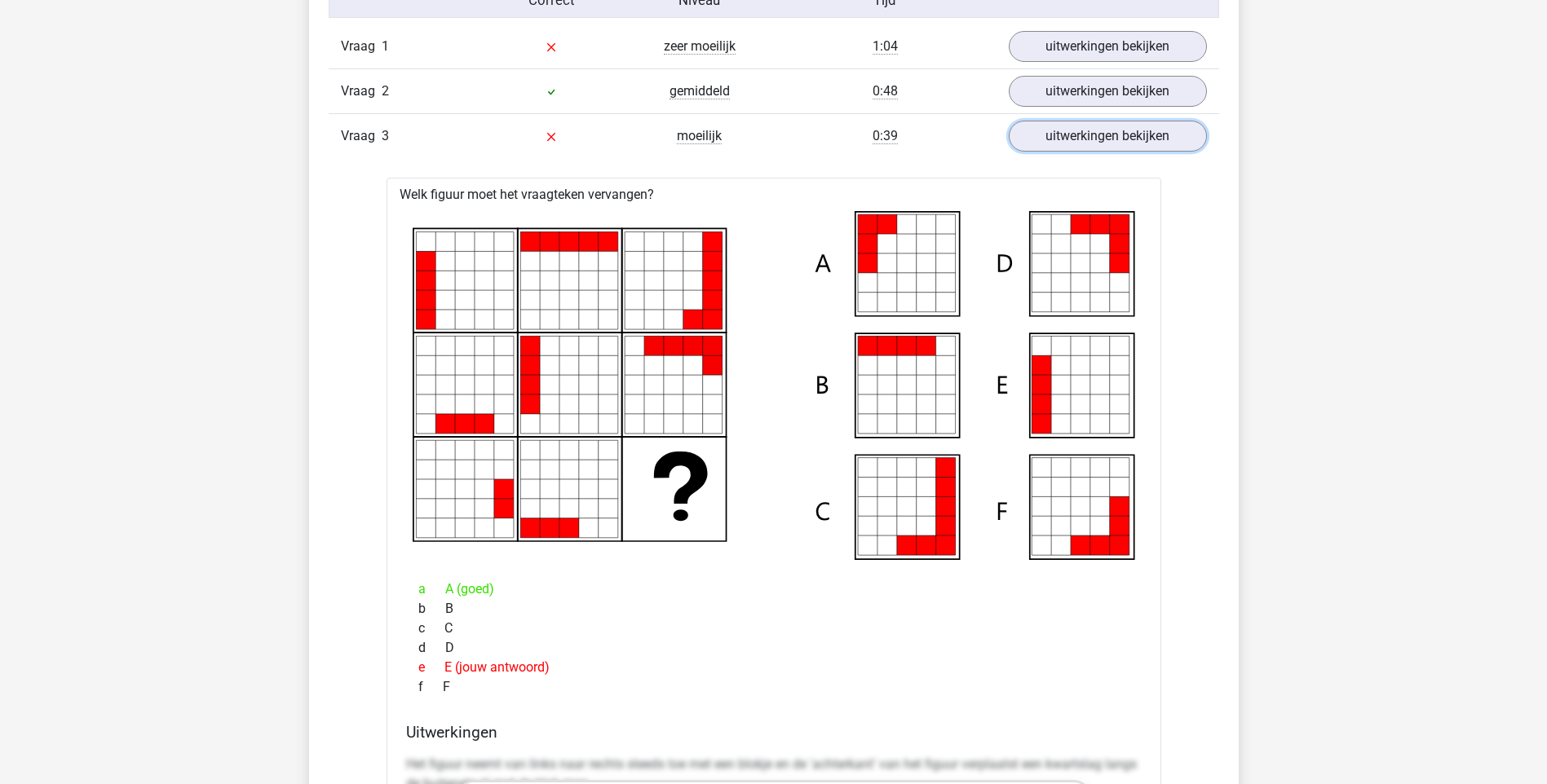
scroll to position [1304, 0]
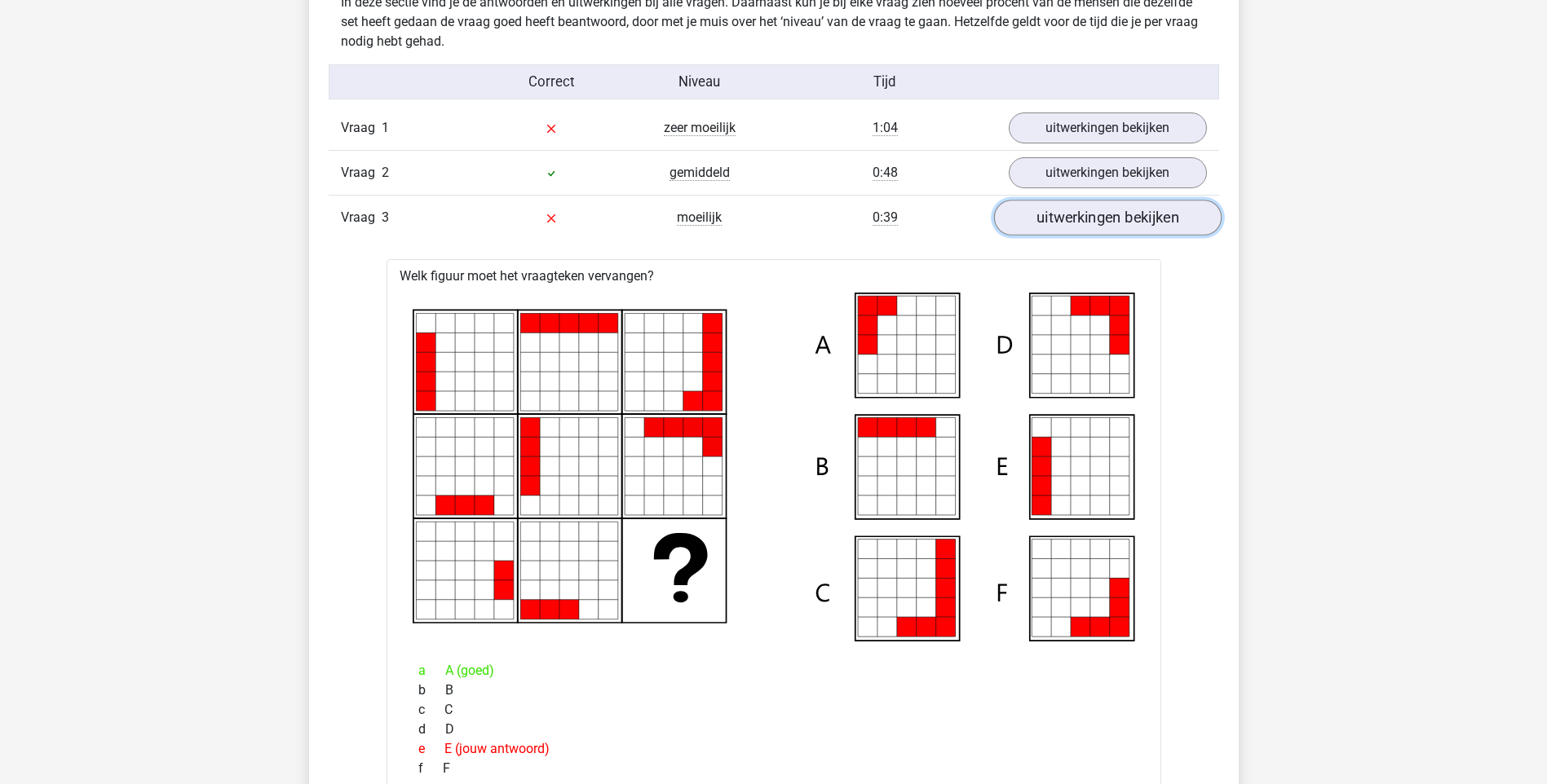
click at [1160, 219] on link "uitwerkingen bekijken" at bounding box center [1107, 217] width 228 height 36
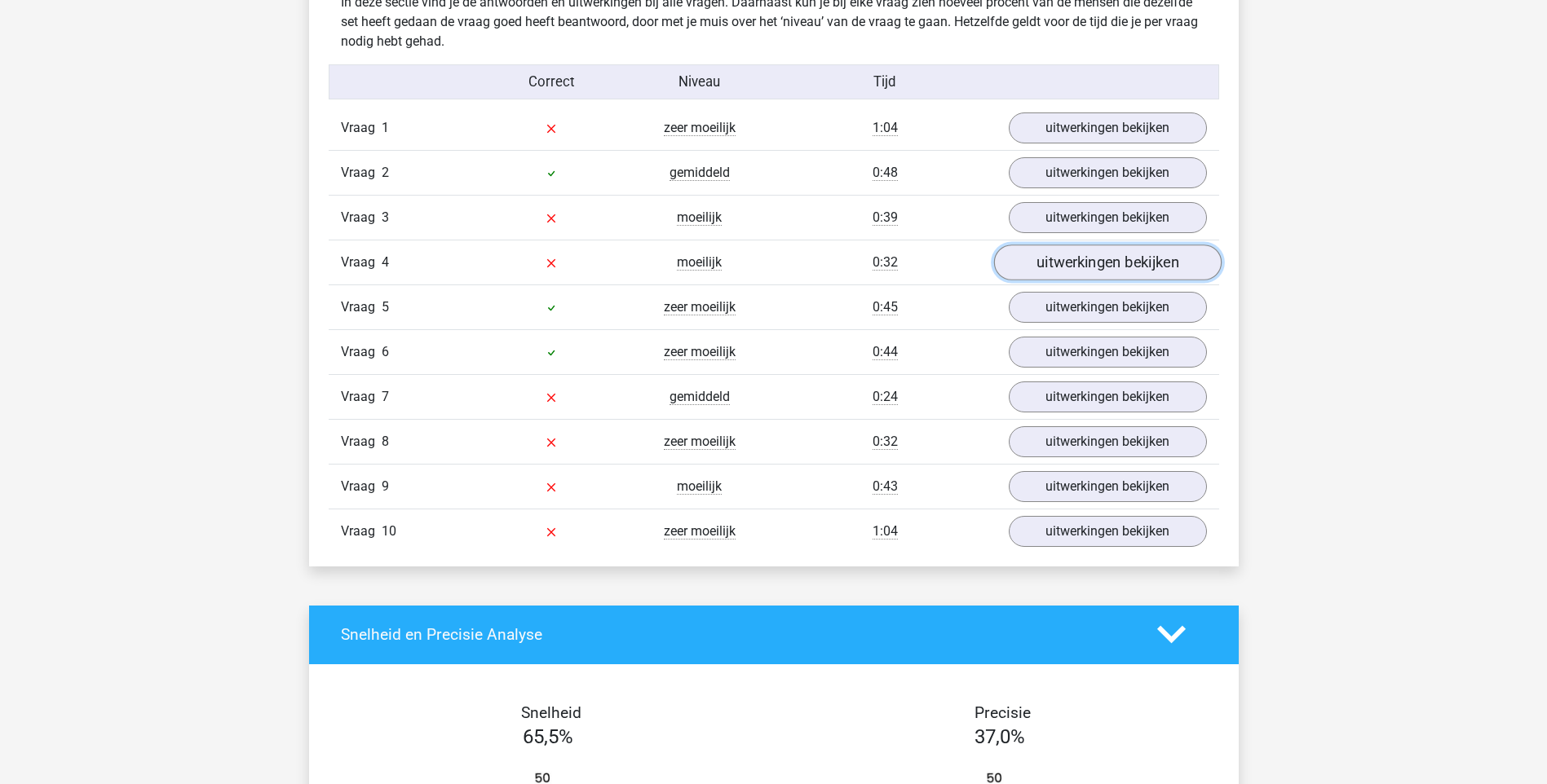
click at [1112, 267] on link "uitwerkingen bekijken" at bounding box center [1107, 263] width 228 height 36
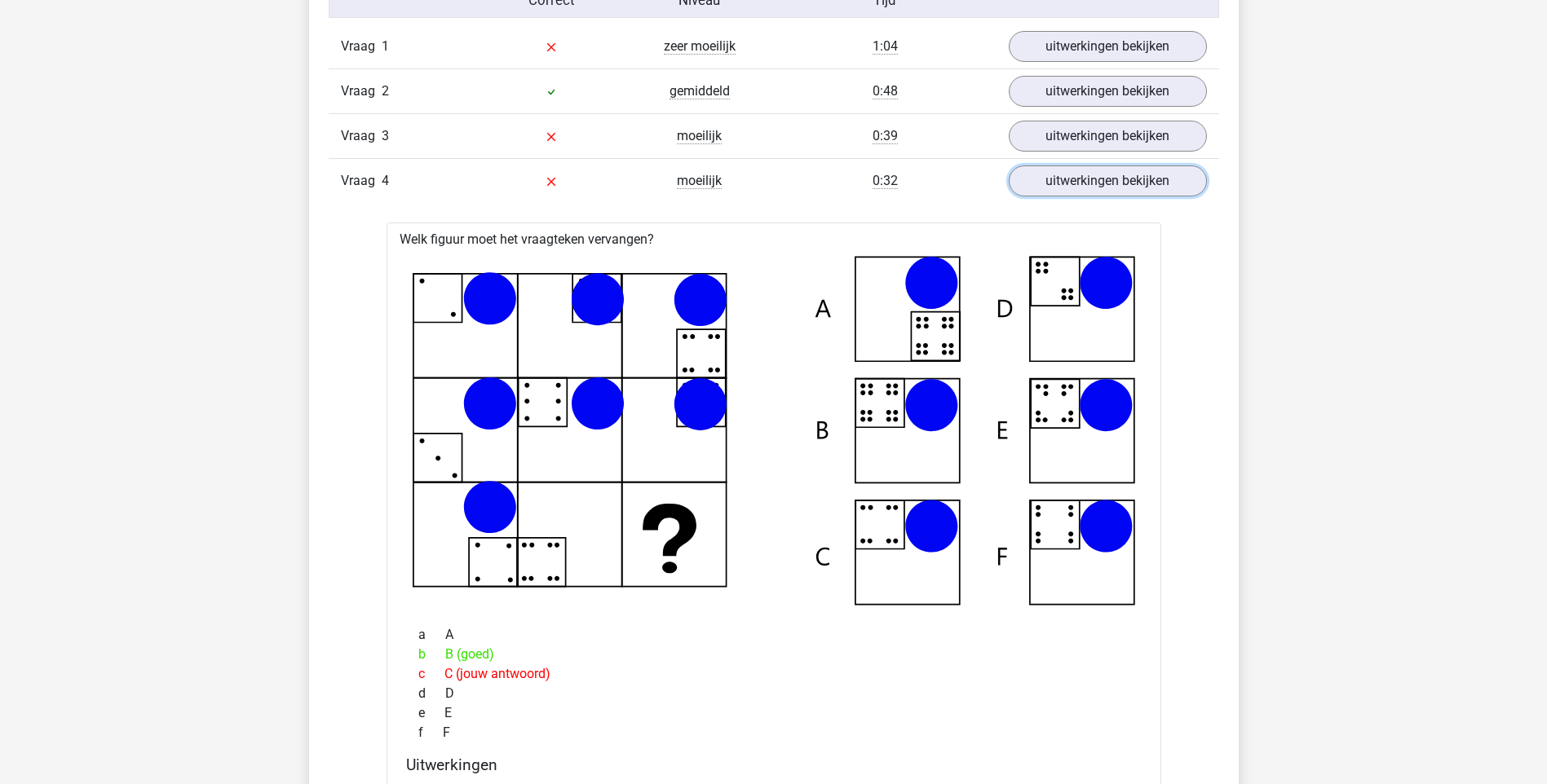
scroll to position [1549, 0]
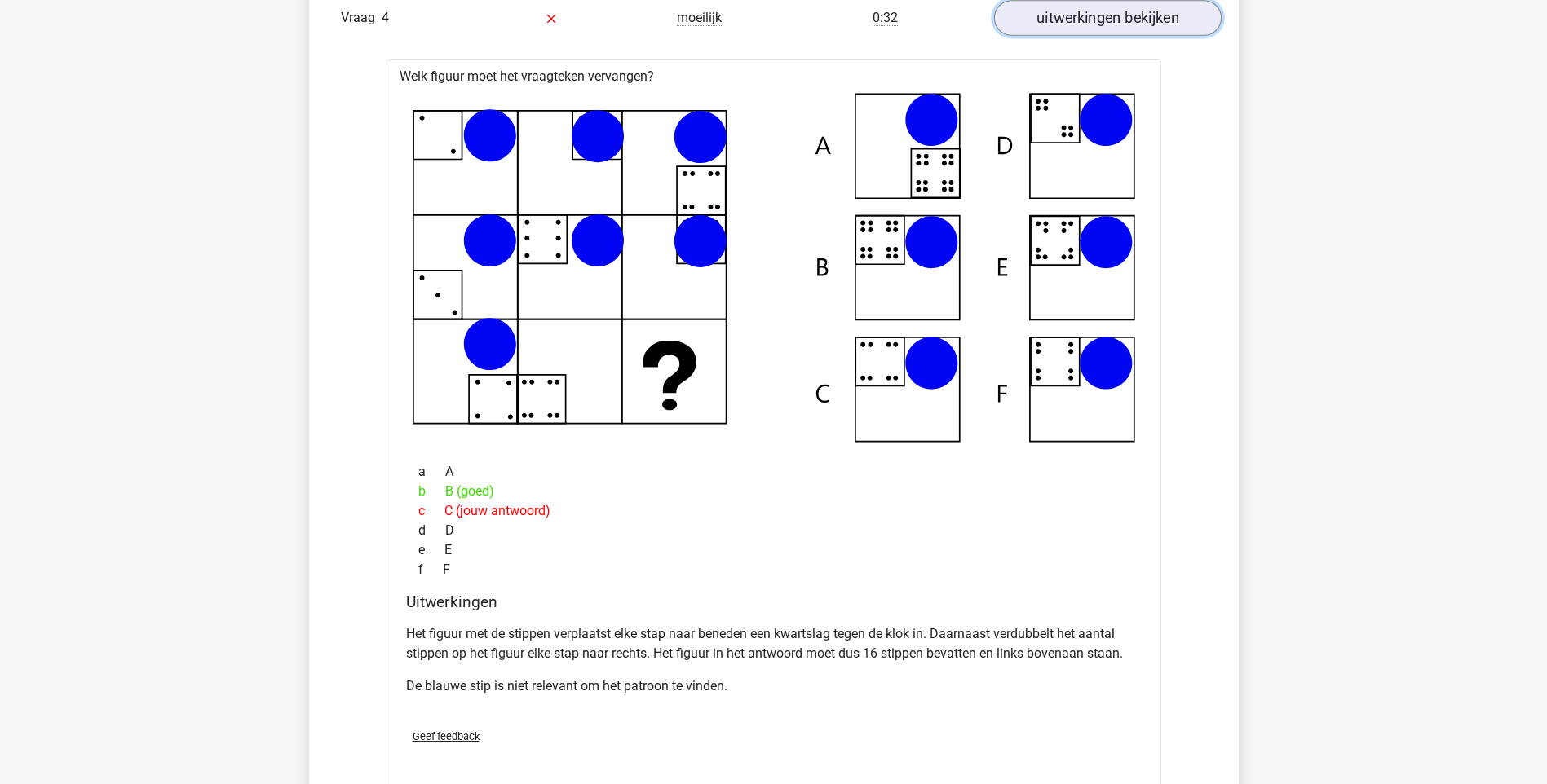
click at [1146, 22] on link "uitwerkingen bekijken" at bounding box center [1107, 18] width 228 height 36
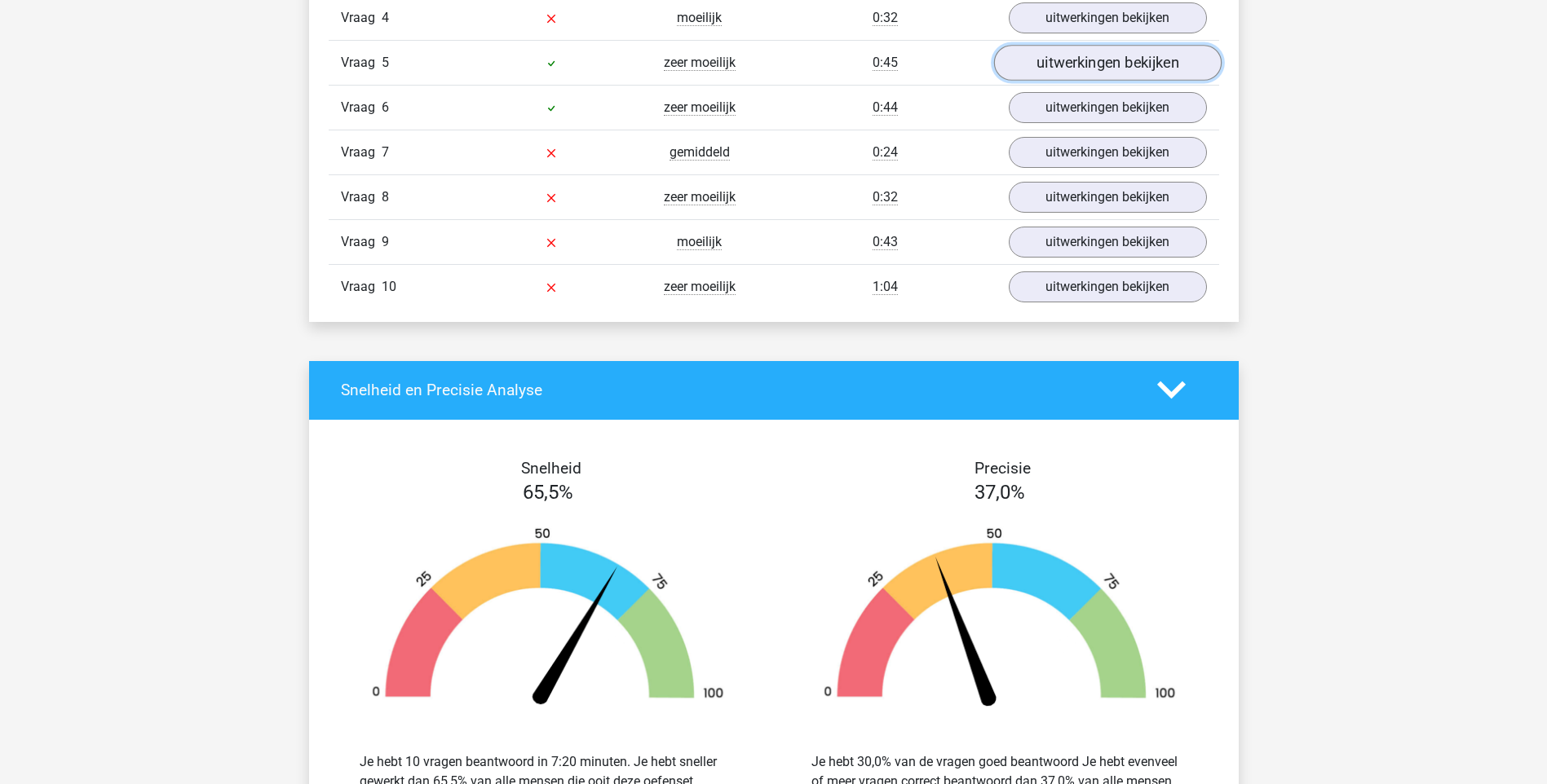
click at [1112, 77] on link "uitwerkingen bekijken" at bounding box center [1107, 62] width 228 height 36
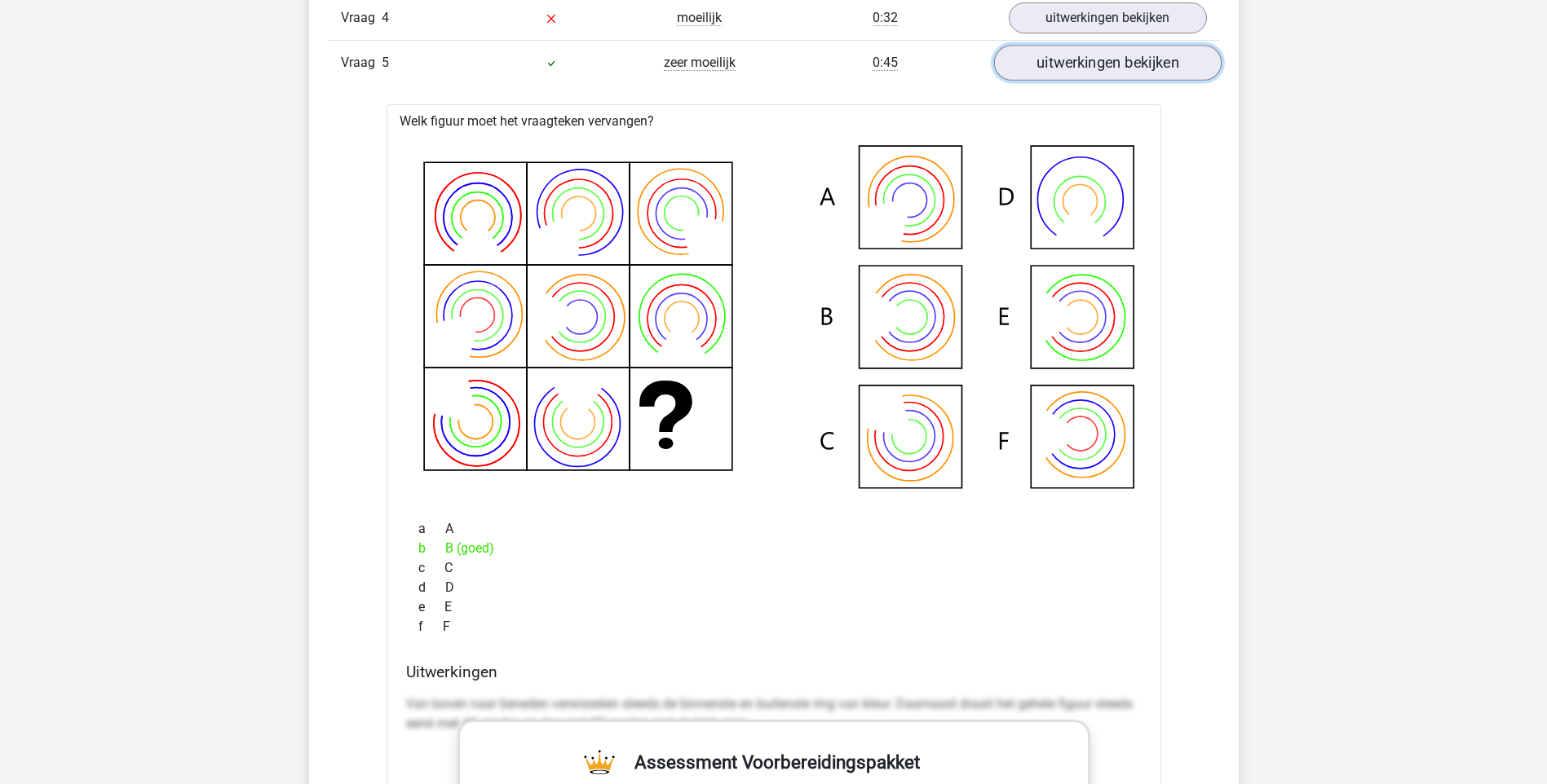
click at [1112, 77] on link "uitwerkingen bekijken" at bounding box center [1107, 62] width 228 height 36
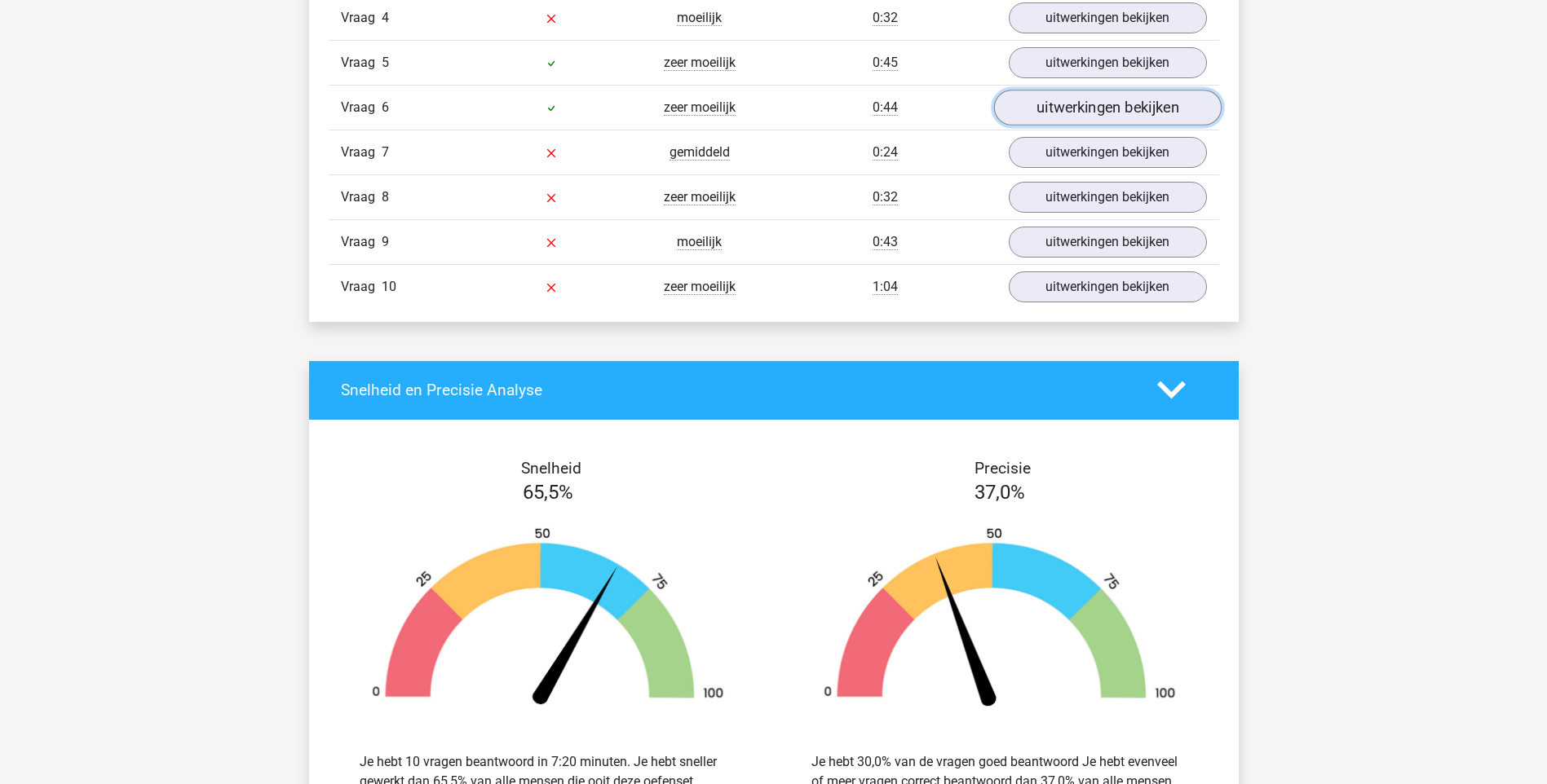
click at [1115, 111] on link "uitwerkingen bekijken" at bounding box center [1107, 108] width 228 height 36
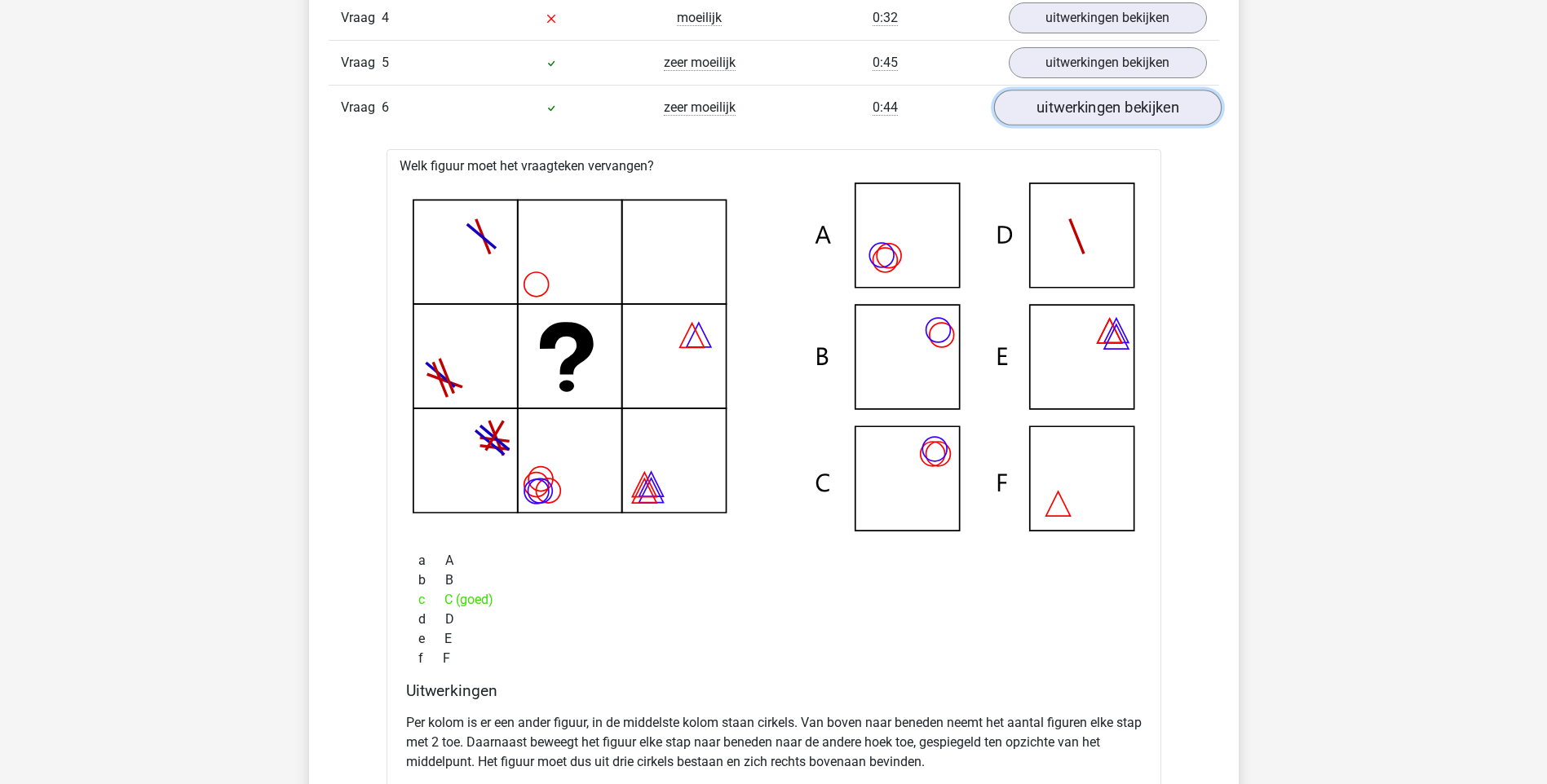
scroll to position [1630, 0]
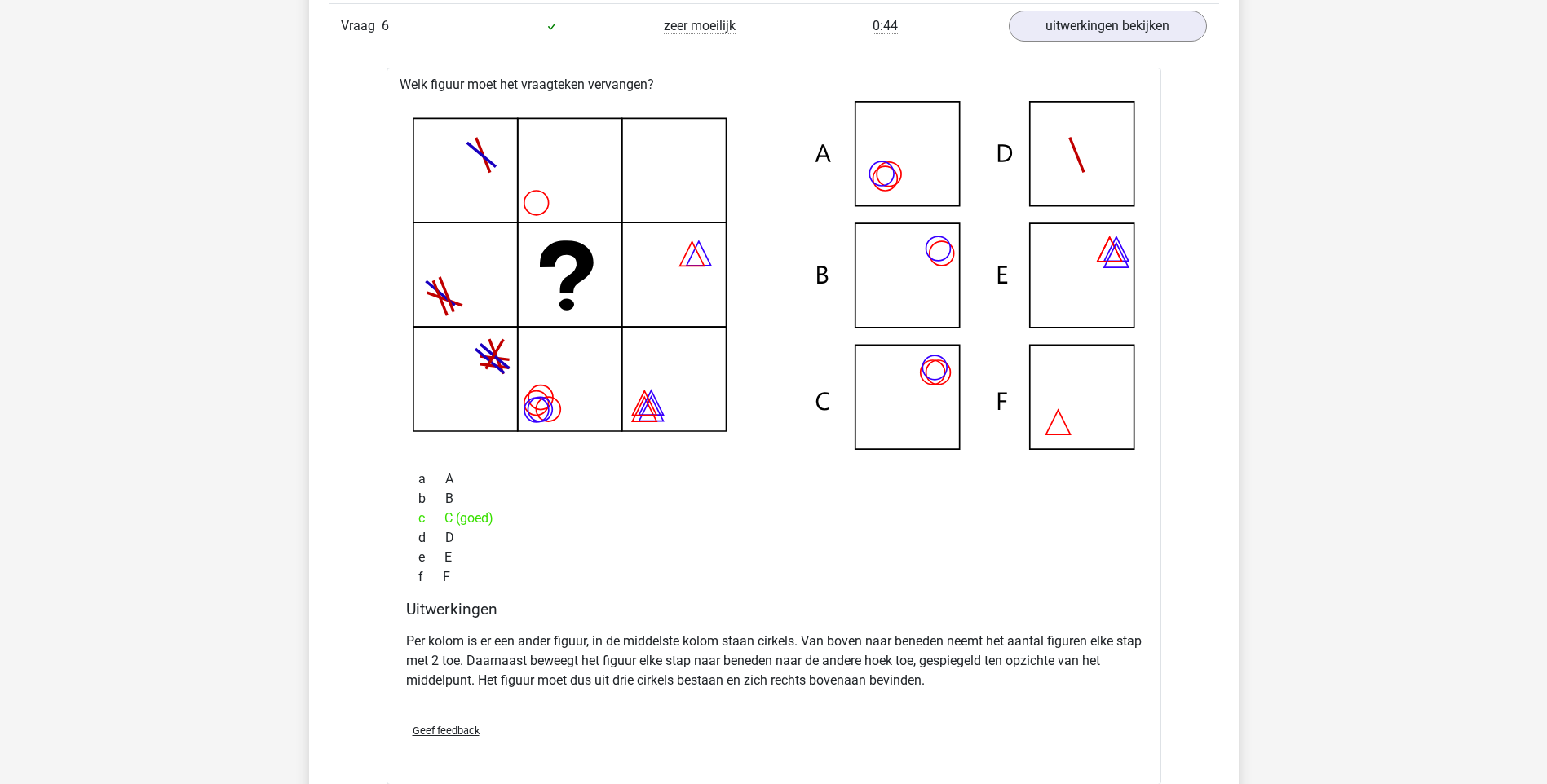
click at [546, 247] on icon at bounding box center [566, 266] width 54 height 52
click at [1134, 43] on div "Vraag 6 zeer moeilijk 0:44 uitwerkingen bekijken" at bounding box center [774, 25] width 890 height 44
click at [1143, 33] on link "uitwerkingen bekijken" at bounding box center [1107, 26] width 228 height 36
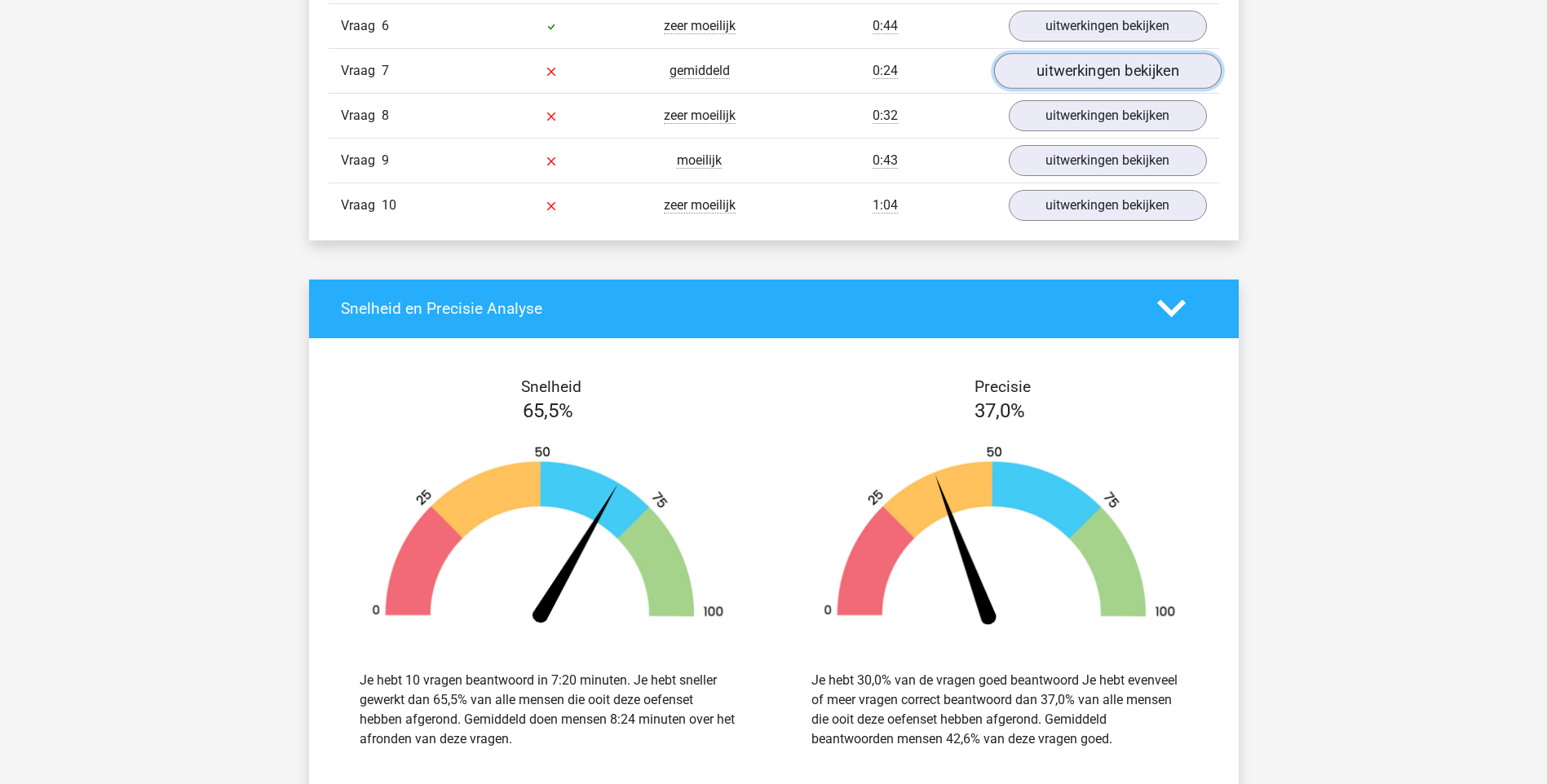
click at [1091, 70] on link "uitwerkingen bekijken" at bounding box center [1107, 71] width 228 height 36
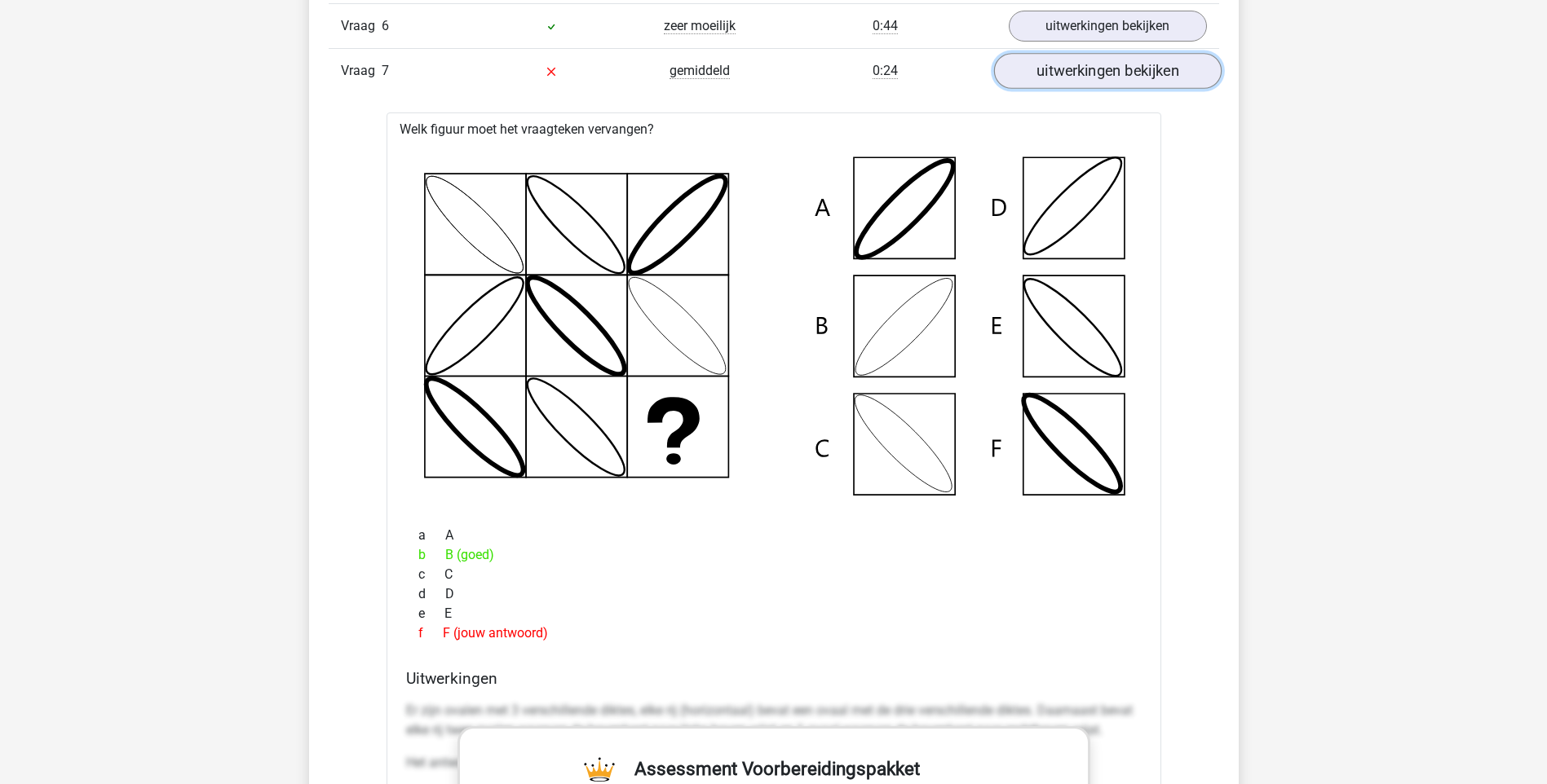
click at [1123, 75] on link "uitwerkingen bekijken" at bounding box center [1107, 71] width 228 height 36
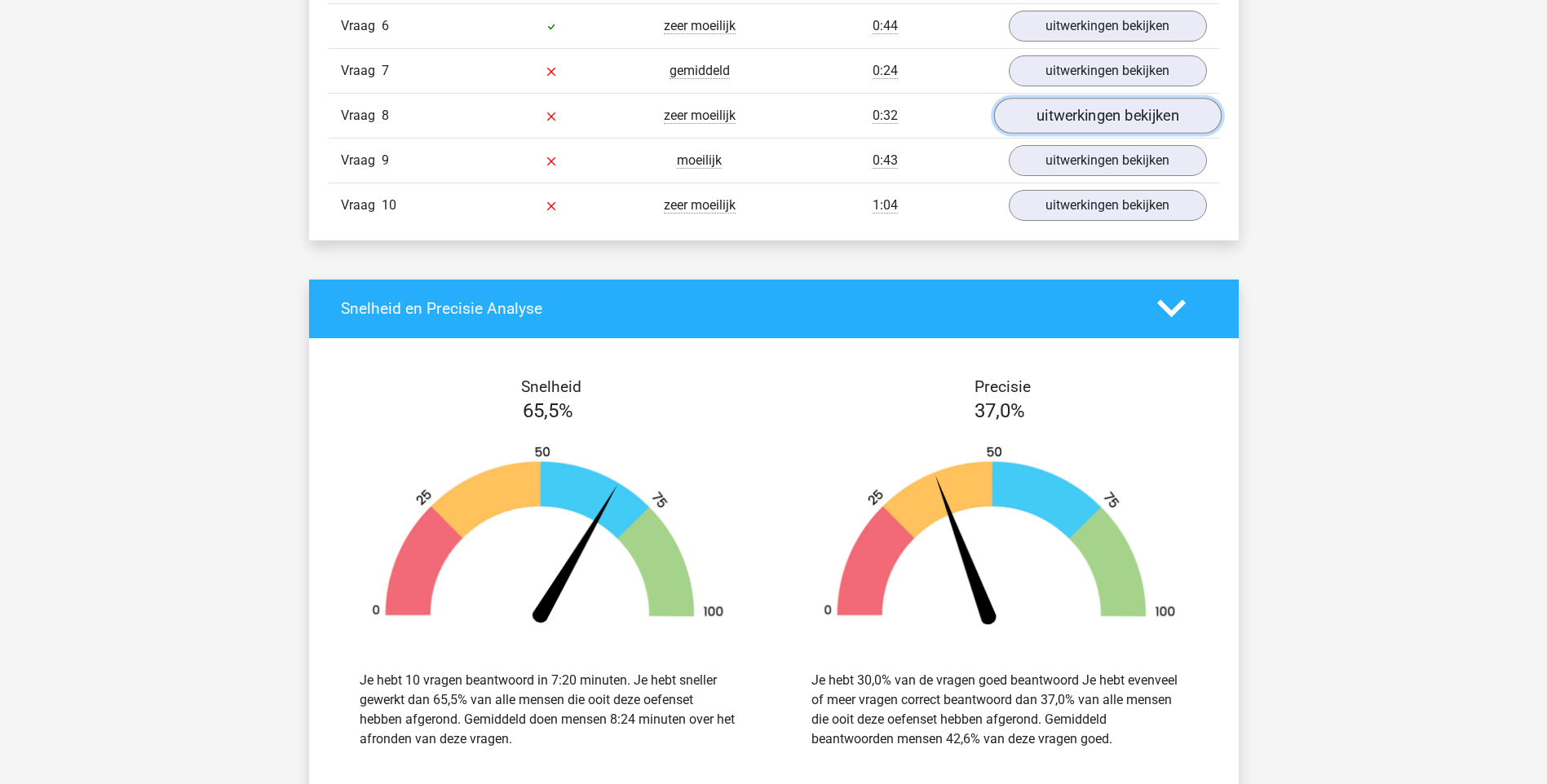
click at [1115, 117] on link "uitwerkingen bekijken" at bounding box center [1107, 116] width 228 height 36
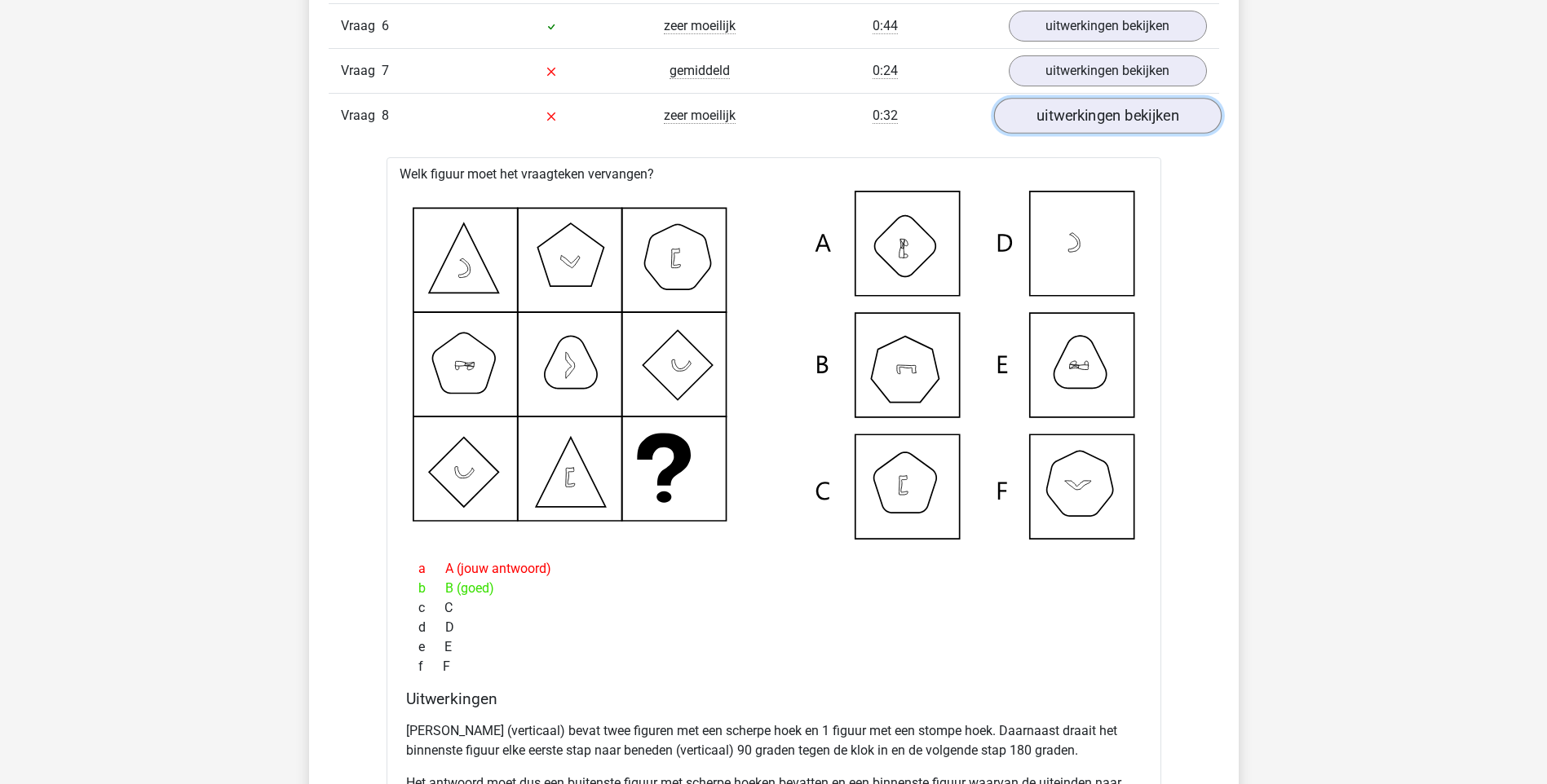
click at [1165, 106] on link "uitwerkingen bekijken" at bounding box center [1107, 116] width 228 height 36
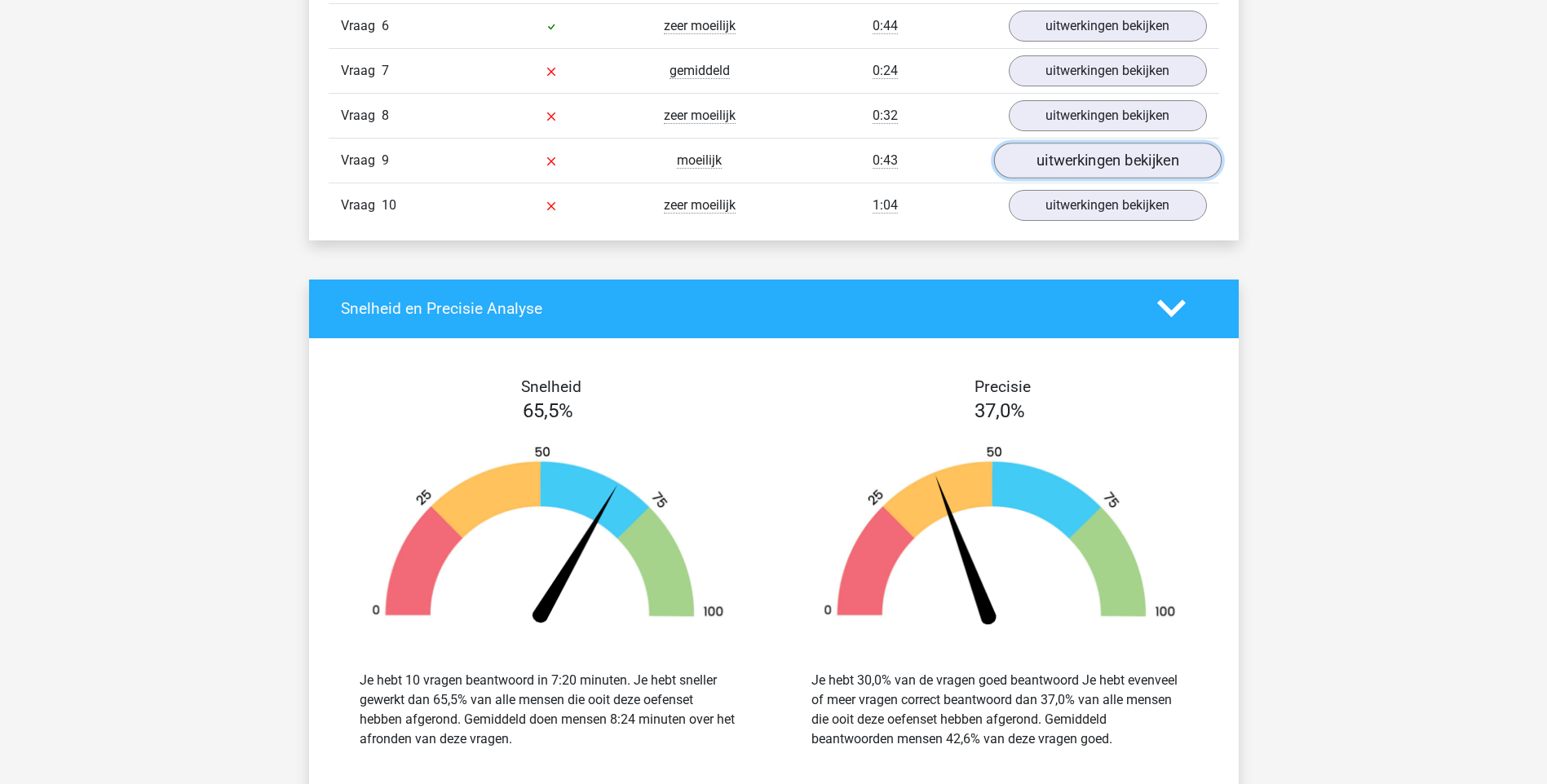
click at [1146, 152] on link "uitwerkingen bekijken" at bounding box center [1107, 161] width 228 height 36
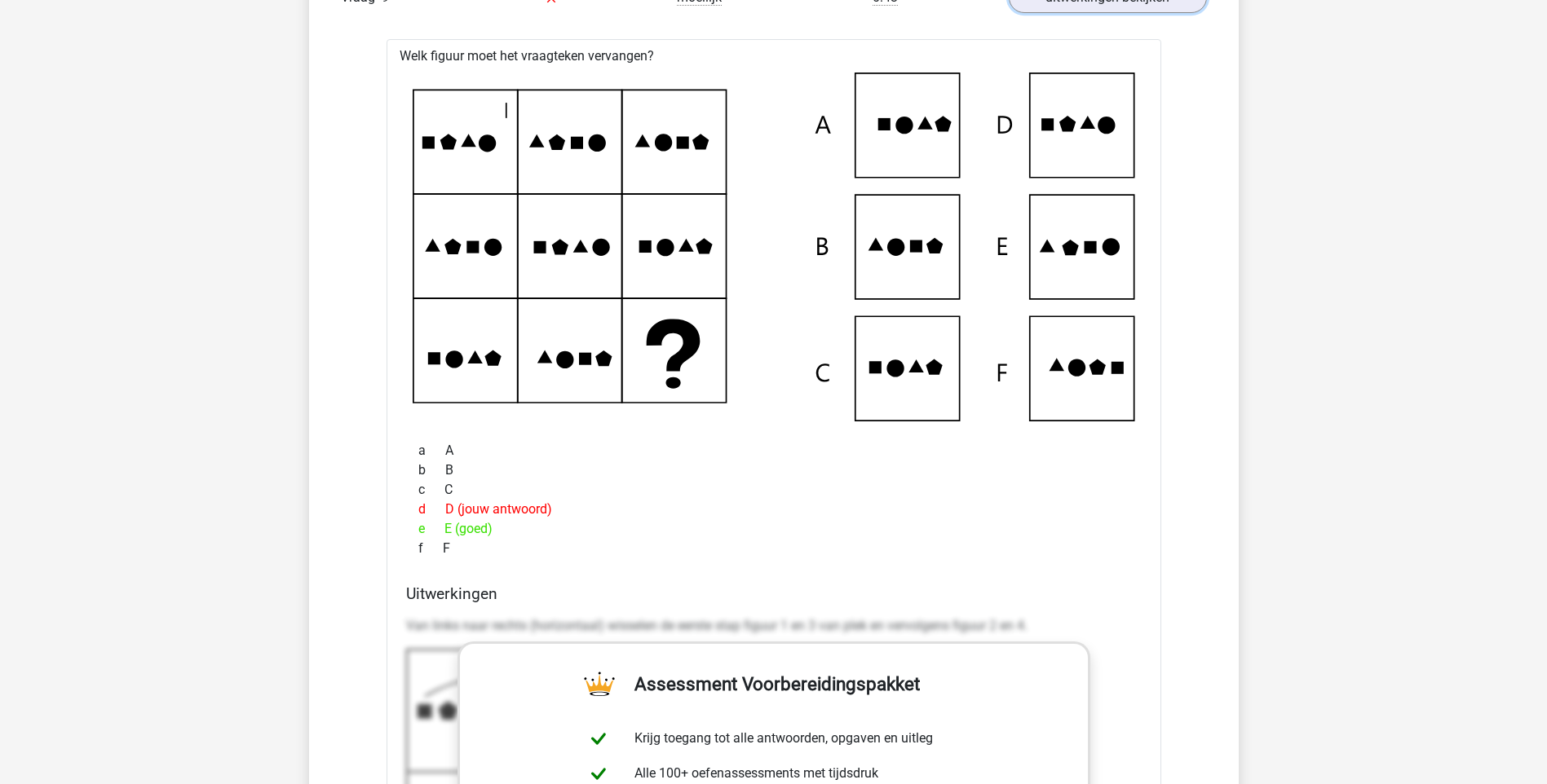
scroll to position [1712, 0]
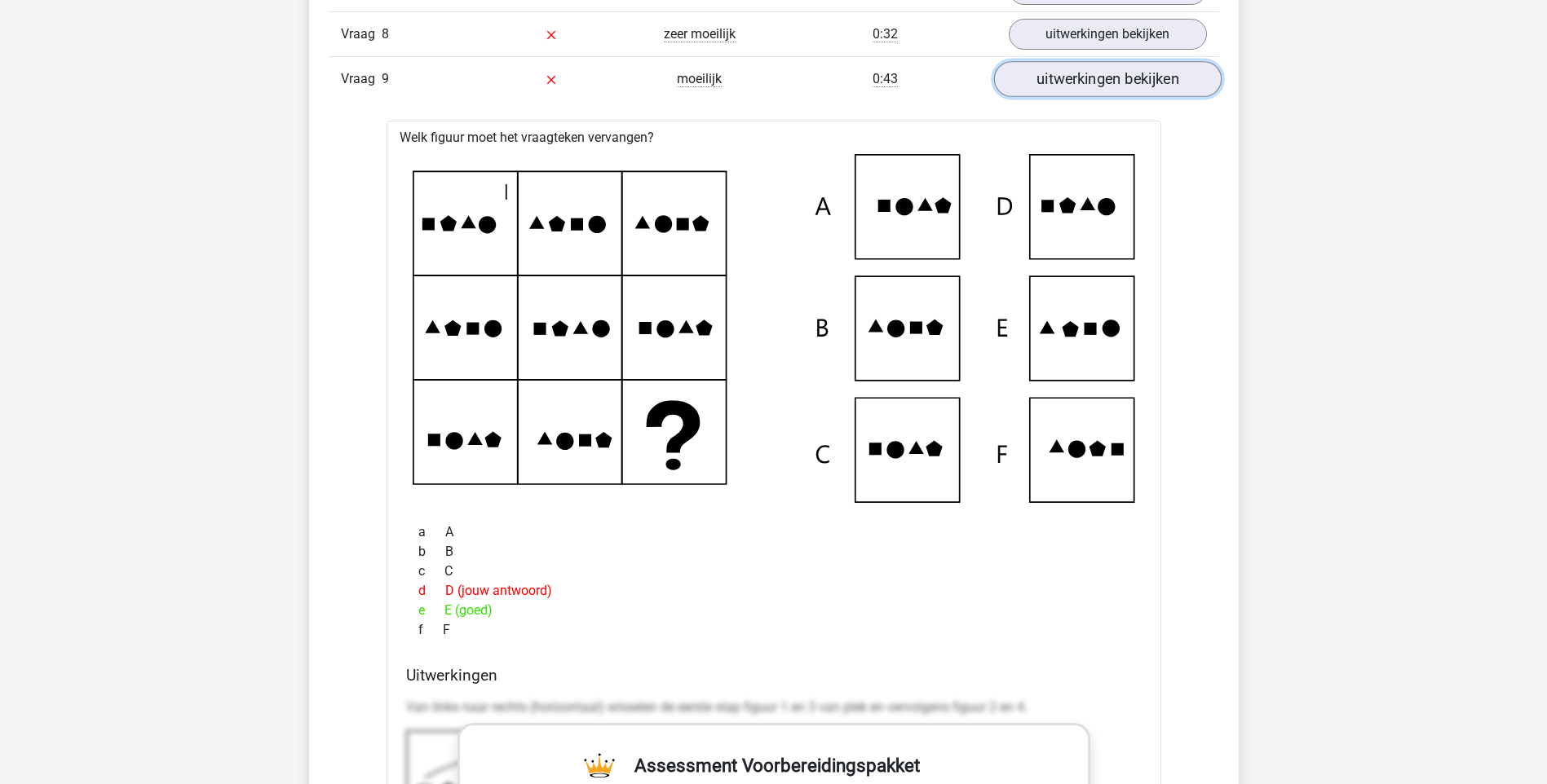
click at [1108, 65] on link "uitwerkingen bekijken" at bounding box center [1107, 79] width 228 height 36
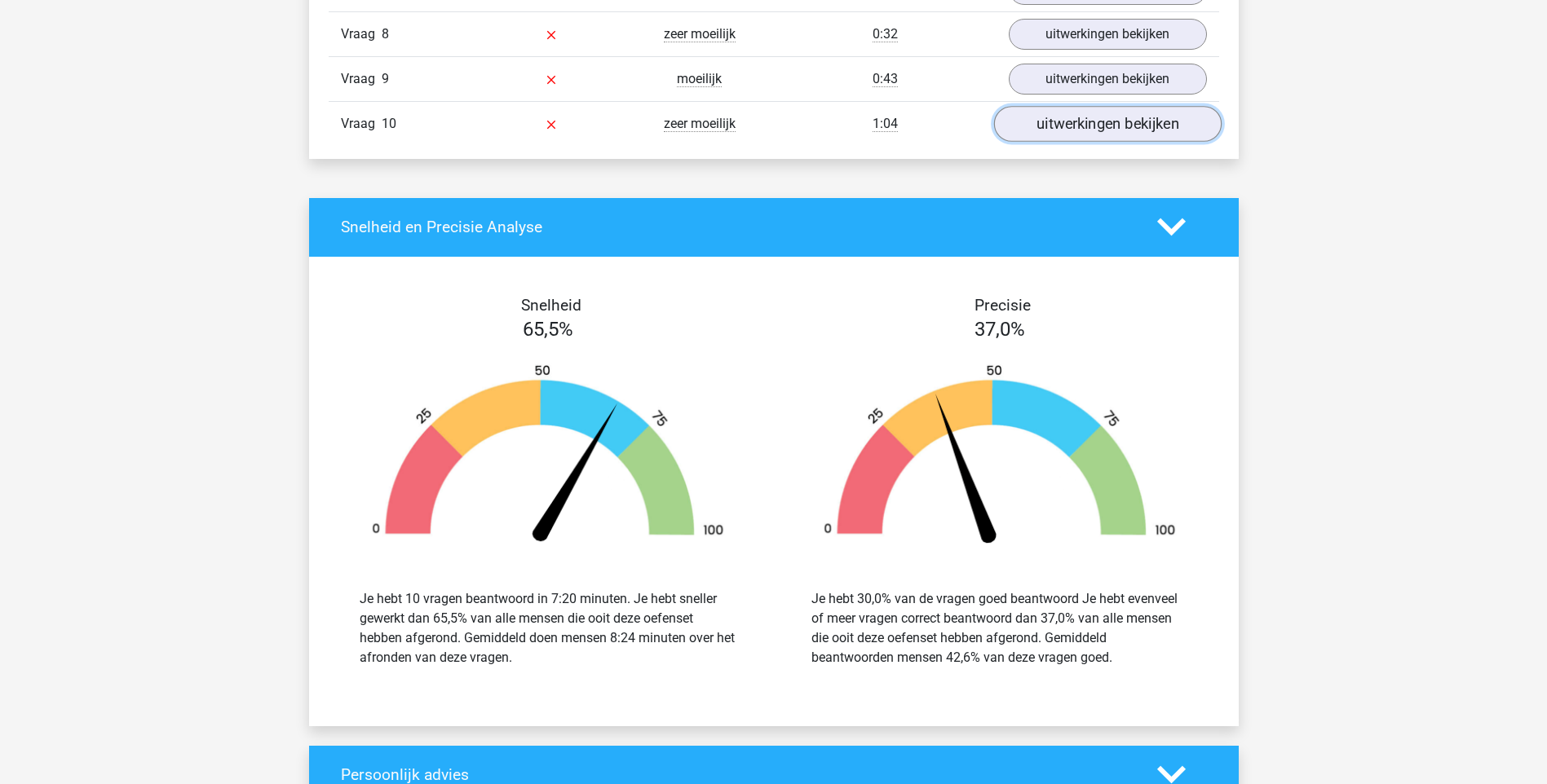
click at [1098, 126] on link "uitwerkingen bekijken" at bounding box center [1107, 124] width 228 height 36
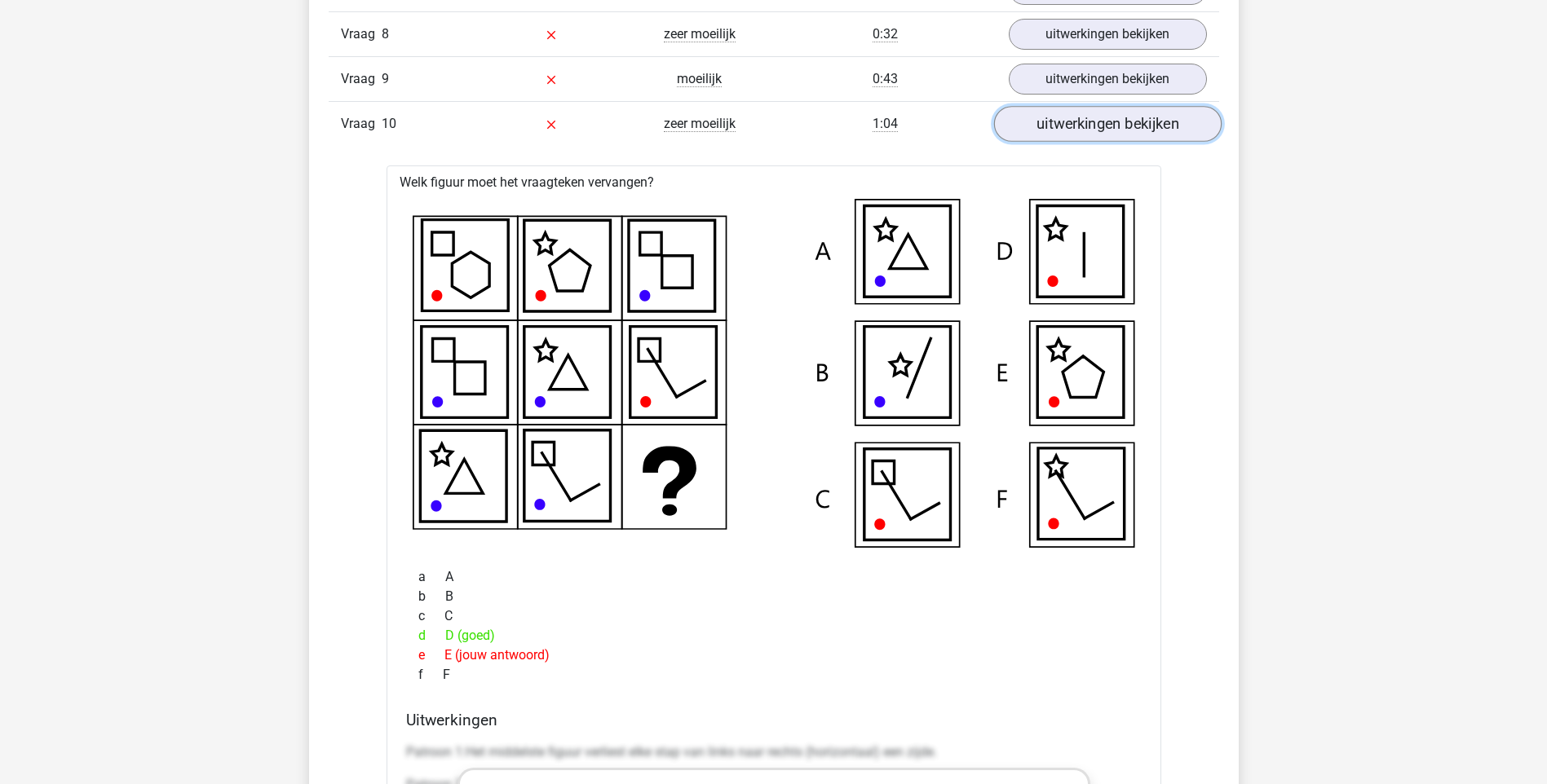
click at [1124, 119] on link "uitwerkingen bekijken" at bounding box center [1107, 124] width 228 height 36
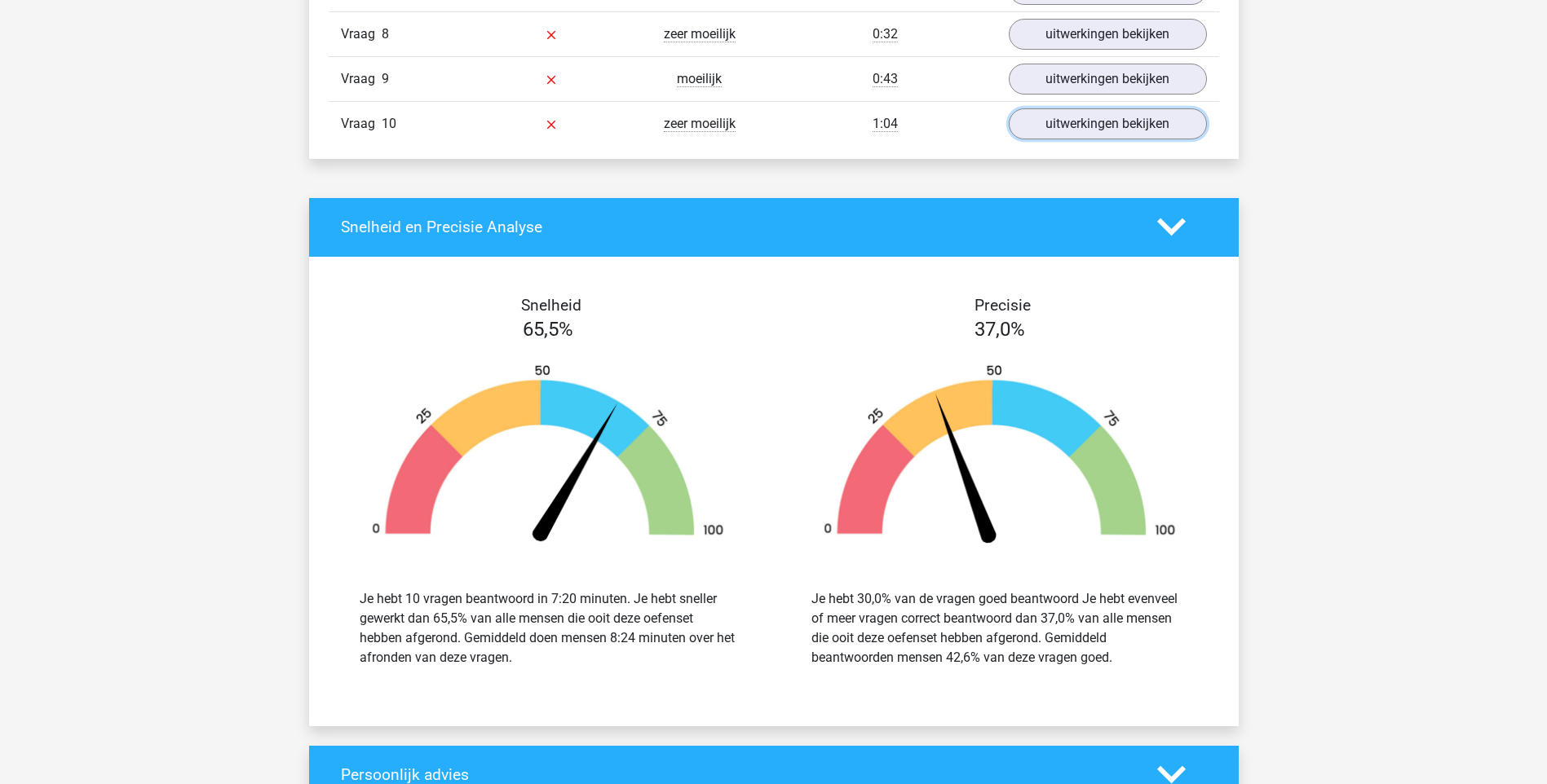
scroll to position [1304, 0]
